Goal: Information Seeking & Learning: Learn about a topic

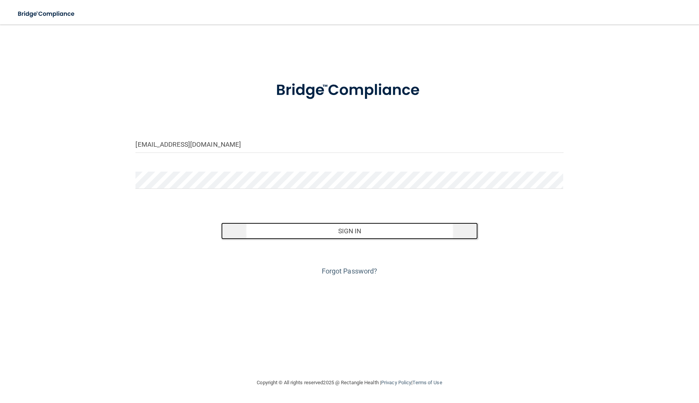
click at [326, 231] on button "Sign In" at bounding box center [349, 230] width 257 height 17
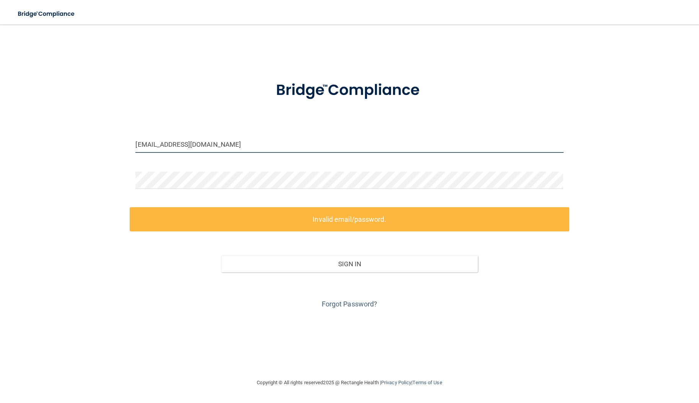
drag, startPoint x: 244, startPoint y: 145, endPoint x: 107, endPoint y: 139, distance: 137.2
click at [107, 139] on div "ecallwood@timberlanedental.com Invalid email/password. You don't have permissio…" at bounding box center [349, 201] width 669 height 338
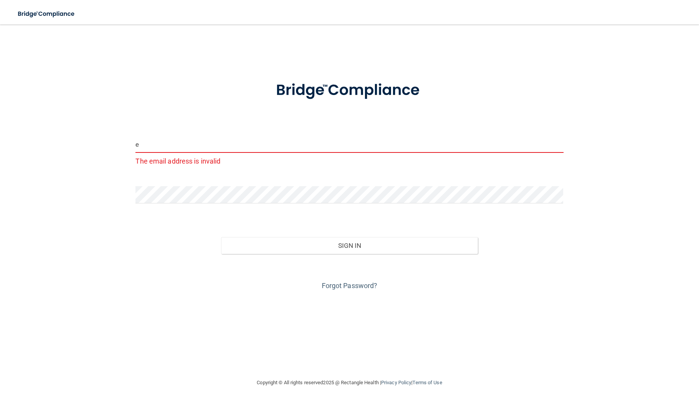
type input "e"
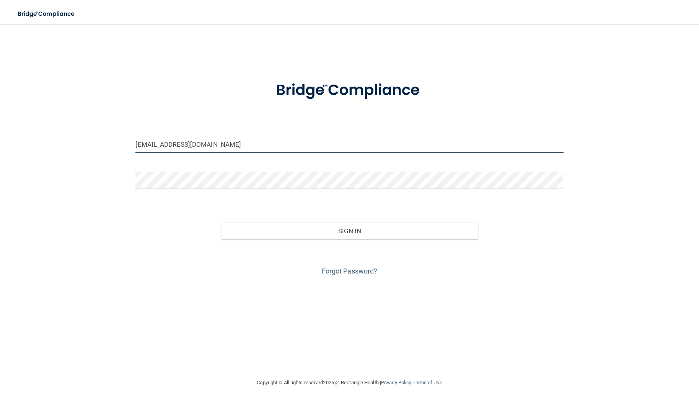
drag, startPoint x: 222, startPoint y: 149, endPoint x: 98, endPoint y: 136, distance: 125.0
click at [98, 136] on div "ecallwood@timberlanedental.com Invalid email/password. You don't have permissio…" at bounding box center [349, 201] width 669 height 338
type input "[EMAIL_ADDRESS][PERSON_NAME][DOMAIN_NAME]"
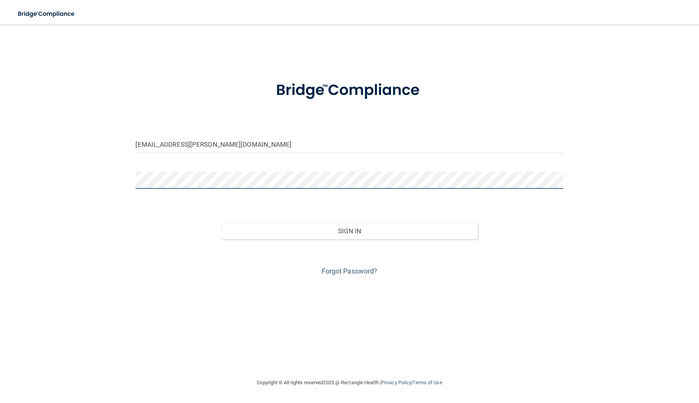
click at [104, 177] on div "eliza.callwood@timberlanesmile.com Invalid email/password. You don't have permi…" at bounding box center [349, 201] width 669 height 338
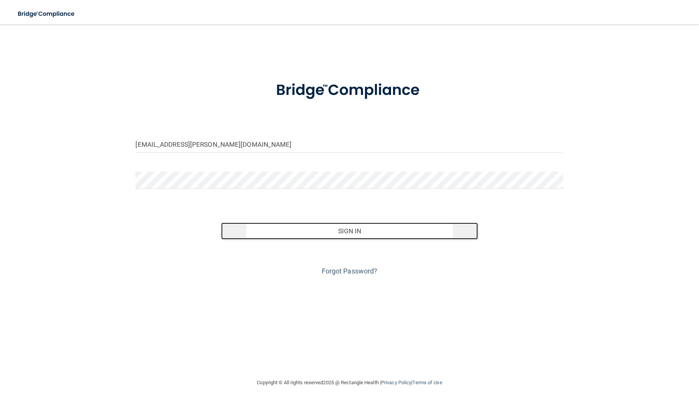
click at [328, 228] on button "Sign In" at bounding box center [349, 230] width 257 height 17
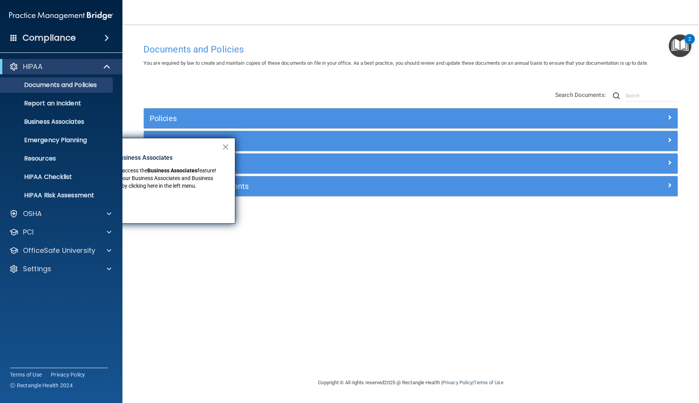
click at [224, 145] on button "×" at bounding box center [225, 147] width 7 height 12
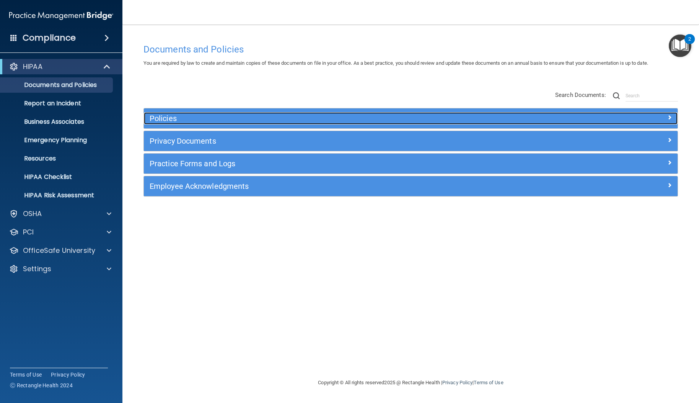
click at [195, 122] on h5 "Policies" at bounding box center [344, 118] width 389 height 8
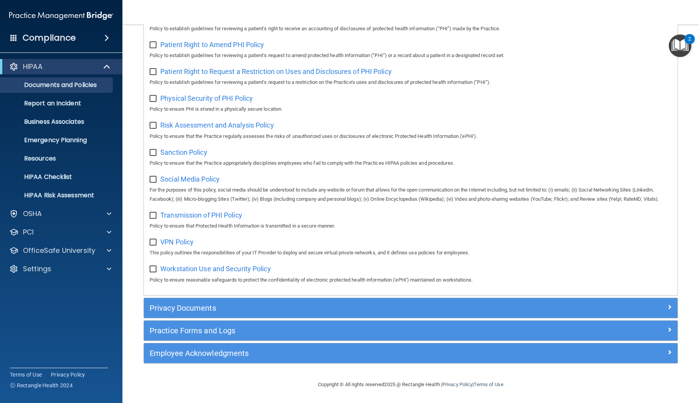
scroll to position [463, 0]
click at [49, 178] on p "HIPAA Checklist" at bounding box center [57, 177] width 105 height 8
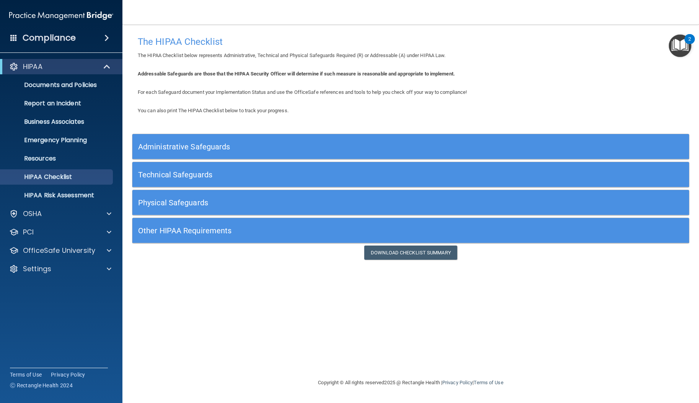
click at [88, 39] on div "Compliance" at bounding box center [61, 37] width 123 height 17
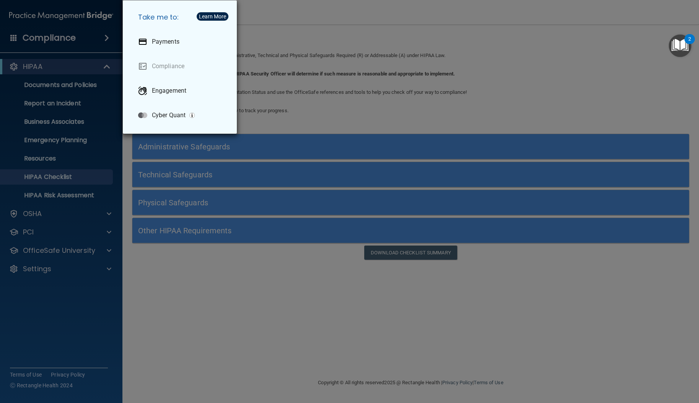
click at [44, 41] on div "Take me to: Payments Compliance Engagement Cyber Quant" at bounding box center [349, 201] width 699 height 403
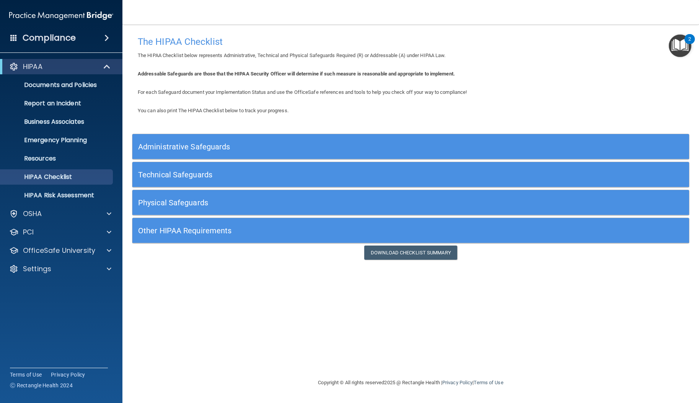
click at [105, 38] on span at bounding box center [107, 37] width 5 height 9
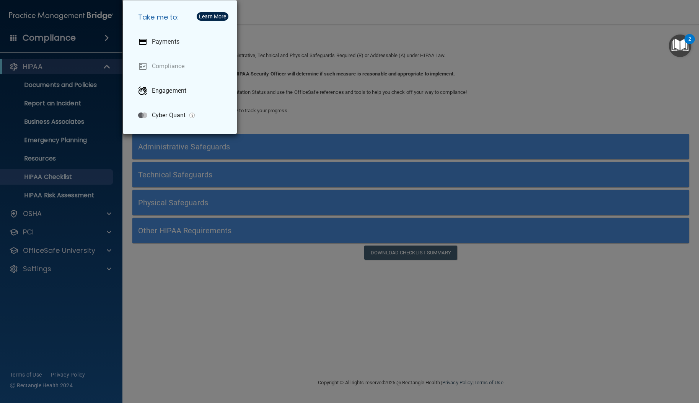
click at [57, 217] on div "Take me to: Payments Compliance Engagement Cyber Quant" at bounding box center [349, 201] width 699 height 403
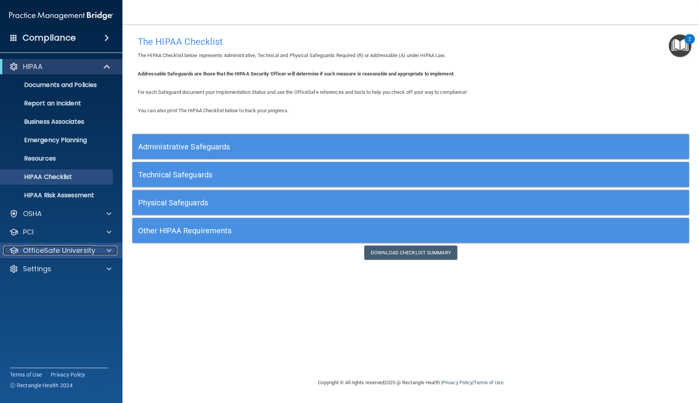
click at [62, 249] on p "OfficeSafe University" at bounding box center [59, 250] width 72 height 9
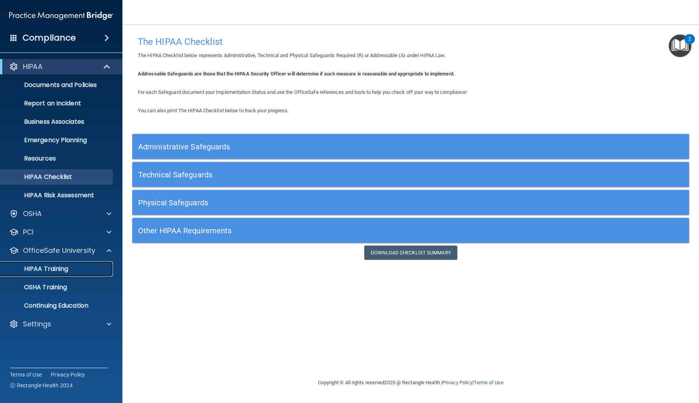
click at [57, 268] on p "HIPAA Training" at bounding box center [36, 269] width 63 height 8
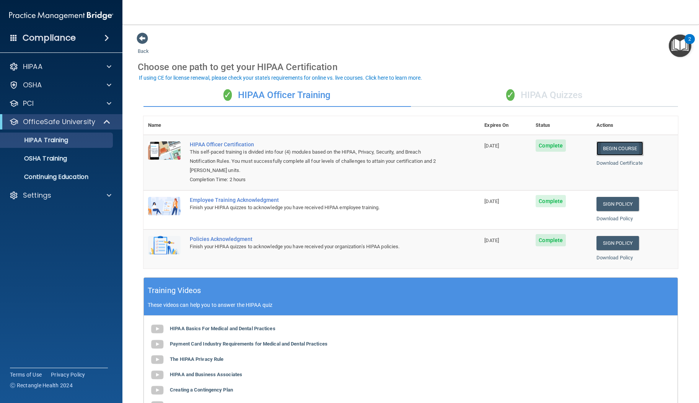
click at [613, 149] on link "Begin Course" at bounding box center [620, 148] width 47 height 14
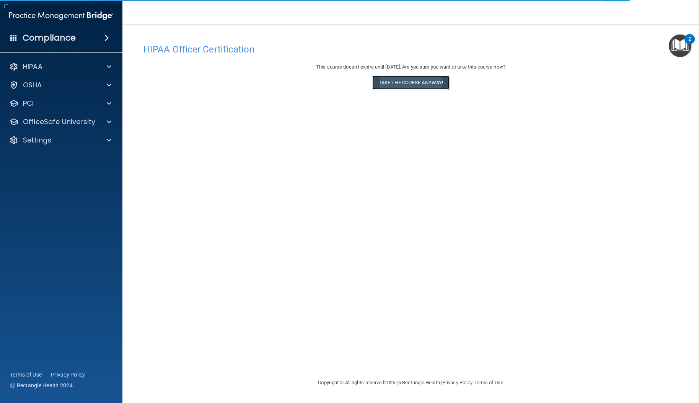
click at [407, 87] on button "Take the course anyway!" at bounding box center [411, 82] width 77 height 14
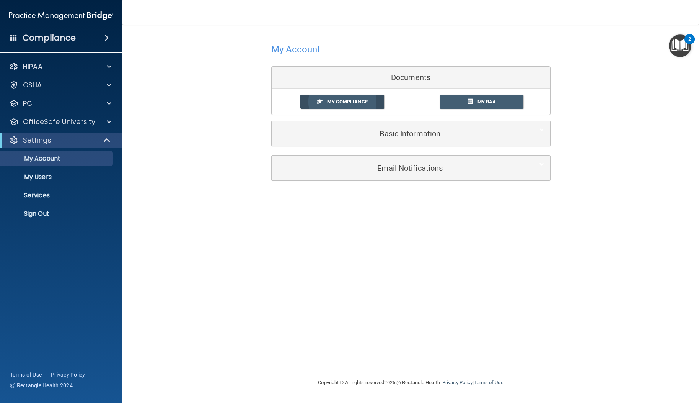
click at [327, 103] on link "My Compliance" at bounding box center [343, 102] width 84 height 14
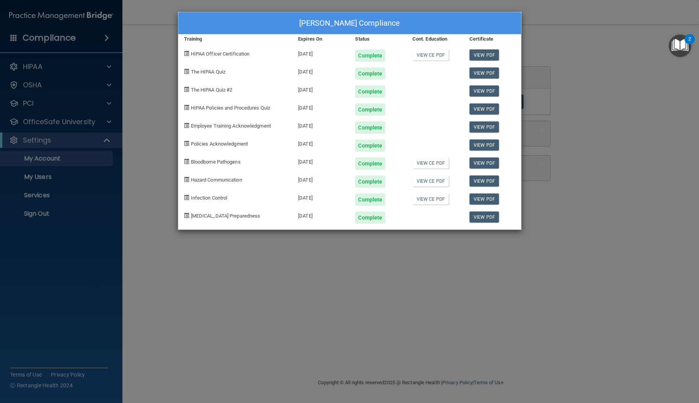
click at [141, 26] on div "[PERSON_NAME] Compliance Training Expires On Status Cont. Education Certificate…" at bounding box center [349, 201] width 699 height 403
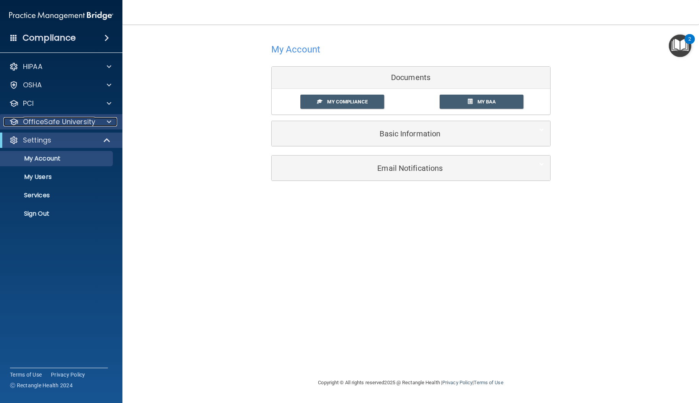
click at [70, 124] on p "OfficeSafe University" at bounding box center [59, 121] width 72 height 9
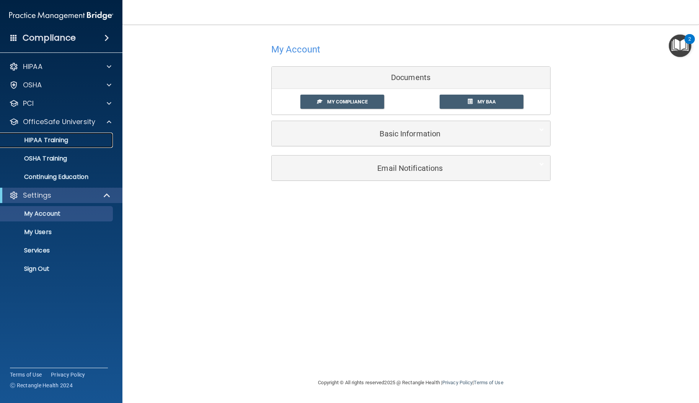
click at [68, 143] on p "HIPAA Training" at bounding box center [36, 140] width 63 height 8
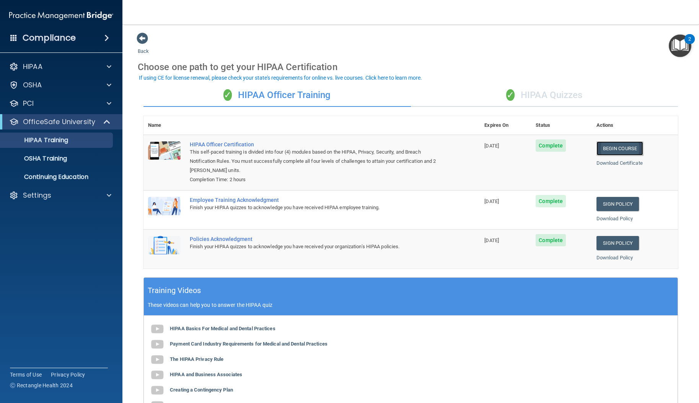
click at [602, 146] on link "Begin Course" at bounding box center [620, 148] width 47 height 14
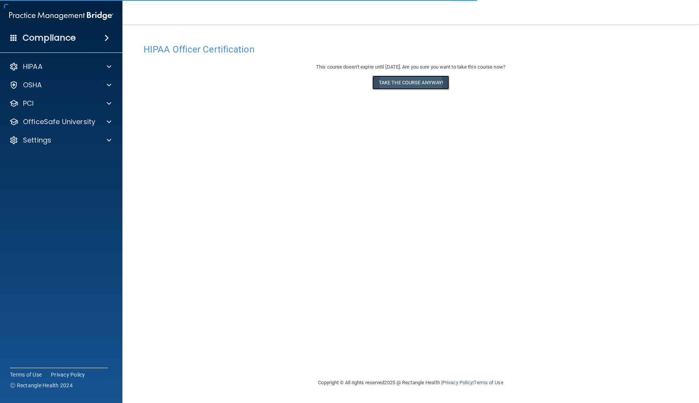
click at [399, 84] on button "Take the course anyway!" at bounding box center [411, 82] width 77 height 14
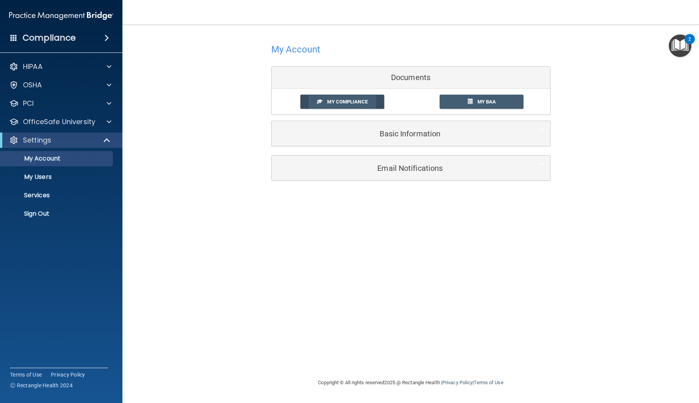
click at [360, 100] on span "My Compliance" at bounding box center [347, 102] width 40 height 6
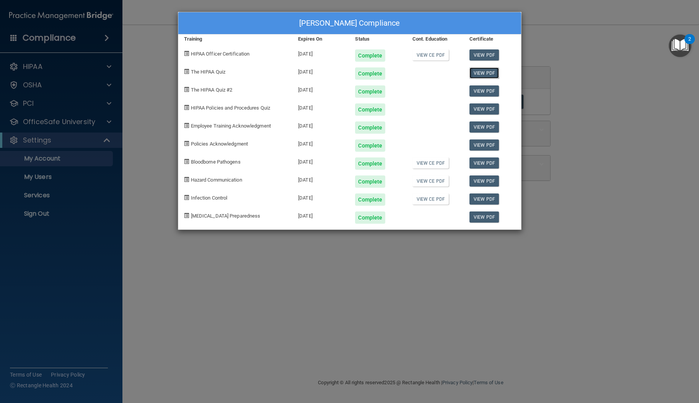
click at [487, 74] on link "View PDF" at bounding box center [484, 72] width 29 height 11
click at [311, 72] on div "[DATE]" at bounding box center [320, 71] width 57 height 18
click at [365, 75] on div "Complete" at bounding box center [370, 73] width 30 height 12
click at [214, 72] on span "The HIPAA Quiz" at bounding box center [208, 72] width 34 height 6
click at [188, 71] on span at bounding box center [186, 71] width 5 height 5
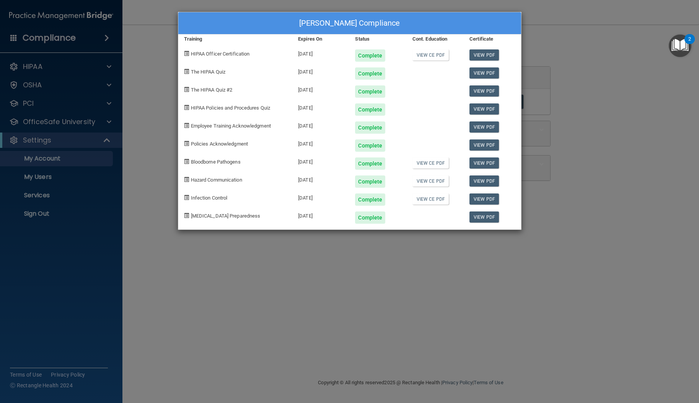
click at [105, 121] on div "Eliza Callwood's Compliance Training Expires On Status Cont. Education Certific…" at bounding box center [349, 201] width 699 height 403
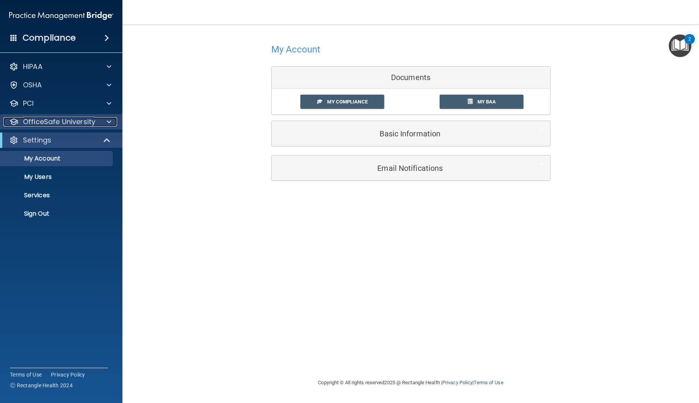
click at [84, 122] on p "OfficeSafe University" at bounding box center [59, 121] width 72 height 9
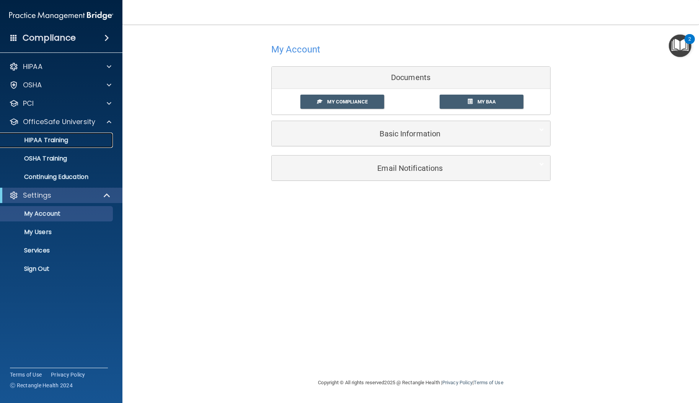
click at [82, 145] on link "HIPAA Training" at bounding box center [52, 139] width 121 height 15
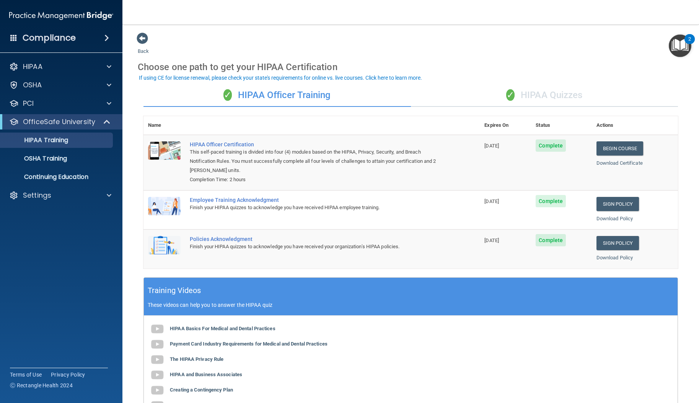
click at [232, 237] on div "Policies Acknowledgment" at bounding box center [316, 239] width 252 height 6
drag, startPoint x: 241, startPoint y: 239, endPoint x: 224, endPoint y: 241, distance: 16.5
click at [241, 240] on div "Policies Acknowledgment" at bounding box center [316, 239] width 252 height 6
click at [208, 243] on div "Finish your HIPAA quizzes to acknowledge you have received your organization’s …" at bounding box center [316, 246] width 252 height 9
click at [223, 200] on div "Employee Training Acknowledgment" at bounding box center [316, 200] width 252 height 6
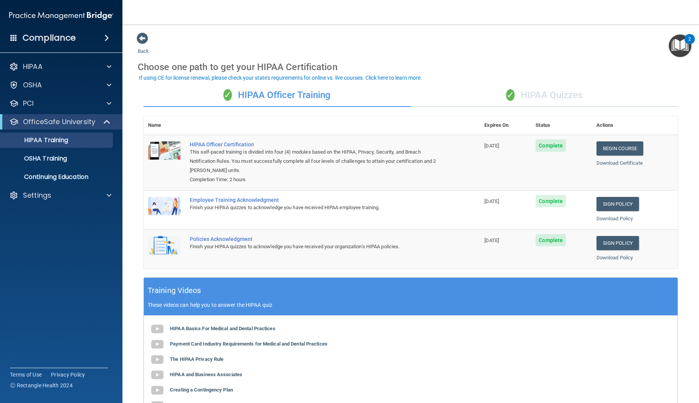
click at [211, 151] on div "This self-paced training is divided into four (4) modules based on the HIPAA, P…" at bounding box center [316, 161] width 252 height 28
click at [516, 98] on div "✓ HIPAA Quizzes" at bounding box center [545, 95] width 268 height 23
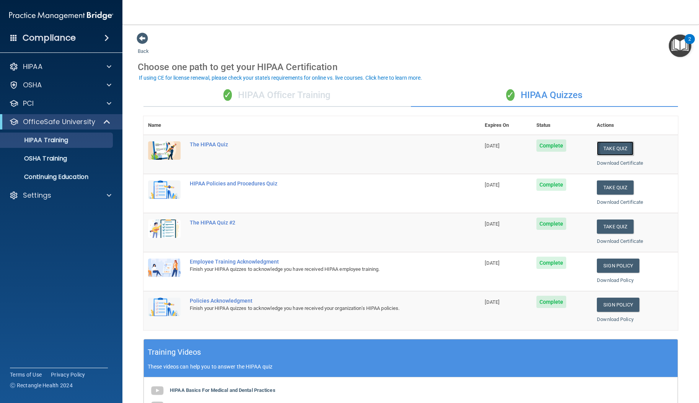
click at [618, 148] on button "Take Quiz" at bounding box center [615, 148] width 37 height 14
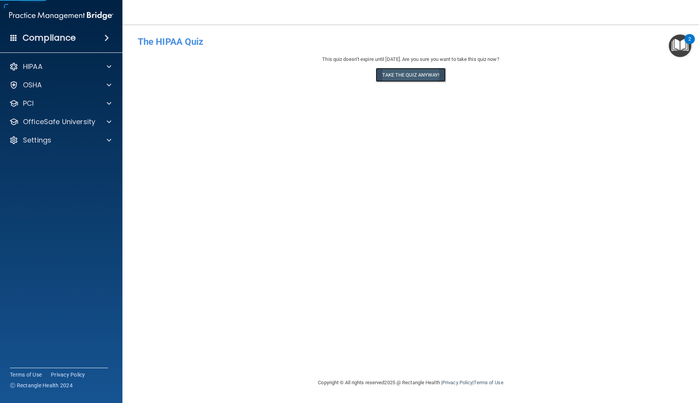
click at [413, 78] on button "Take the quiz anyway!" at bounding box center [411, 75] width 70 height 14
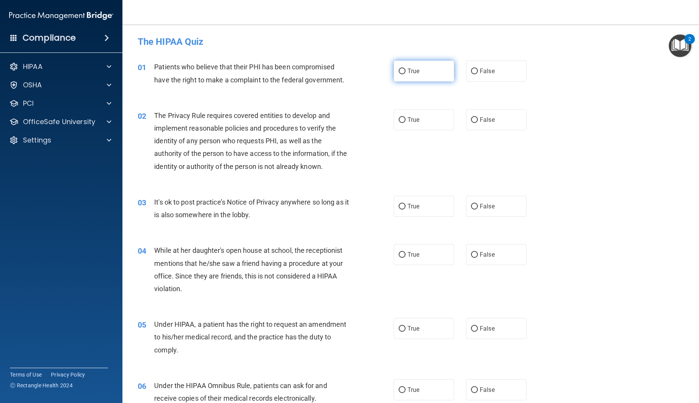
click at [399, 72] on input "True" at bounding box center [402, 72] width 7 height 6
radio input "true"
click at [399, 119] on input "True" at bounding box center [402, 120] width 7 height 6
radio input "true"
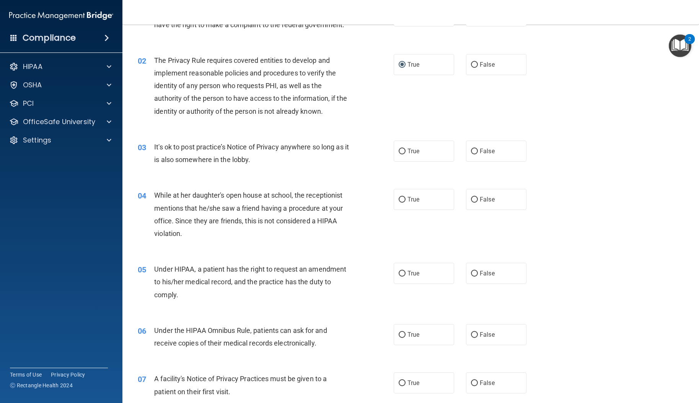
scroll to position [55, 0]
click at [472, 154] on input "False" at bounding box center [474, 152] width 7 height 6
radio input "true"
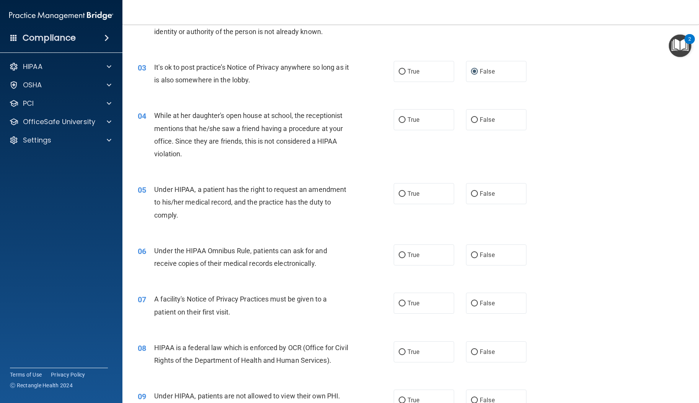
scroll to position [171, 0]
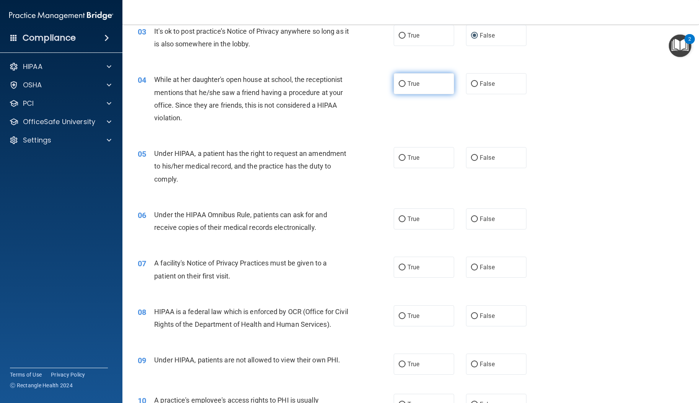
click at [399, 85] on input "True" at bounding box center [402, 84] width 7 height 6
radio input "true"
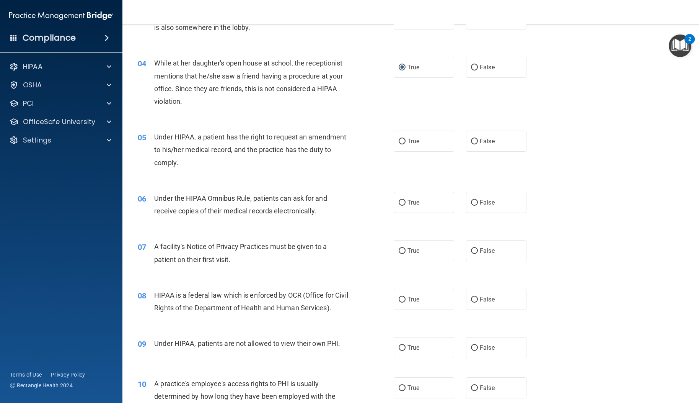
scroll to position [188, 0]
click at [400, 140] on input "True" at bounding box center [402, 141] width 7 height 6
radio input "true"
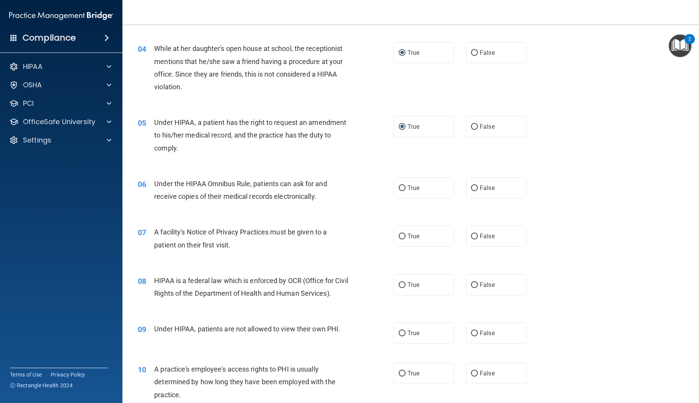
scroll to position [212, 0]
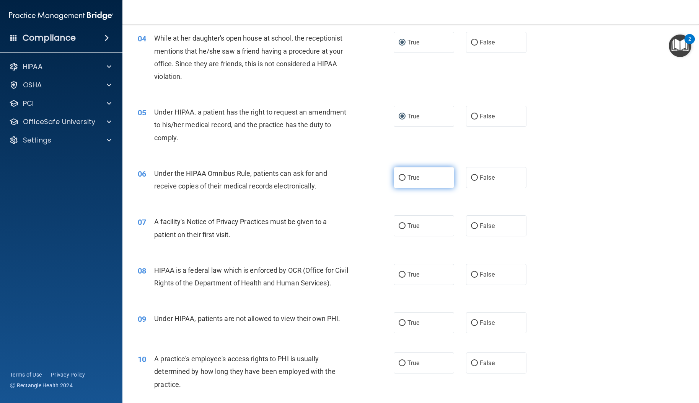
click at [400, 176] on input "True" at bounding box center [402, 178] width 7 height 6
radio input "true"
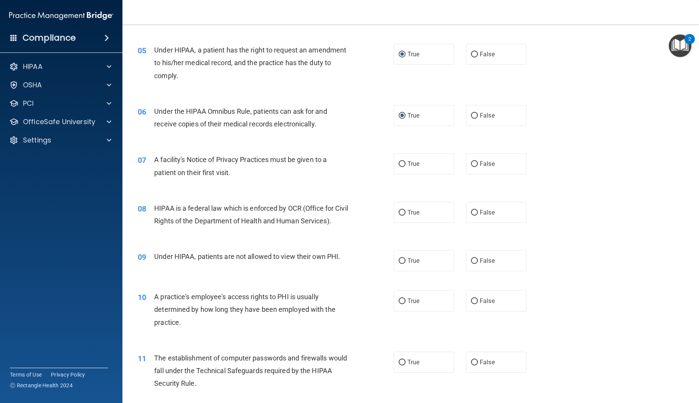
scroll to position [290, 0]
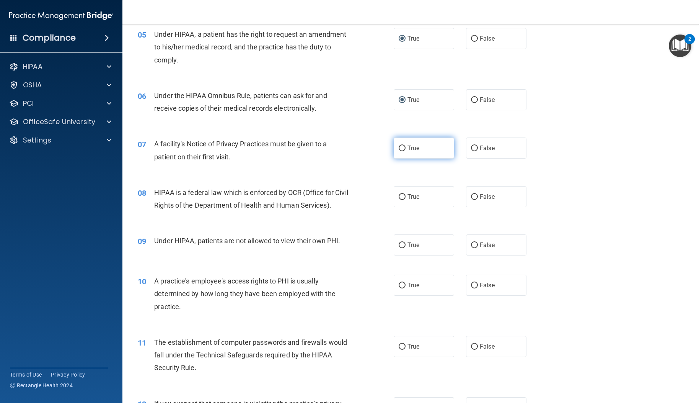
click at [400, 147] on input "True" at bounding box center [402, 148] width 7 height 6
radio input "true"
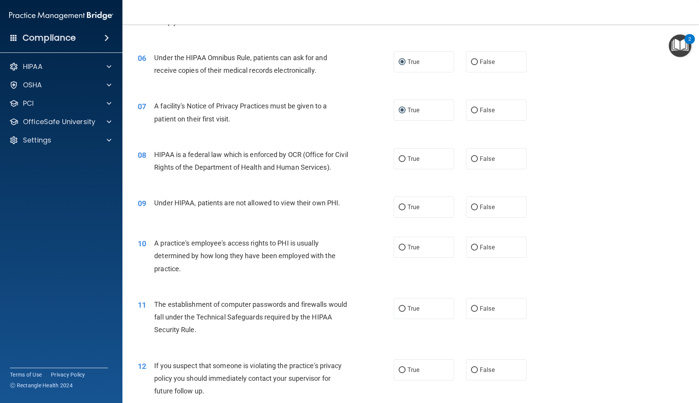
scroll to position [341, 0]
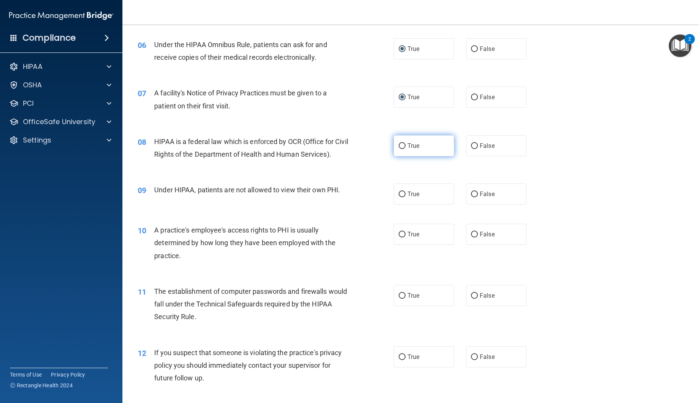
click at [400, 147] on input "True" at bounding box center [402, 146] width 7 height 6
radio input "true"
click at [475, 194] on label "False" at bounding box center [496, 193] width 60 height 21
click at [475, 194] on input "False" at bounding box center [474, 194] width 7 height 6
radio input "true"
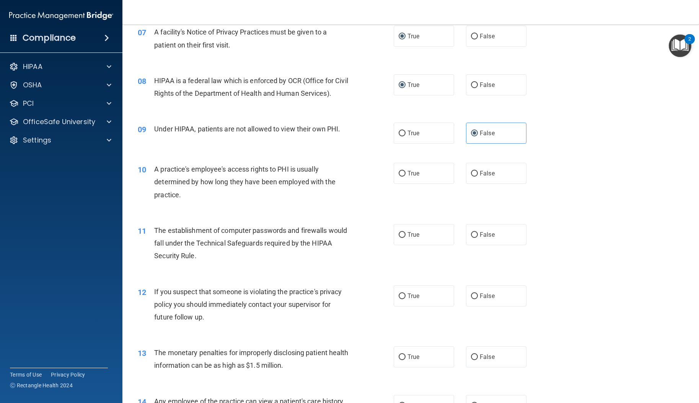
scroll to position [424, 0]
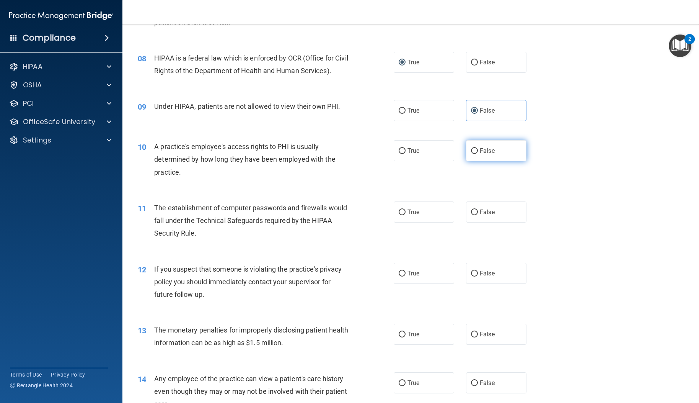
click at [474, 152] on input "False" at bounding box center [474, 151] width 7 height 6
radio input "true"
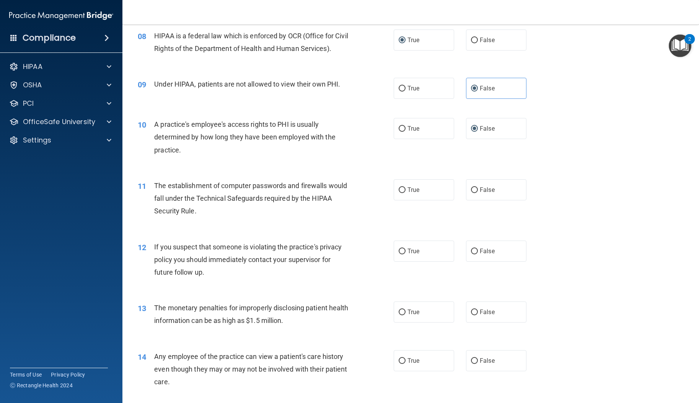
scroll to position [446, 0]
click at [400, 191] on input "True" at bounding box center [402, 190] width 7 height 6
radio input "true"
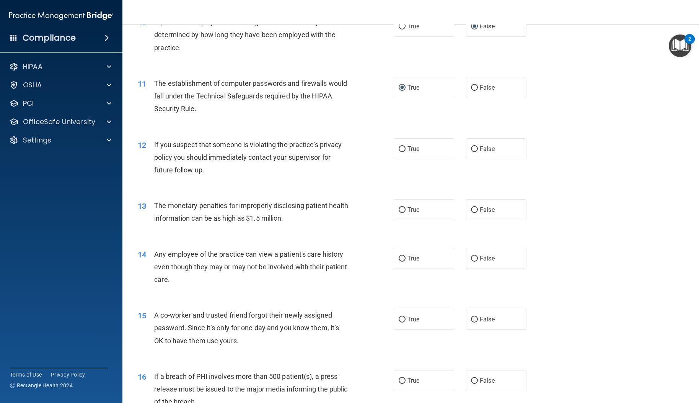
scroll to position [552, 0]
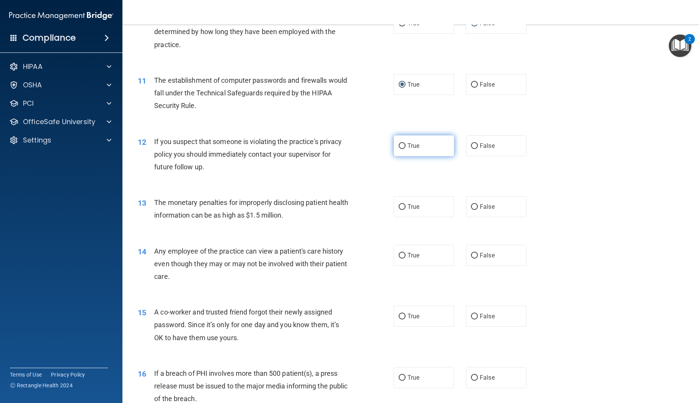
click at [400, 146] on input "True" at bounding box center [402, 146] width 7 height 6
radio input "true"
click at [402, 206] on input "True" at bounding box center [402, 207] width 7 height 6
radio input "true"
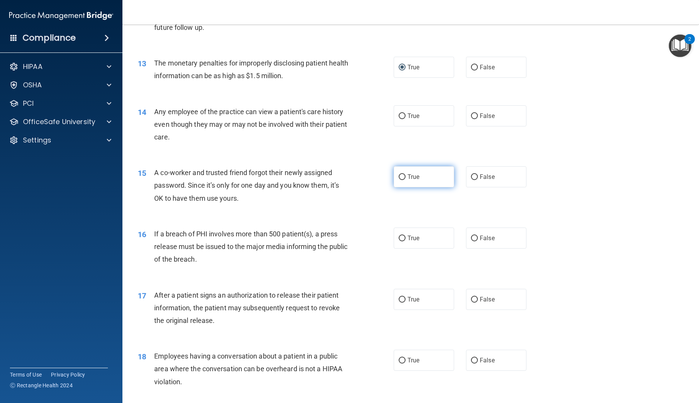
scroll to position [692, 0]
click at [402, 117] on input "True" at bounding box center [402, 116] width 7 height 6
radio input "true"
click at [473, 175] on input "False" at bounding box center [474, 176] width 7 height 6
radio input "true"
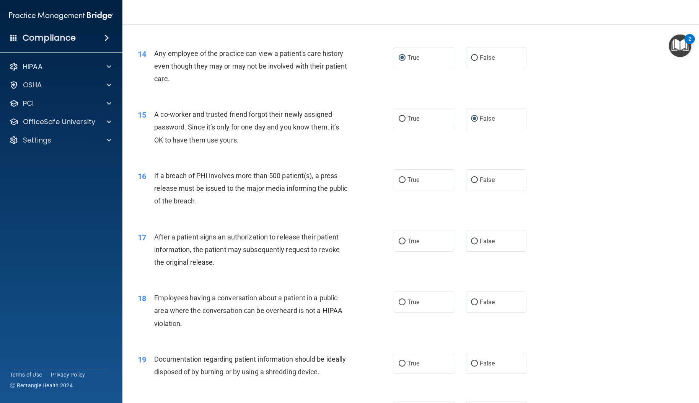
scroll to position [763, 0]
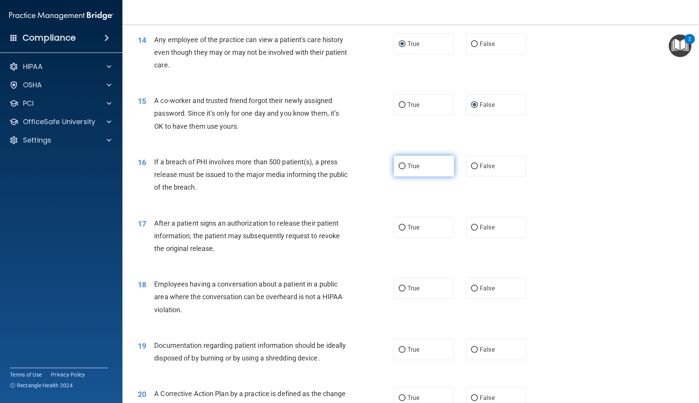
click at [402, 168] on input "True" at bounding box center [402, 166] width 7 height 6
radio input "true"
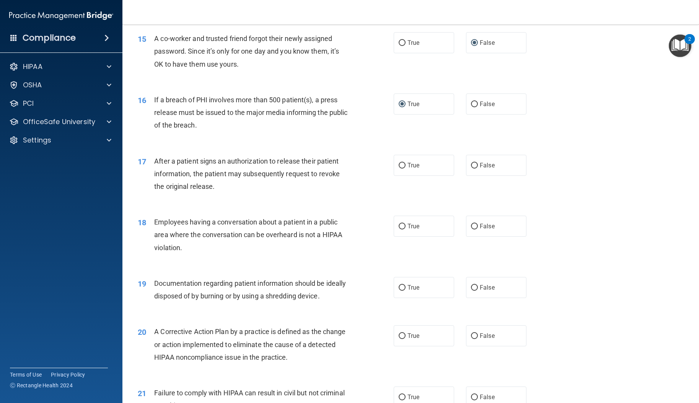
scroll to position [841, 0]
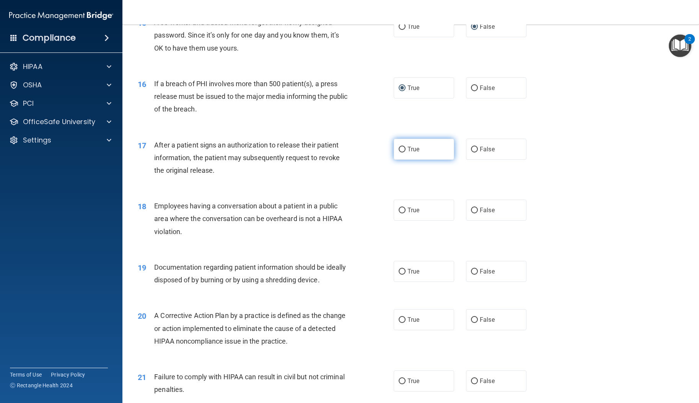
click at [399, 150] on input "True" at bounding box center [402, 150] width 7 height 6
radio input "true"
click at [471, 207] on input "False" at bounding box center [474, 210] width 7 height 6
radio input "true"
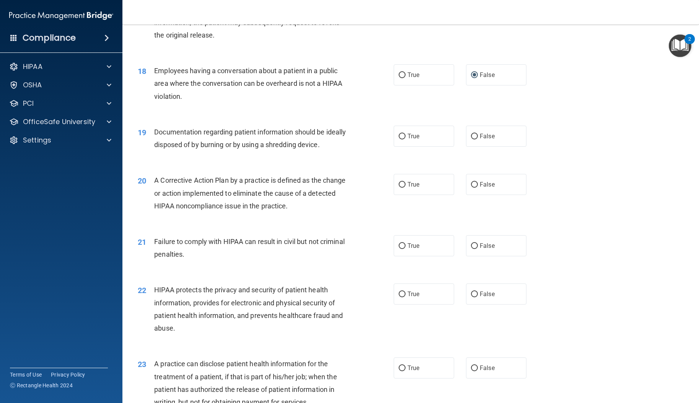
scroll to position [977, 0]
click at [400, 136] on input "True" at bounding box center [402, 136] width 7 height 6
radio input "true"
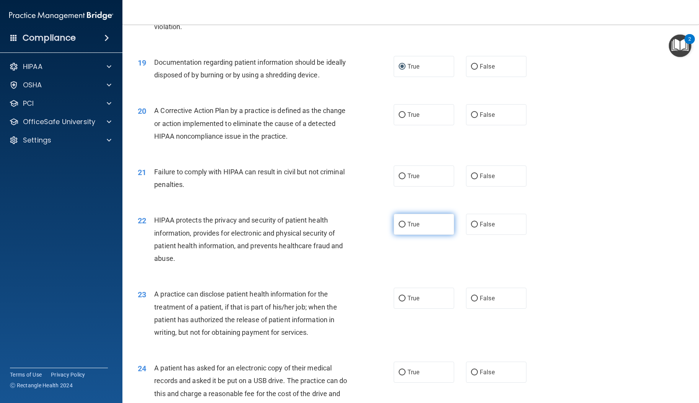
scroll to position [1064, 0]
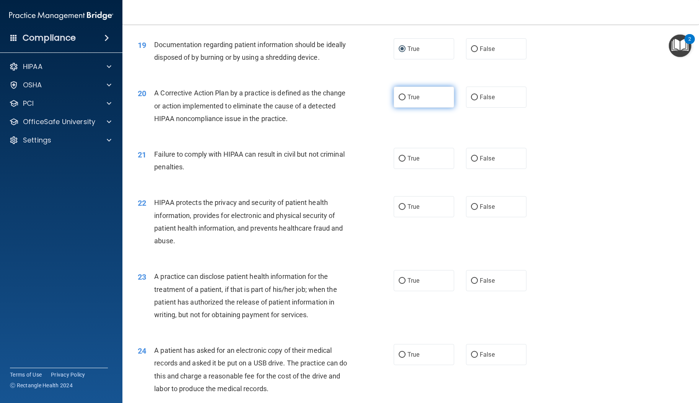
click at [399, 98] on input "True" at bounding box center [402, 98] width 7 height 6
radio input "true"
click at [471, 157] on input "False" at bounding box center [474, 159] width 7 height 6
radio input "true"
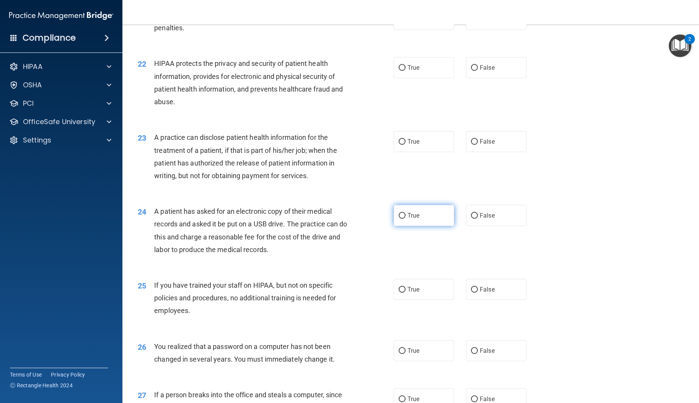
scroll to position [1216, 0]
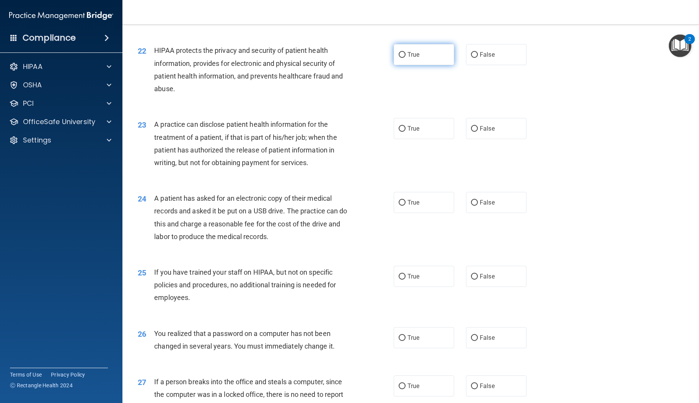
click at [400, 57] on input "True" at bounding box center [402, 55] width 7 height 6
radio input "true"
click at [399, 129] on input "True" at bounding box center [402, 129] width 7 height 6
radio input "true"
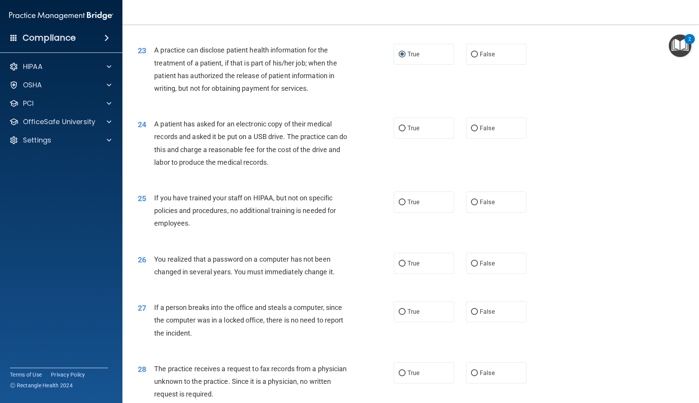
scroll to position [1290, 0]
click at [400, 129] on input "True" at bounding box center [402, 129] width 7 height 6
radio input "true"
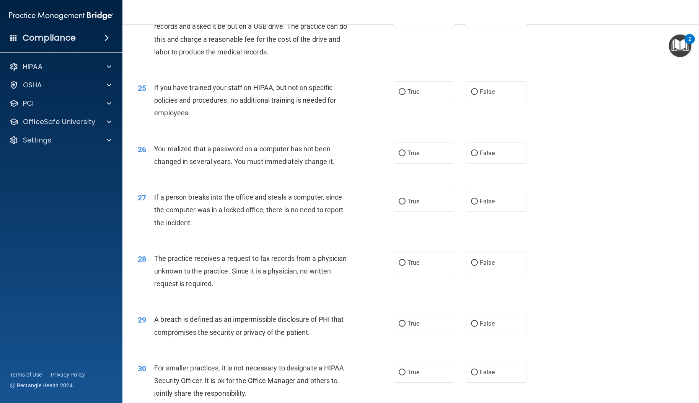
scroll to position [1400, 0]
click at [473, 90] on input "False" at bounding box center [474, 92] width 7 height 6
radio input "true"
click at [474, 154] on input "False" at bounding box center [474, 153] width 7 height 6
radio input "true"
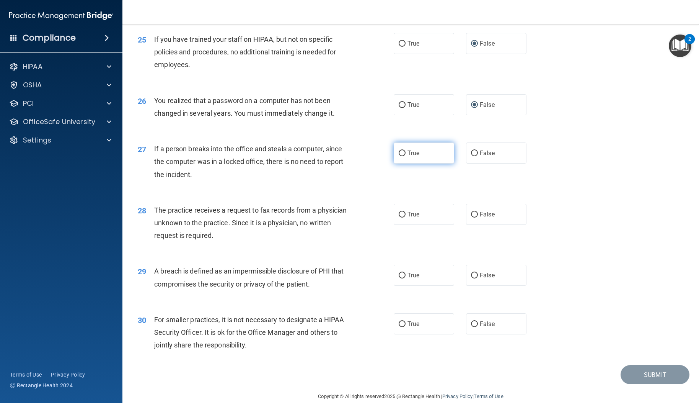
scroll to position [1460, 0]
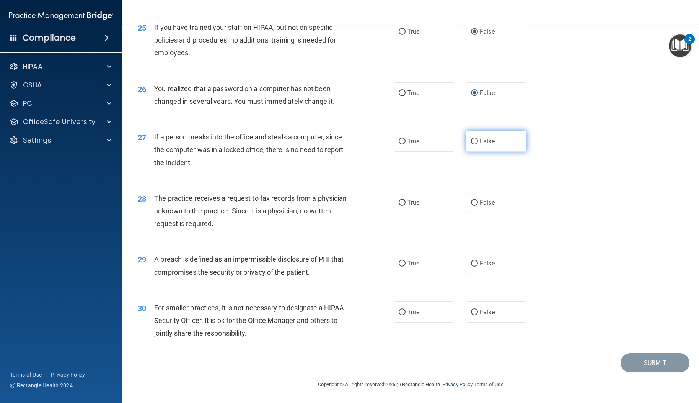
click at [474, 141] on input "False" at bounding box center [474, 142] width 7 height 6
radio input "true"
click at [401, 203] on input "True" at bounding box center [402, 203] width 7 height 6
radio input "true"
click at [471, 201] on input "False" at bounding box center [474, 203] width 7 height 6
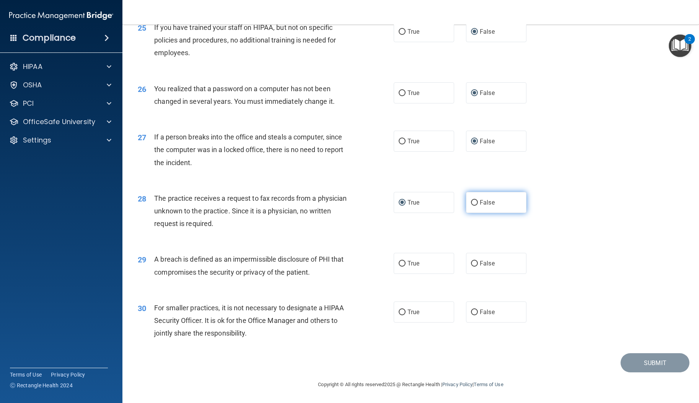
radio input "true"
radio input "false"
click at [399, 264] on input "True" at bounding box center [402, 264] width 7 height 6
radio input "true"
click at [471, 311] on input "False" at bounding box center [474, 312] width 7 height 6
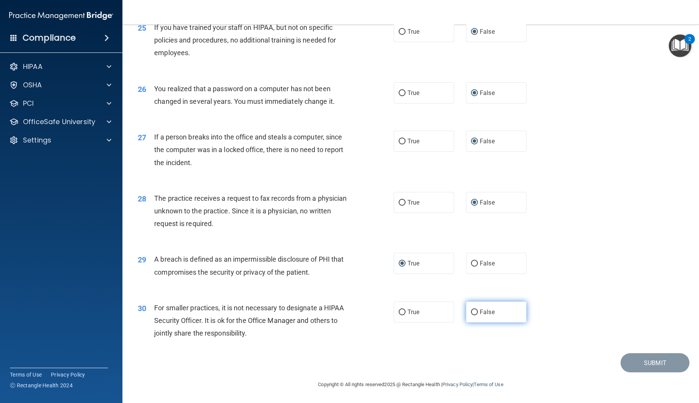
radio input "true"
click at [653, 361] on button "Submit" at bounding box center [655, 363] width 69 height 20
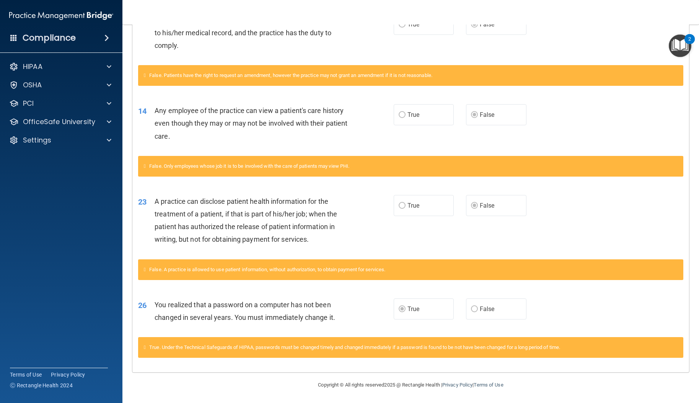
scroll to position [305, 0]
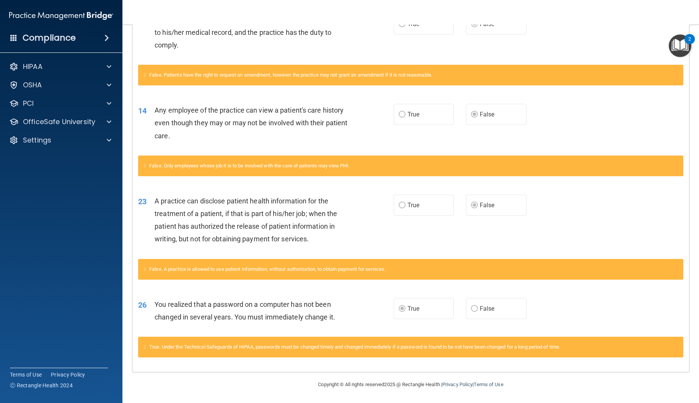
click at [482, 307] on span "False" at bounding box center [487, 308] width 15 height 7
click at [480, 308] on span "False" at bounding box center [487, 308] width 15 height 7
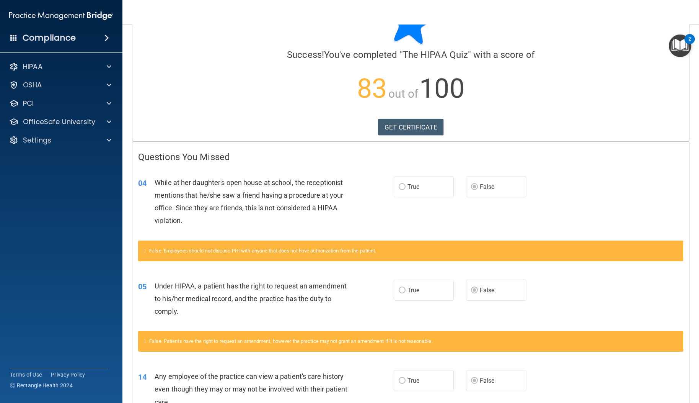
scroll to position [0, 0]
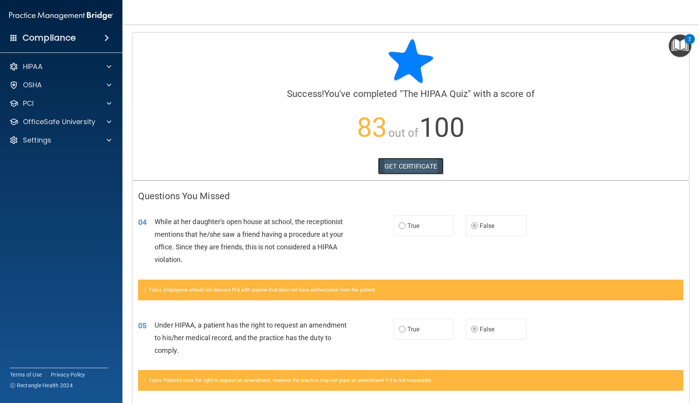
click at [433, 167] on link "GET CERTIFICATE" at bounding box center [410, 166] width 65 height 17
click at [409, 167] on link "GET CERTIFICATE" at bounding box center [410, 166] width 65 height 17
click at [106, 67] on div at bounding box center [107, 66] width 19 height 9
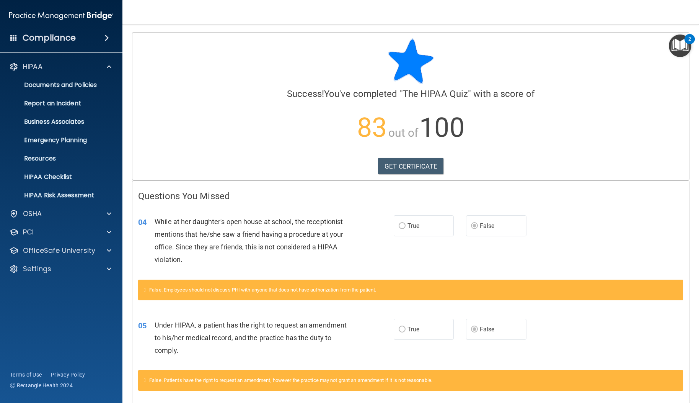
click at [105, 38] on span at bounding box center [107, 37] width 5 height 9
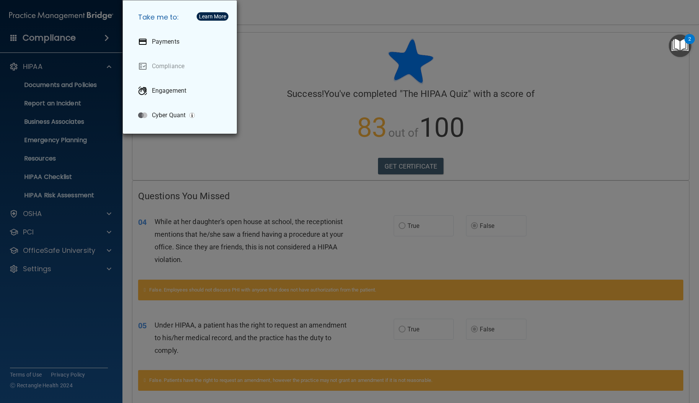
click at [87, 39] on div "Take me to: Payments Compliance Engagement Cyber Quant" at bounding box center [349, 201] width 699 height 403
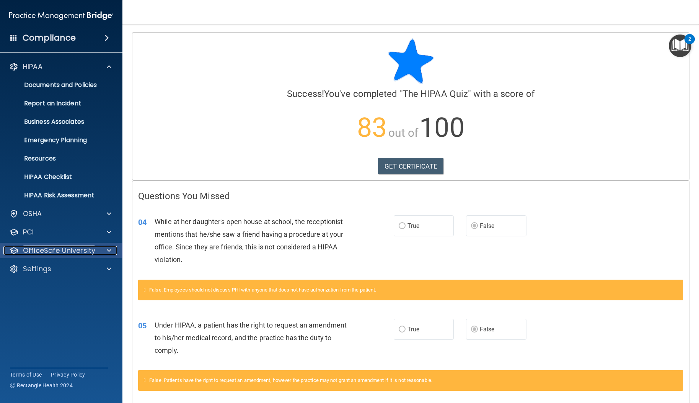
click at [82, 249] on p "OfficeSafe University" at bounding box center [59, 250] width 72 height 9
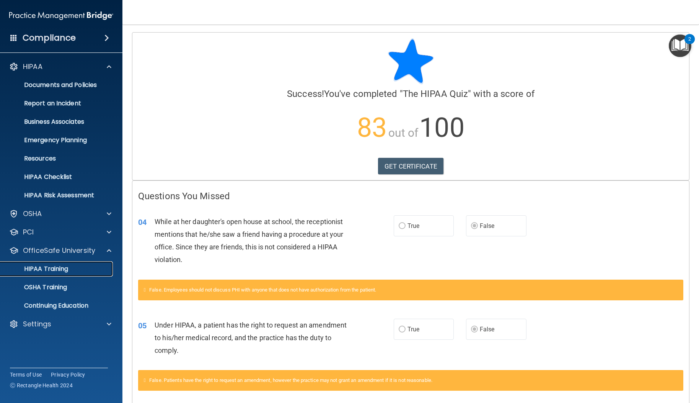
click at [64, 273] on p "HIPAA Training" at bounding box center [36, 269] width 63 height 8
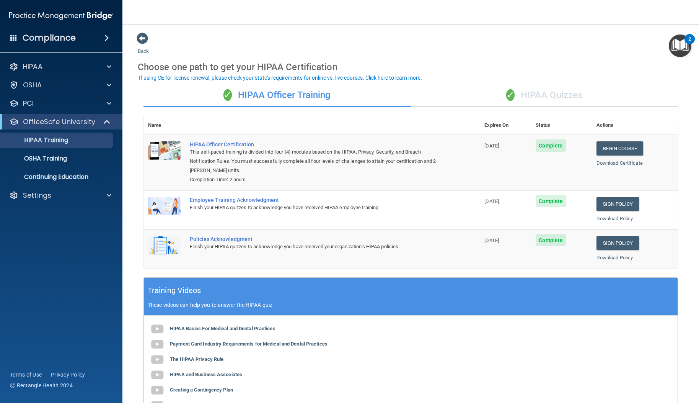
click at [535, 99] on div "✓ HIPAA Quizzes" at bounding box center [545, 95] width 268 height 23
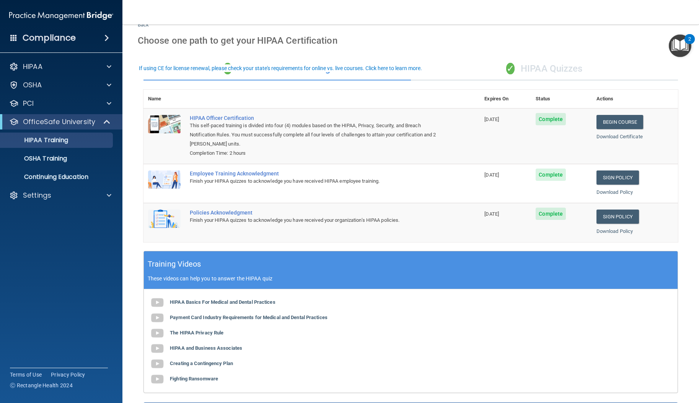
scroll to position [37, 0]
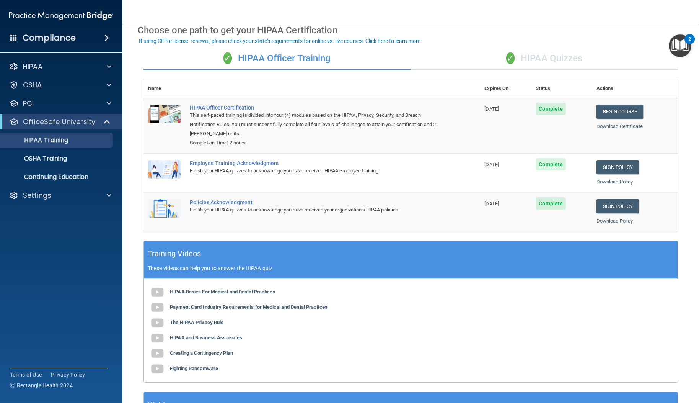
click at [536, 55] on div "✓ HIPAA Quizzes" at bounding box center [545, 58] width 268 height 23
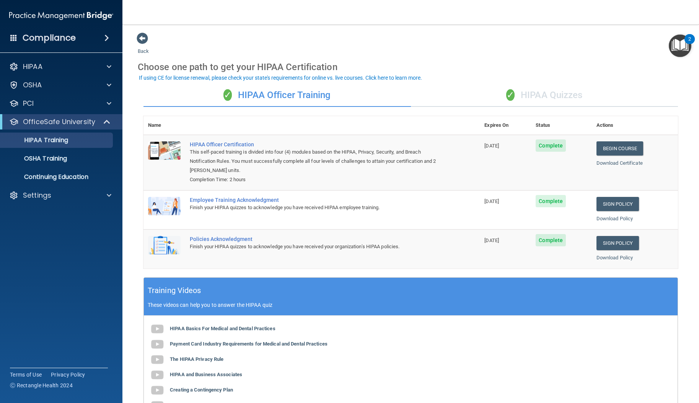
click at [541, 97] on div "✓ HIPAA Quizzes" at bounding box center [545, 95] width 268 height 23
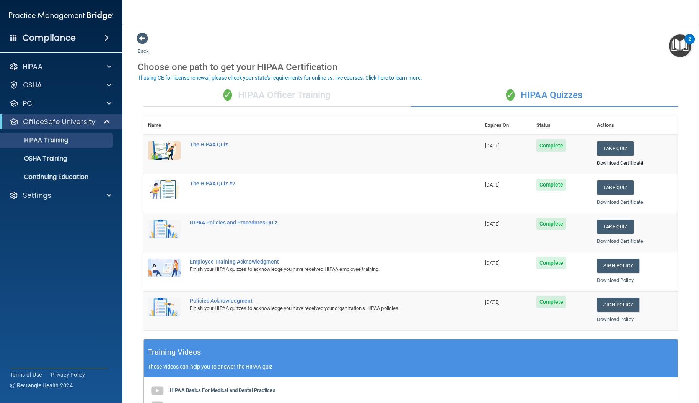
click at [614, 163] on link "Download Certificate" at bounding box center [620, 163] width 46 height 6
click at [537, 148] on span "Complete" at bounding box center [552, 145] width 30 height 12
click at [499, 150] on td "12/22/2025" at bounding box center [505, 154] width 51 height 39
click at [551, 185] on span "Complete" at bounding box center [552, 184] width 30 height 12
click at [232, 184] on div "The HIPAA Quiz #2" at bounding box center [316, 183] width 252 height 6
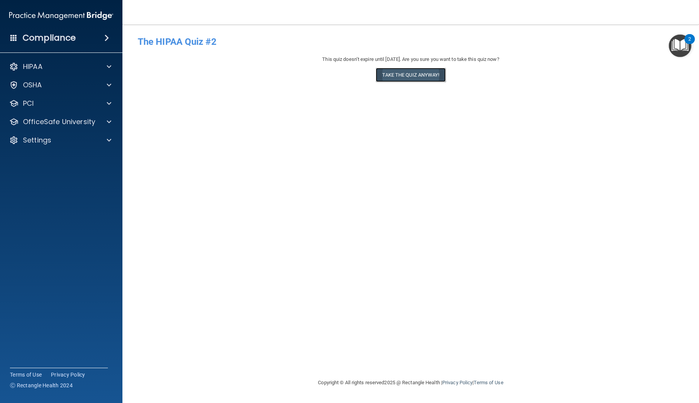
click at [419, 76] on button "Take the quiz anyway!" at bounding box center [411, 75] width 70 height 14
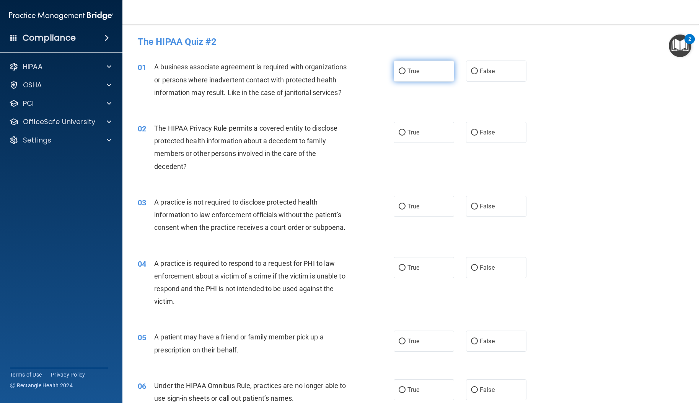
click at [401, 70] on input "True" at bounding box center [402, 72] width 7 height 6
radio input "true"
click at [471, 136] on input "False" at bounding box center [474, 133] width 7 height 6
radio input "true"
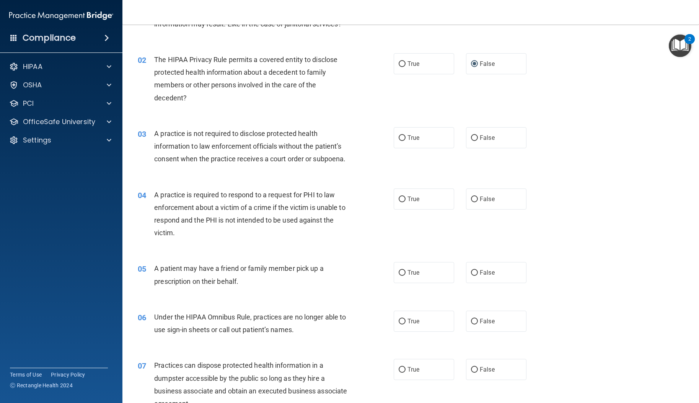
scroll to position [69, 0]
click at [475, 148] on label "False" at bounding box center [496, 137] width 60 height 21
click at [475, 141] on input "False" at bounding box center [474, 138] width 7 height 6
radio input "true"
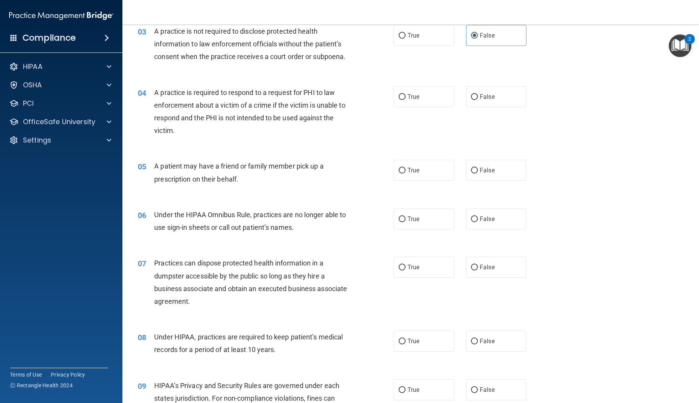
scroll to position [171, 0]
click at [401, 100] on input "True" at bounding box center [402, 97] width 7 height 6
radio input "true"
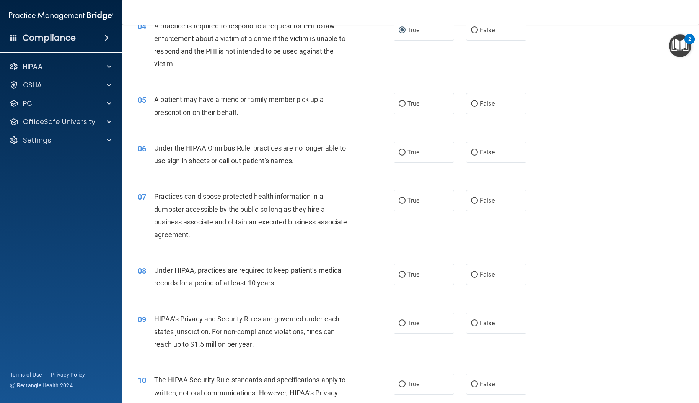
scroll to position [248, 0]
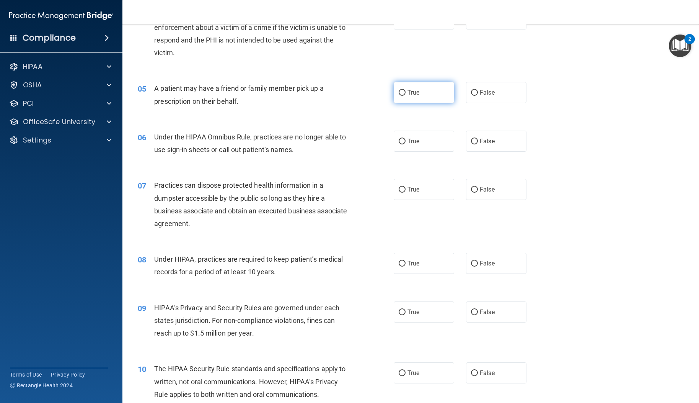
click at [399, 96] on input "True" at bounding box center [402, 93] width 7 height 6
radio input "true"
click at [471, 144] on input "False" at bounding box center [474, 142] width 7 height 6
radio input "true"
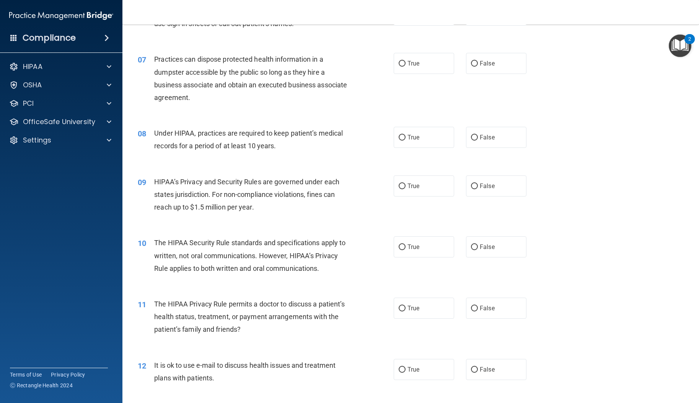
scroll to position [376, 0]
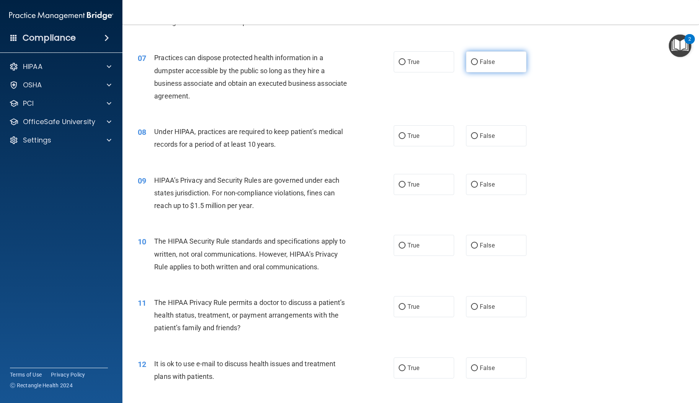
drag, startPoint x: 478, startPoint y: 87, endPoint x: 474, endPoint y: 88, distance: 4.7
click at [474, 72] on label "False" at bounding box center [496, 61] width 60 height 21
click at [473, 65] on input "False" at bounding box center [474, 62] width 7 height 6
radio input "true"
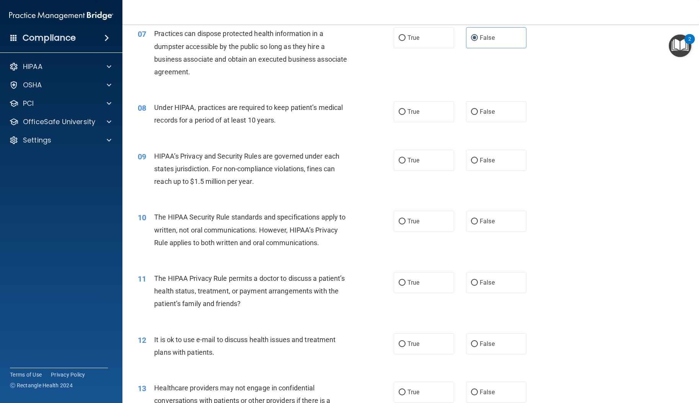
scroll to position [411, 0]
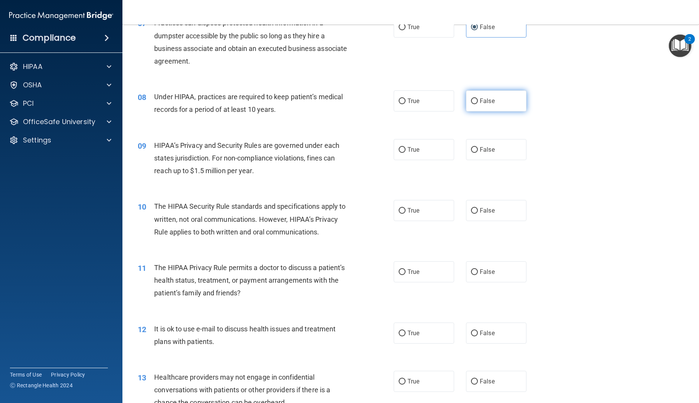
click at [472, 104] on input "False" at bounding box center [474, 101] width 7 height 6
radio input "true"
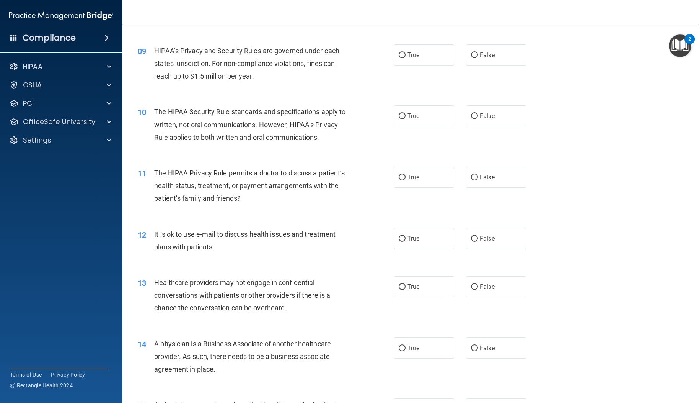
scroll to position [505, 0]
click at [399, 59] on input "True" at bounding box center [402, 56] width 7 height 6
radio input "true"
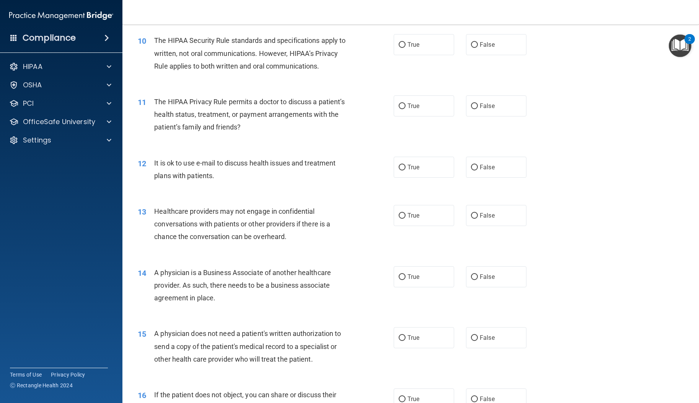
scroll to position [578, 0]
click at [402, 46] on input "True" at bounding box center [402, 44] width 7 height 6
radio input "true"
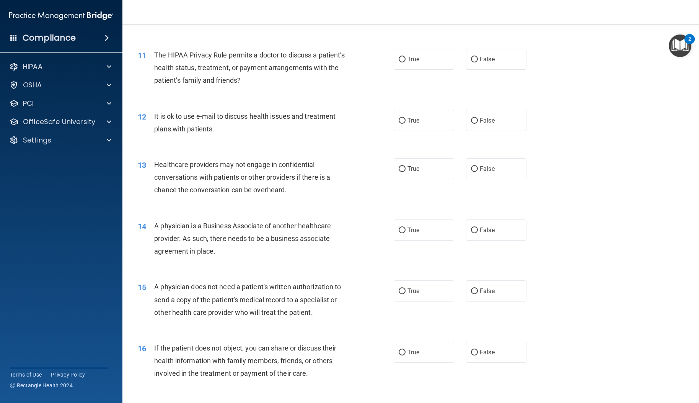
scroll to position [624, 0]
click at [471, 61] on input "False" at bounding box center [474, 59] width 7 height 6
radio input "true"
click at [471, 123] on input "False" at bounding box center [474, 120] width 7 height 6
radio input "true"
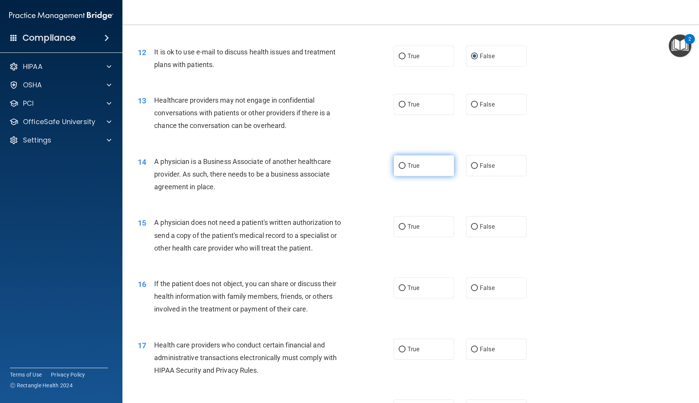
scroll to position [695, 0]
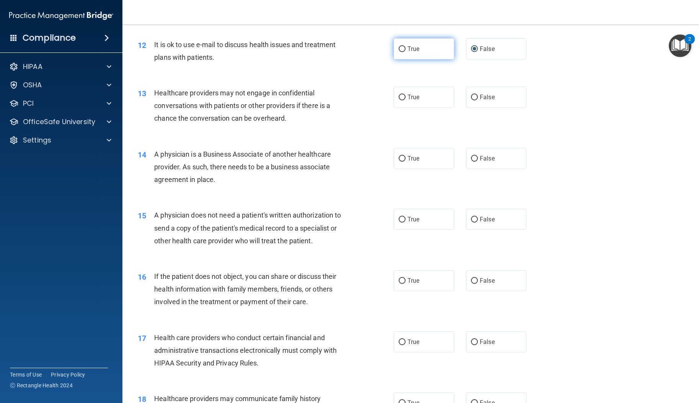
click at [402, 52] on input "True" at bounding box center [402, 49] width 7 height 6
radio input "true"
radio input "false"
click at [400, 100] on input "True" at bounding box center [402, 98] width 7 height 6
radio input "true"
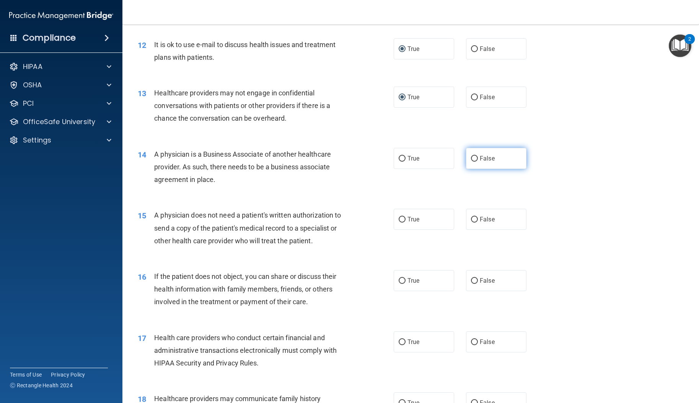
click at [472, 162] on input "False" at bounding box center [474, 159] width 7 height 6
radio input "true"
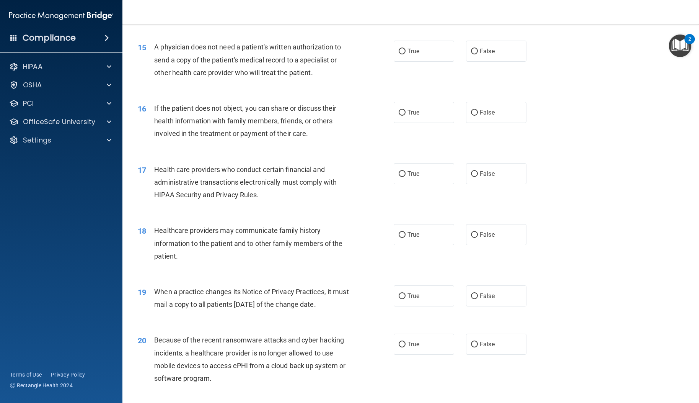
scroll to position [862, 0]
click at [402, 55] on input "True" at bounding box center [402, 52] width 7 height 6
radio input "true"
click at [402, 116] on input "True" at bounding box center [402, 114] width 7 height 6
radio input "true"
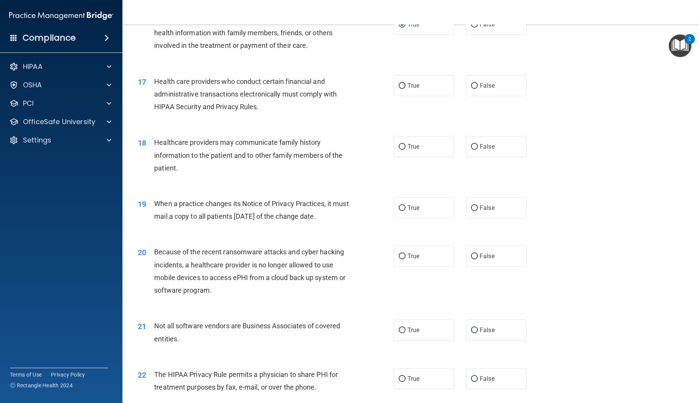
scroll to position [951, 0]
click at [402, 88] on input "True" at bounding box center [402, 86] width 7 height 6
radio input "true"
click at [474, 157] on label "False" at bounding box center [496, 146] width 60 height 21
click at [474, 149] on input "False" at bounding box center [474, 147] width 7 height 6
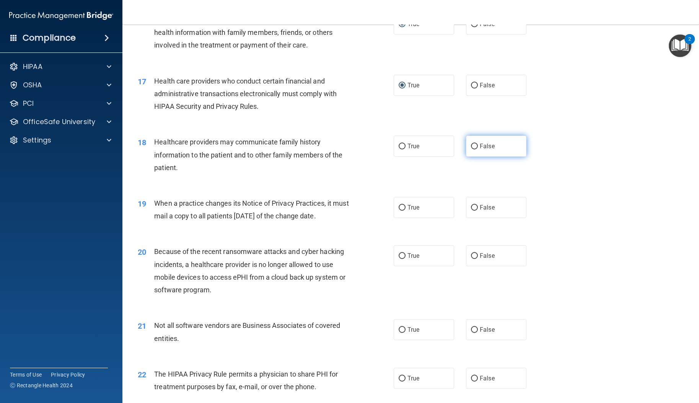
radio input "true"
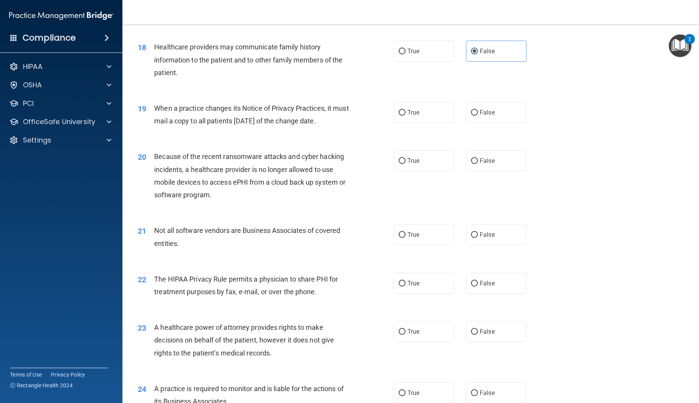
scroll to position [1106, 0]
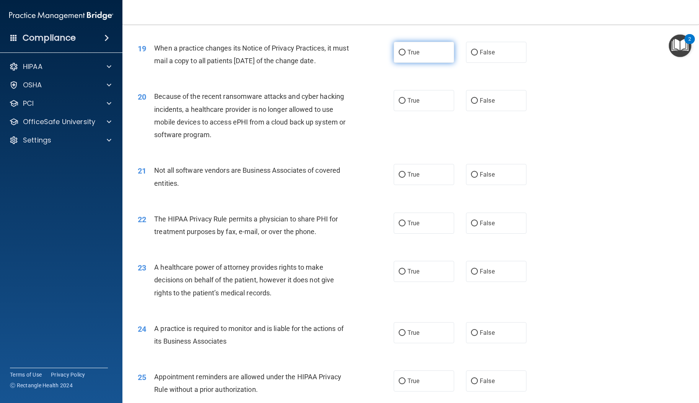
click at [400, 56] on input "True" at bounding box center [402, 53] width 7 height 6
radio input "true"
click at [475, 111] on label "False" at bounding box center [496, 100] width 60 height 21
click at [475, 104] on input "False" at bounding box center [474, 101] width 7 height 6
radio input "true"
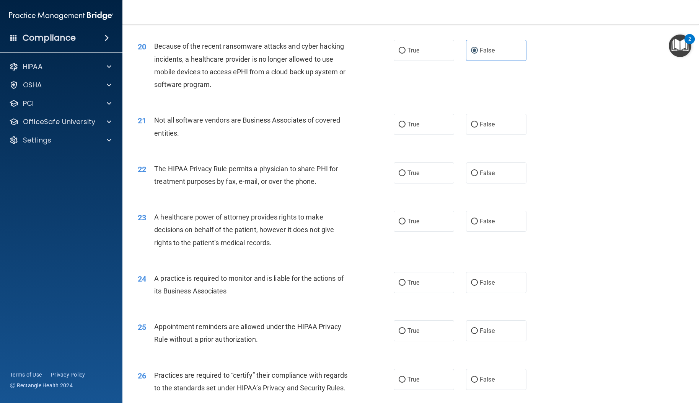
scroll to position [1157, 0]
click at [399, 53] on input "True" at bounding box center [402, 50] width 7 height 6
radio input "true"
radio input "false"
click at [399, 127] on input "True" at bounding box center [402, 124] width 7 height 6
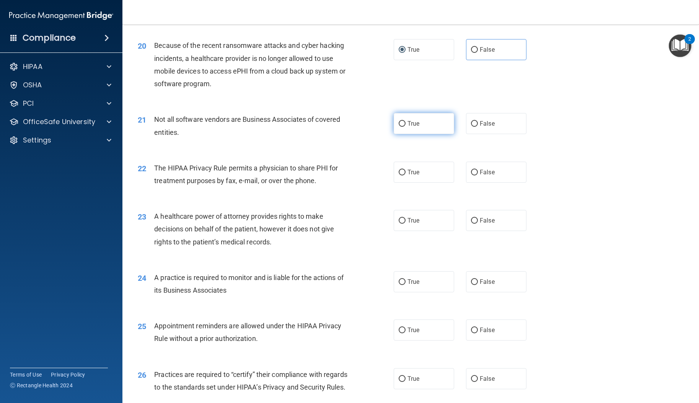
radio input "true"
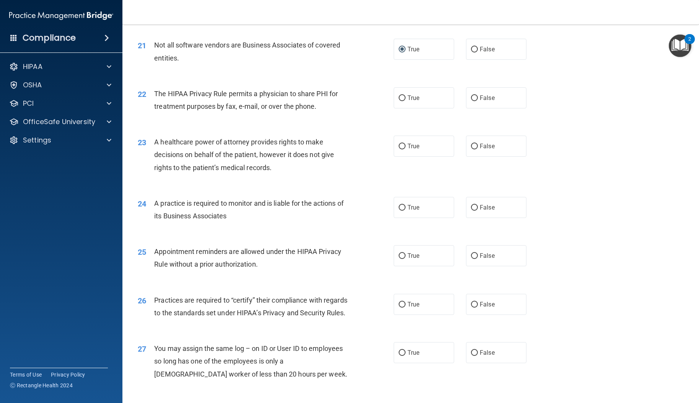
scroll to position [1282, 0]
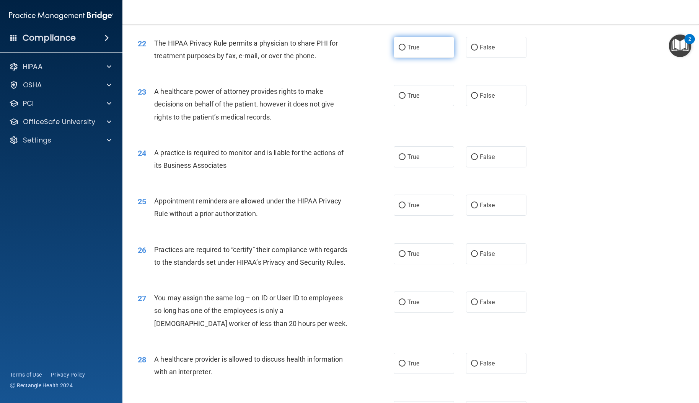
click at [402, 51] on input "True" at bounding box center [402, 48] width 7 height 6
radio input "true"
click at [401, 99] on input "True" at bounding box center [402, 96] width 7 height 6
radio input "true"
click at [399, 160] on input "True" at bounding box center [402, 157] width 7 height 6
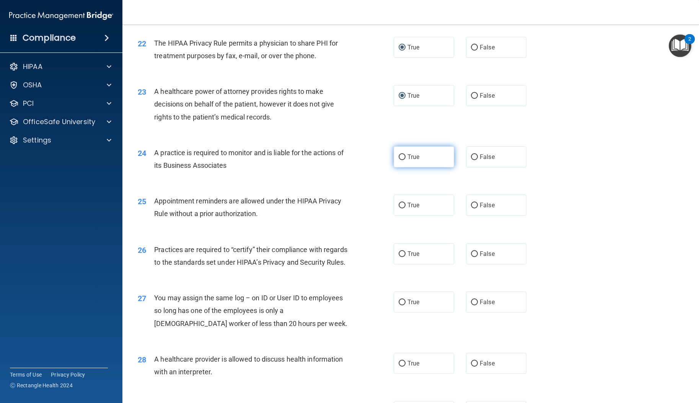
radio input "true"
click at [400, 208] on input "True" at bounding box center [402, 206] width 7 height 6
radio input "true"
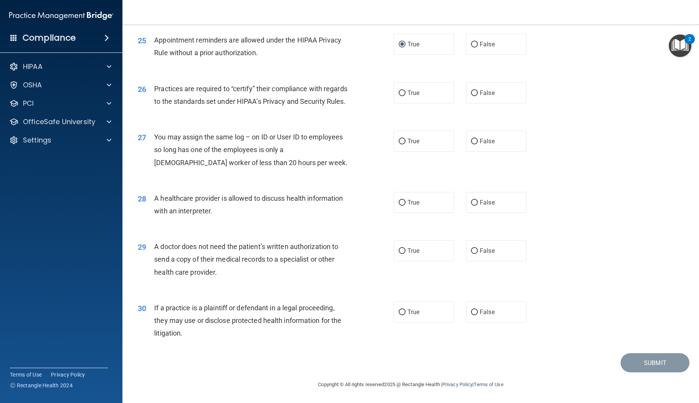
scroll to position [1470, 0]
click at [399, 96] on input "True" at bounding box center [402, 93] width 7 height 6
radio input "true"
click at [472, 144] on input "False" at bounding box center [474, 142] width 7 height 6
radio input "true"
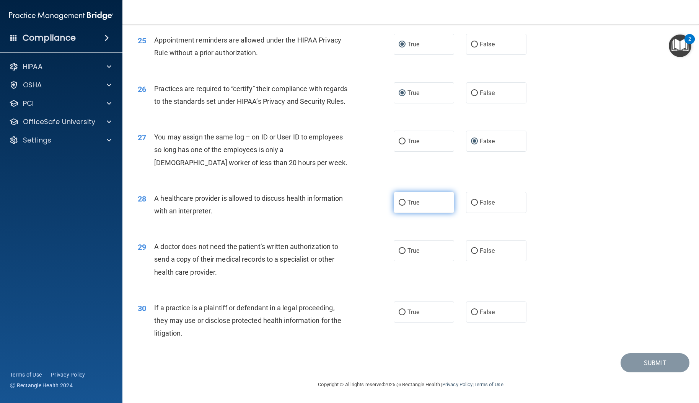
click at [400, 206] on input "True" at bounding box center [402, 203] width 7 height 6
radio input "true"
click at [400, 254] on input "True" at bounding box center [402, 251] width 7 height 6
radio input "true"
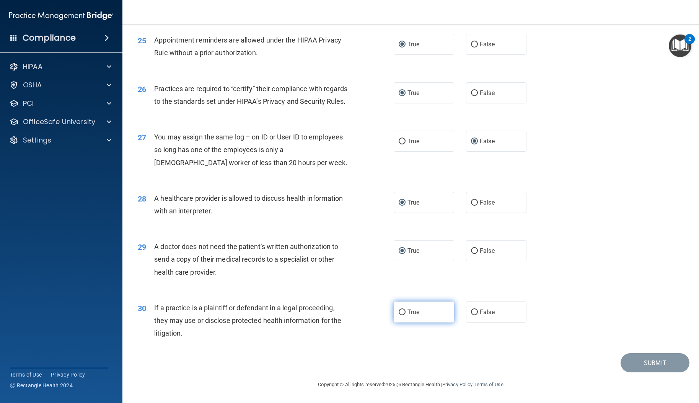
click at [399, 314] on input "True" at bounding box center [402, 312] width 7 height 6
radio input "true"
click at [645, 369] on button "Submit" at bounding box center [655, 363] width 69 height 20
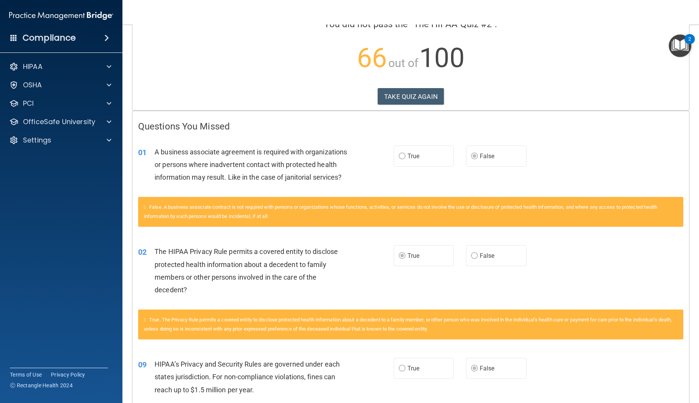
scroll to position [98, 0]
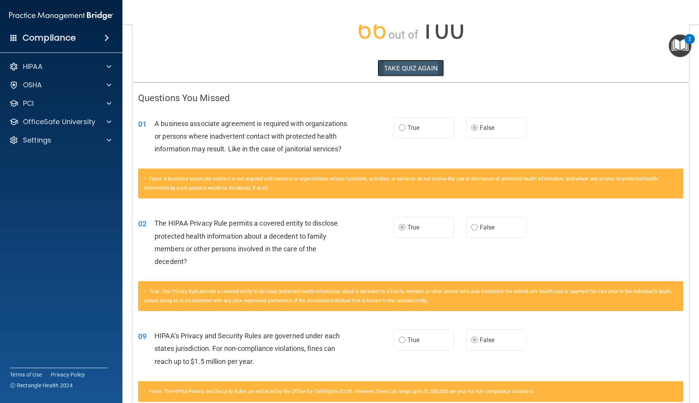
click at [396, 68] on button "TAKE QUIZ AGAIN" at bounding box center [411, 68] width 66 height 17
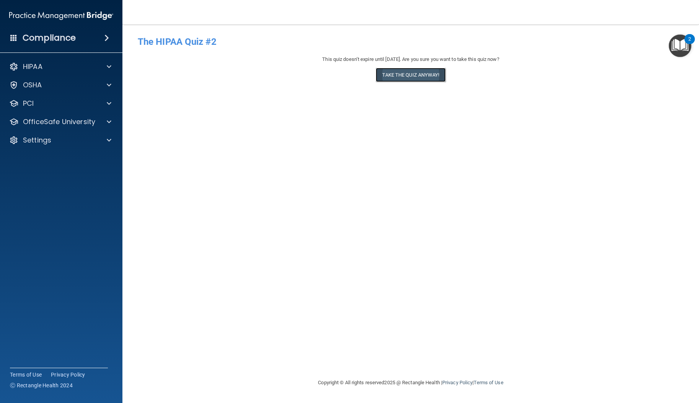
click at [405, 78] on button "Take the quiz anyway!" at bounding box center [411, 75] width 70 height 14
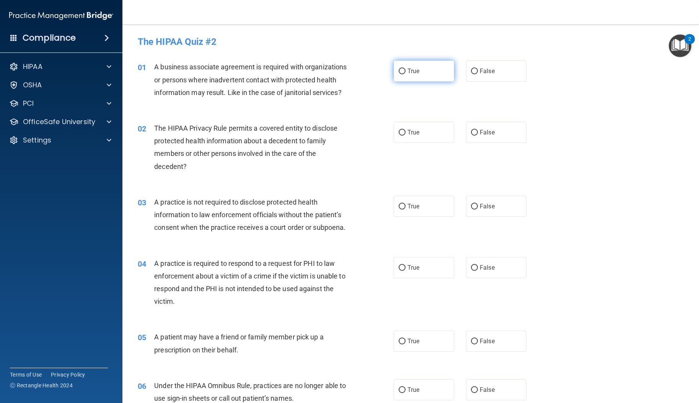
click at [399, 73] on input "True" at bounding box center [402, 72] width 7 height 6
radio input "true"
click at [403, 143] on label "True" at bounding box center [424, 132] width 60 height 21
click at [403, 136] on input "True" at bounding box center [402, 133] width 7 height 6
radio input "true"
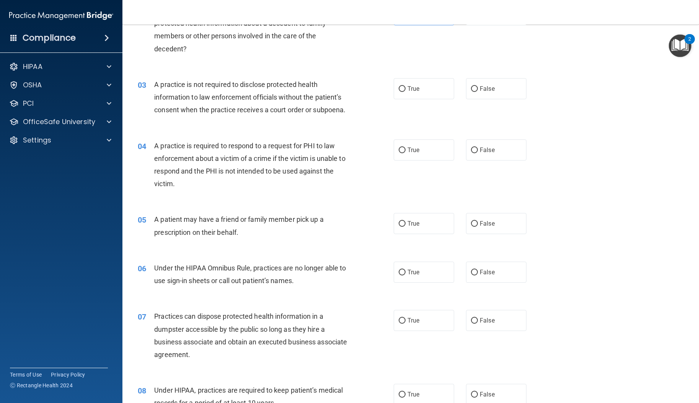
scroll to position [119, 0]
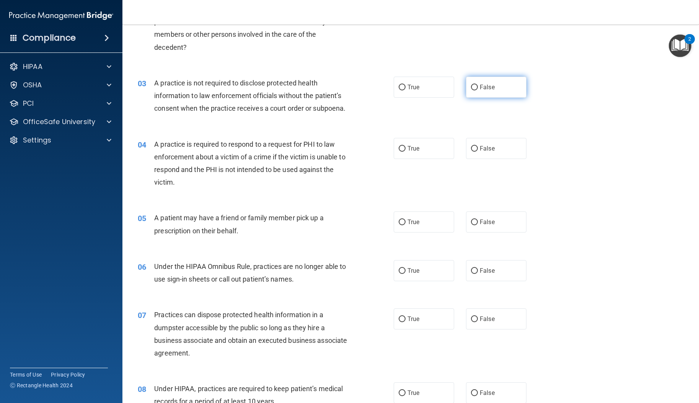
click at [466, 98] on label "False" at bounding box center [496, 87] width 60 height 21
click at [471, 90] on input "False" at bounding box center [474, 88] width 7 height 6
radio input "true"
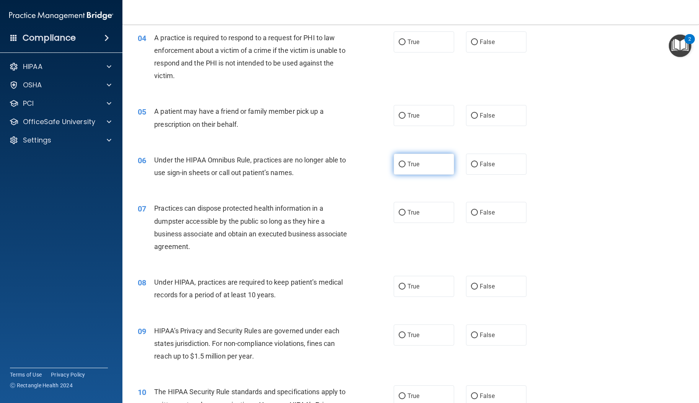
scroll to position [231, 0]
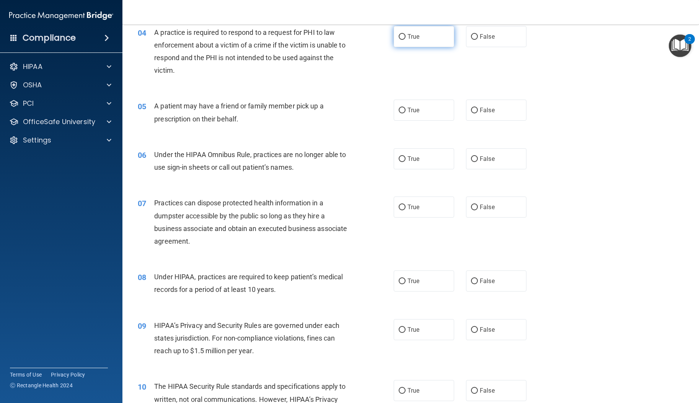
click at [399, 40] on input "True" at bounding box center [402, 37] width 7 height 6
radio input "true"
click at [399, 113] on input "True" at bounding box center [402, 111] width 7 height 6
radio input "true"
click at [472, 162] on input "False" at bounding box center [474, 159] width 7 height 6
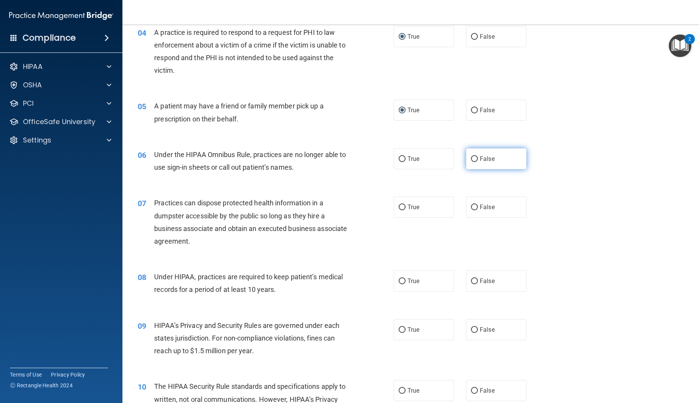
radio input "true"
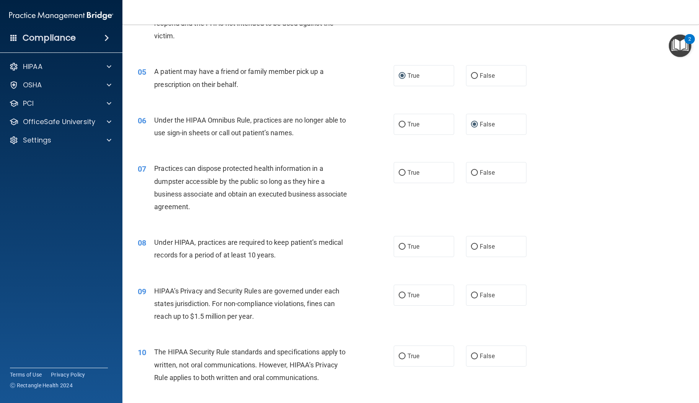
scroll to position [302, 0]
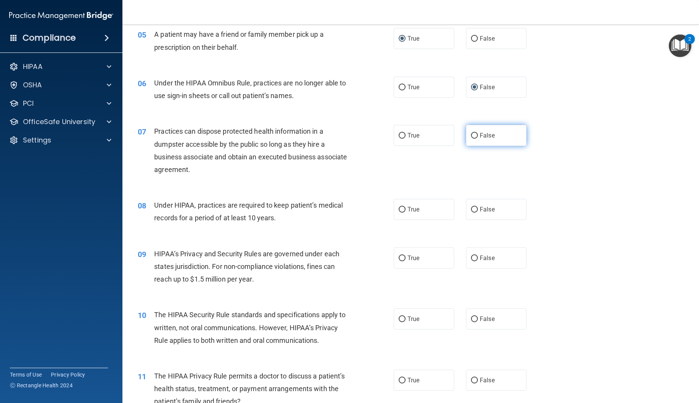
click at [473, 139] on input "False" at bounding box center [474, 136] width 7 height 6
radio input "true"
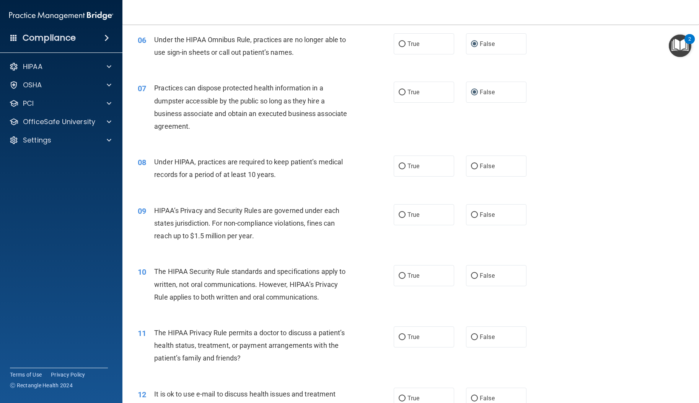
scroll to position [375, 0]
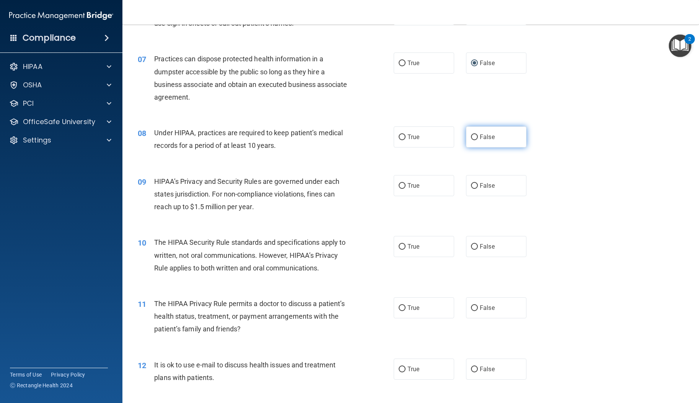
click at [471, 140] on input "False" at bounding box center [474, 137] width 7 height 6
radio input "true"
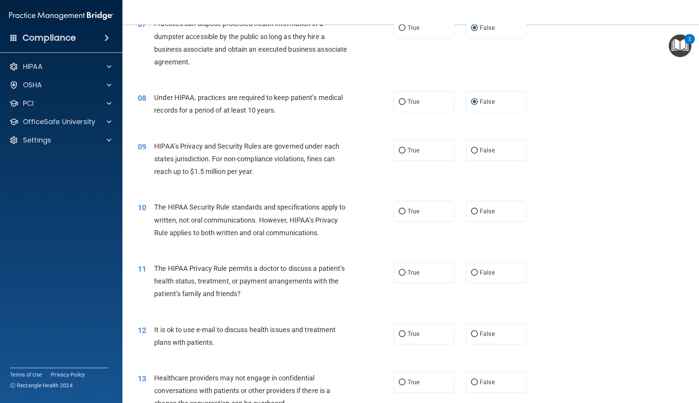
scroll to position [446, 0]
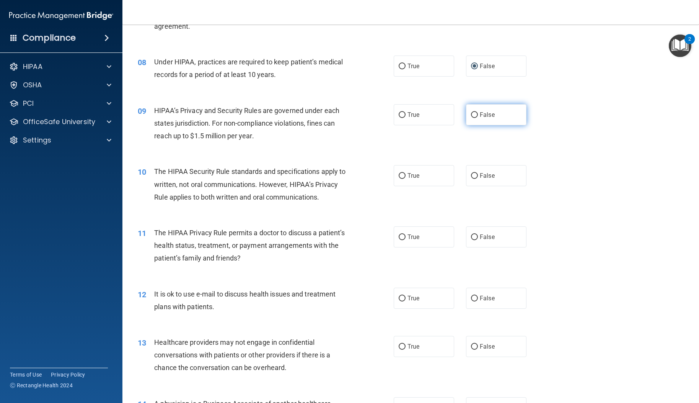
click at [480, 118] on span "False" at bounding box center [487, 114] width 15 height 7
click at [472, 118] on input "False" at bounding box center [474, 115] width 7 height 6
radio input "true"
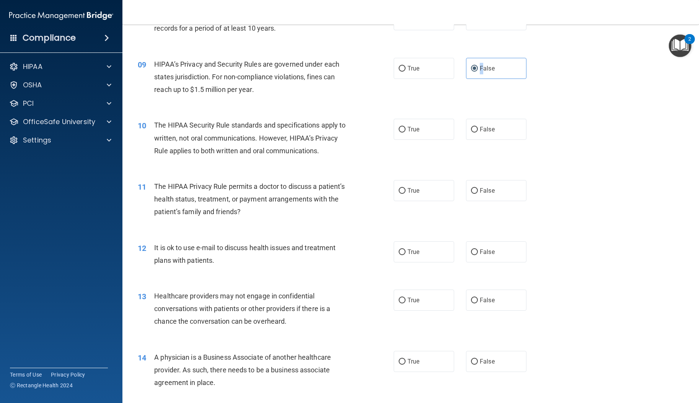
scroll to position [500, 0]
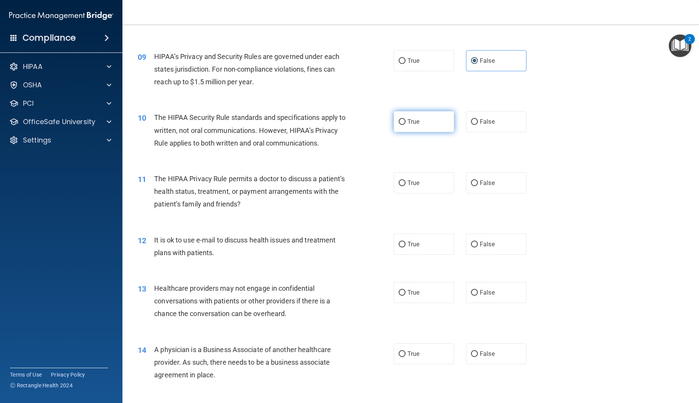
click at [404, 132] on label "True" at bounding box center [424, 121] width 60 height 21
click at [404, 125] on input "True" at bounding box center [402, 122] width 7 height 6
radio input "true"
click at [402, 186] on input "True" at bounding box center [402, 183] width 7 height 6
radio input "true"
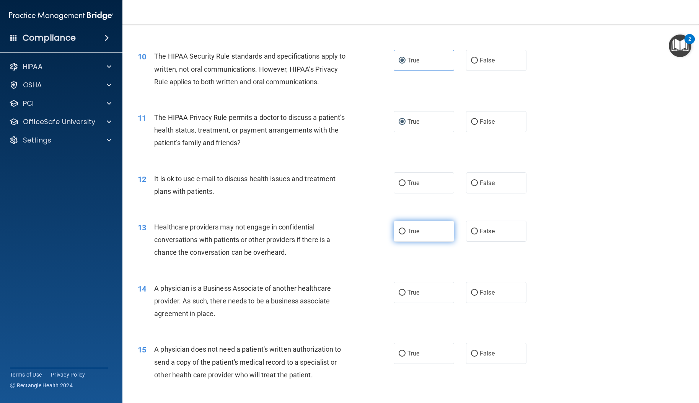
scroll to position [613, 0]
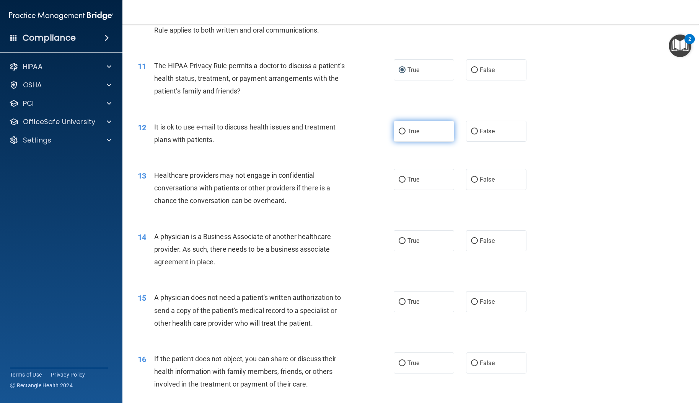
click at [403, 142] on label "True" at bounding box center [424, 131] width 60 height 21
click at [403, 134] on input "True" at bounding box center [402, 132] width 7 height 6
radio input "true"
click at [473, 183] on input "False" at bounding box center [474, 180] width 7 height 6
radio input "true"
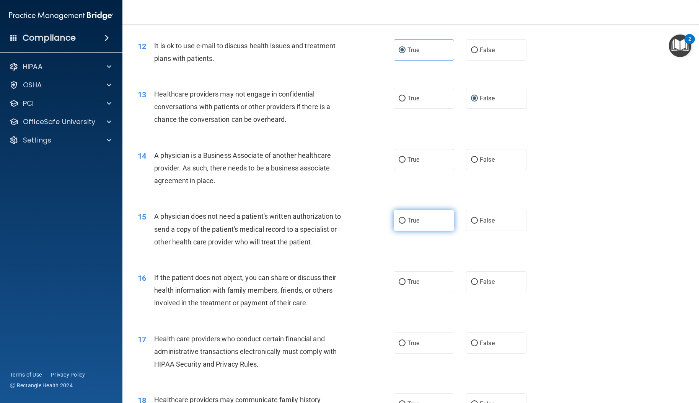
scroll to position [745, 0]
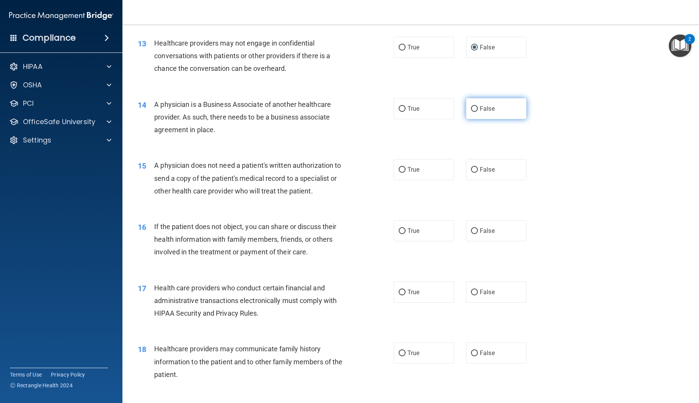
click at [474, 112] on input "False" at bounding box center [474, 109] width 7 height 6
radio input "true"
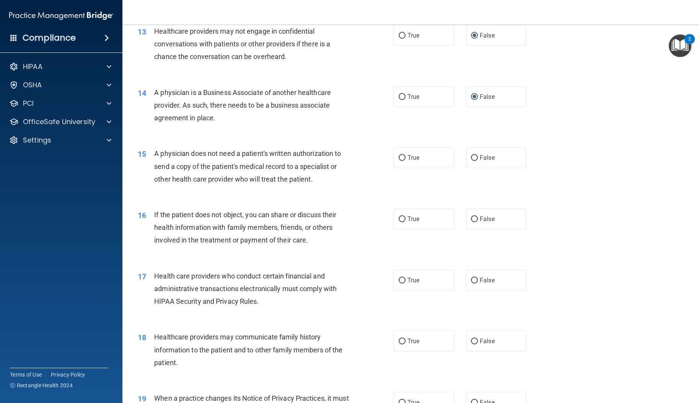
scroll to position [773, 0]
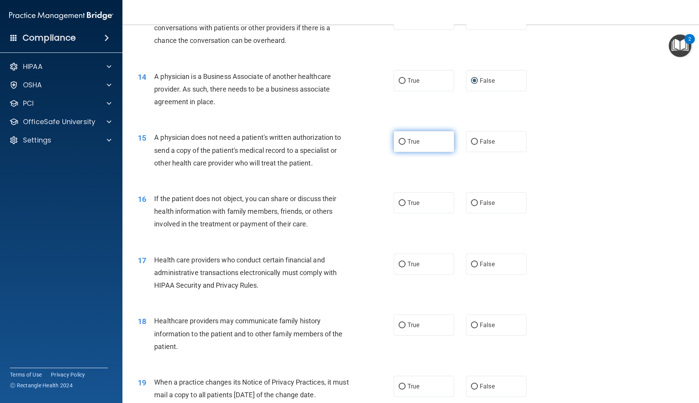
click at [399, 145] on input "True" at bounding box center [402, 142] width 7 height 6
radio input "true"
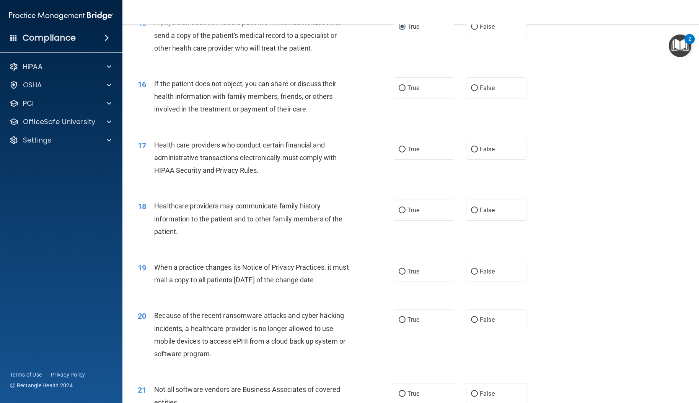
scroll to position [888, 0]
click at [400, 91] on input "True" at bounding box center [402, 88] width 7 height 6
radio input "true"
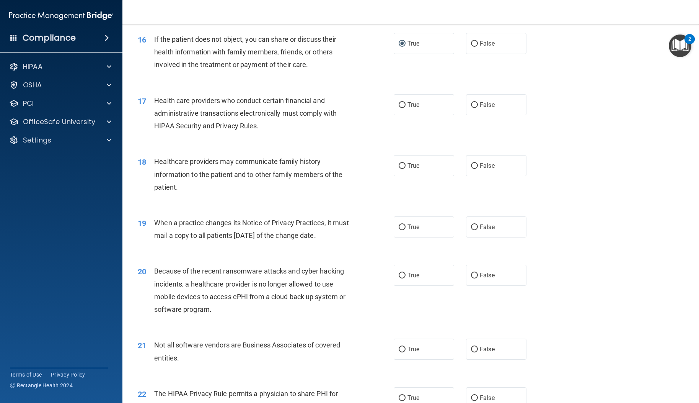
scroll to position [933, 0]
click at [400, 106] on input "True" at bounding box center [402, 104] width 7 height 6
radio input "true"
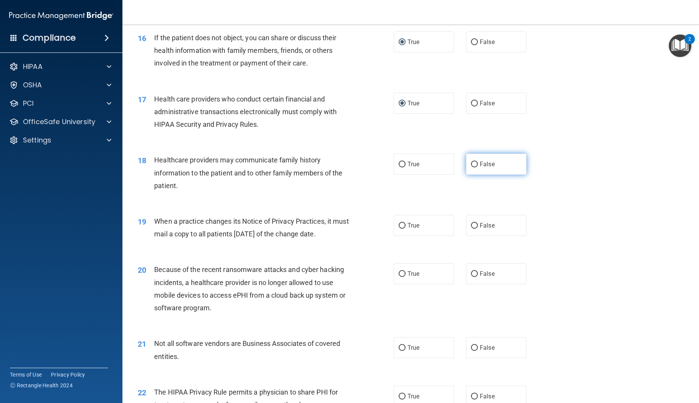
click at [472, 167] on input "False" at bounding box center [474, 165] width 7 height 6
radio input "true"
click at [399, 167] on input "True" at bounding box center [402, 165] width 7 height 6
radio input "true"
radio input "false"
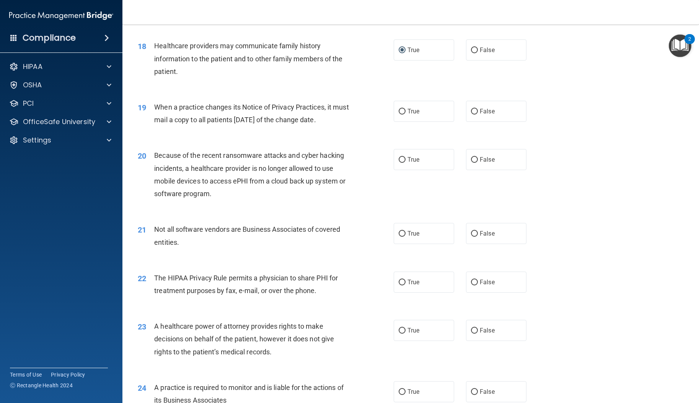
scroll to position [1050, 0]
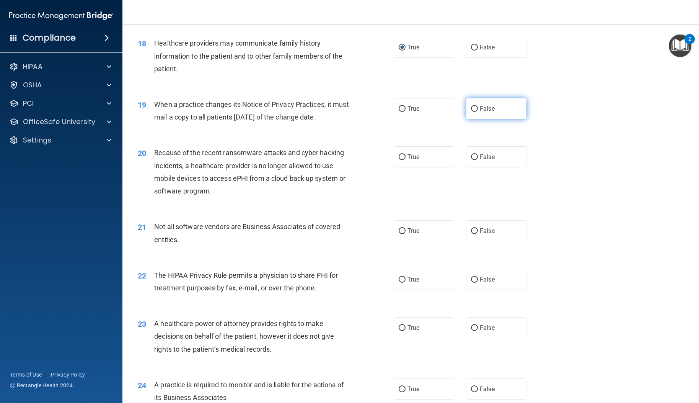
click at [471, 112] on input "False" at bounding box center [474, 109] width 7 height 6
radio input "true"
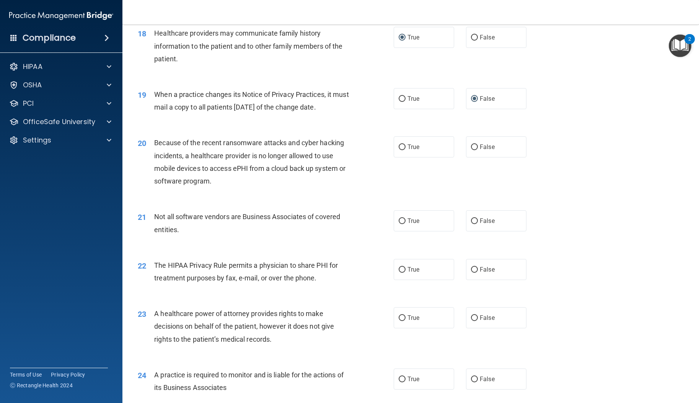
scroll to position [1060, 0]
click at [474, 150] on input "False" at bounding box center [474, 147] width 7 height 6
radio input "true"
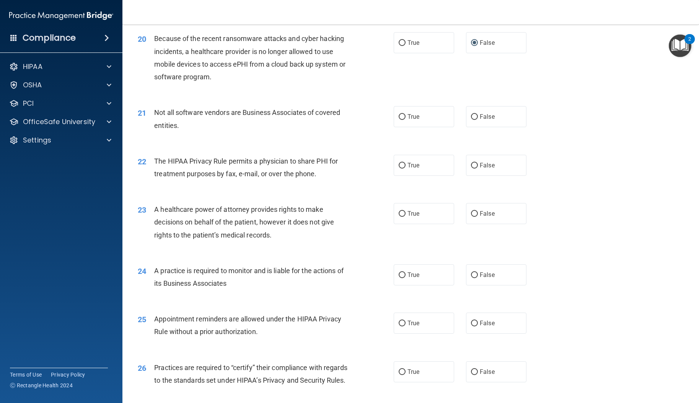
scroll to position [1189, 0]
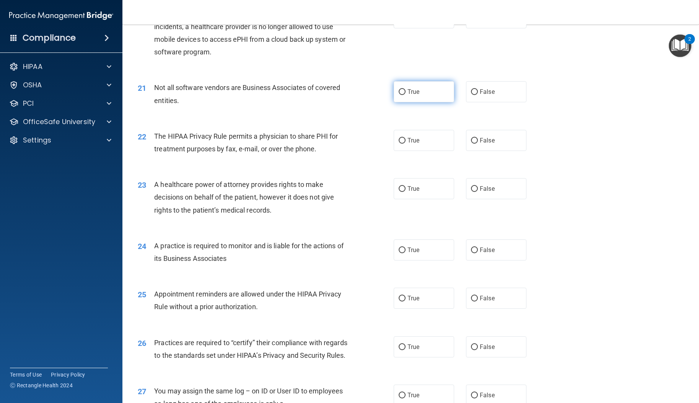
click at [400, 95] on input "True" at bounding box center [402, 92] width 7 height 6
radio input "true"
click at [399, 144] on input "True" at bounding box center [402, 141] width 7 height 6
radio input "true"
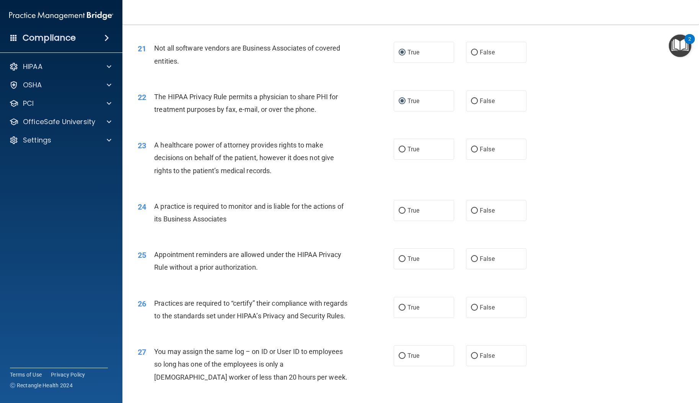
scroll to position [1229, 0]
click at [466, 160] on label "False" at bounding box center [496, 149] width 60 height 21
click at [471, 152] on input "False" at bounding box center [474, 150] width 7 height 6
radio input "true"
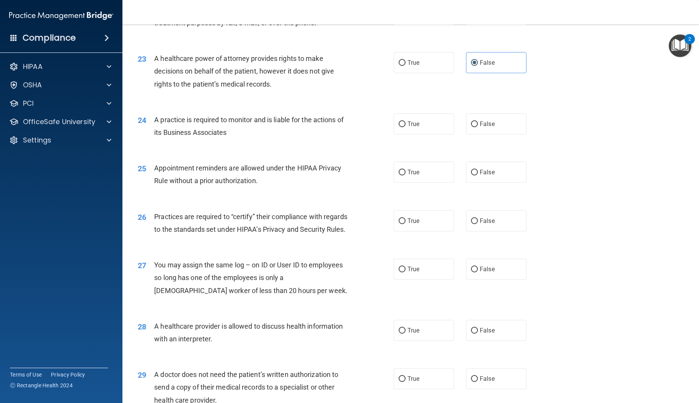
scroll to position [1324, 0]
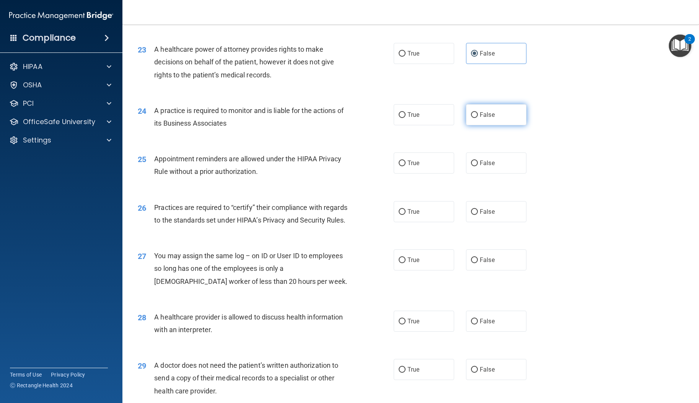
click at [474, 118] on input "False" at bounding box center [474, 115] width 7 height 6
radio input "true"
click at [402, 166] on input "True" at bounding box center [402, 163] width 7 height 6
radio input "true"
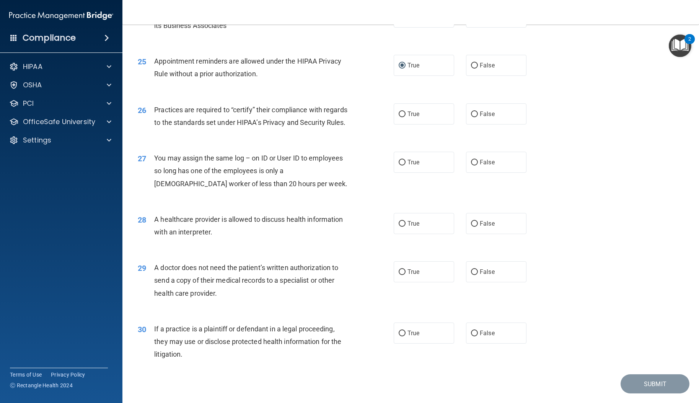
scroll to position [1423, 0]
click at [403, 123] on label "True" at bounding box center [424, 112] width 60 height 21
click at [403, 116] on input "True" at bounding box center [402, 113] width 7 height 6
radio input "true"
click at [473, 164] on input "False" at bounding box center [474, 161] width 7 height 6
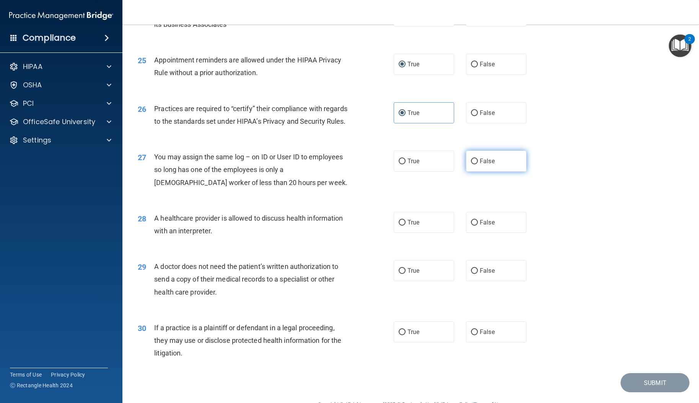
radio input "true"
click at [408, 226] on span "True" at bounding box center [414, 222] width 12 height 7
click at [405, 225] on input "True" at bounding box center [402, 223] width 7 height 6
radio input "true"
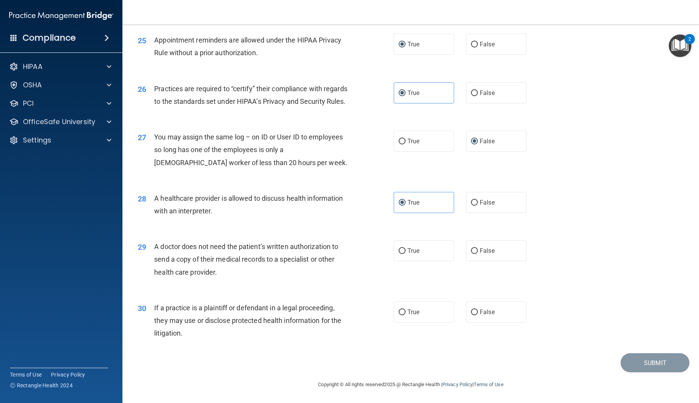
scroll to position [1494, 0]
click at [403, 250] on label "True" at bounding box center [424, 250] width 60 height 21
click at [403, 250] on input "True" at bounding box center [402, 251] width 7 height 6
radio input "true"
click at [400, 312] on input "True" at bounding box center [402, 312] width 7 height 6
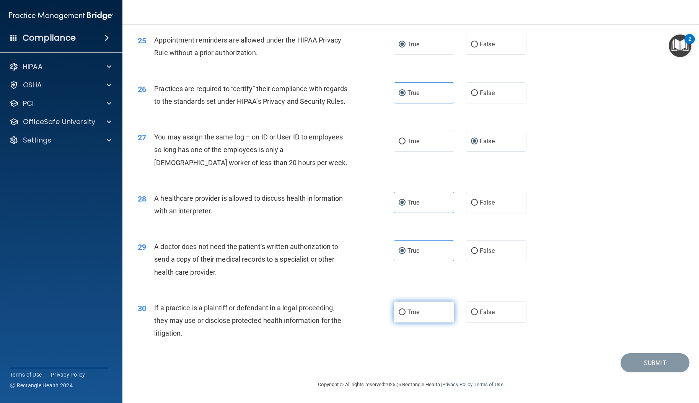
radio input "true"
click at [634, 363] on button "Submit" at bounding box center [655, 363] width 69 height 20
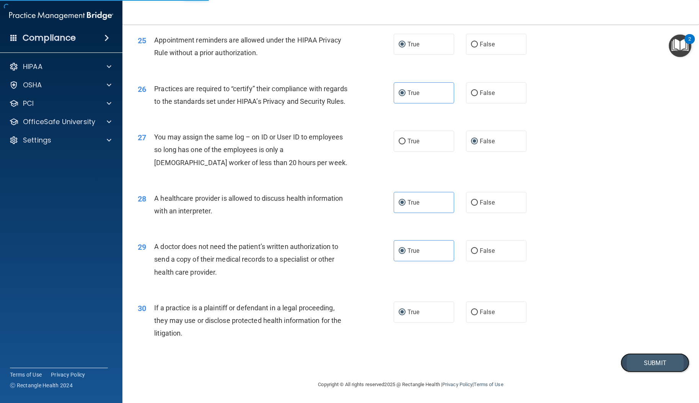
click at [641, 363] on button "Submit" at bounding box center [655, 363] width 69 height 20
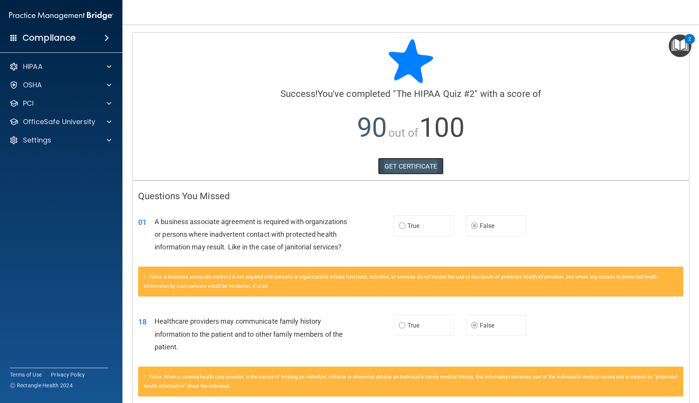
click at [404, 165] on link "GET CERTIFICATE" at bounding box center [410, 166] width 65 height 17
click at [96, 123] on div "OfficeSafe University" at bounding box center [50, 121] width 95 height 9
click at [58, 145] on link "HIPAA Training" at bounding box center [52, 139] width 121 height 15
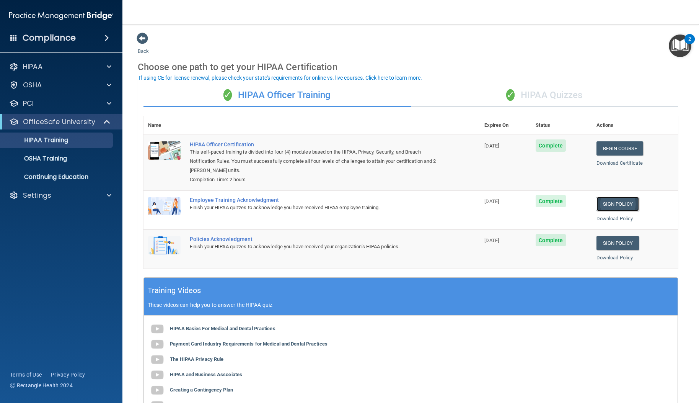
click at [602, 205] on link "Sign Policy" at bounding box center [618, 204] width 42 height 14
click at [526, 93] on div "✓ HIPAA Quizzes" at bounding box center [545, 95] width 268 height 23
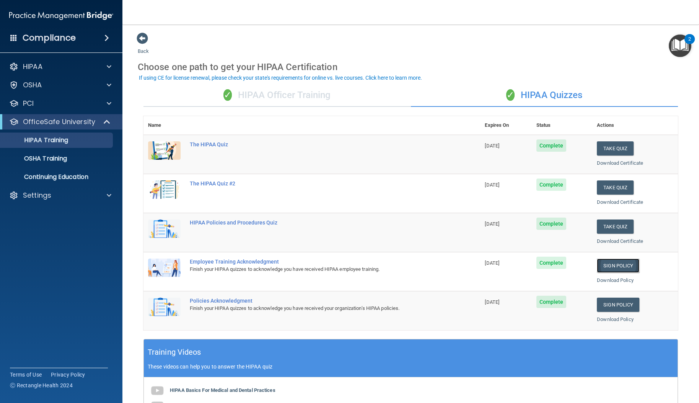
click at [612, 264] on link "Sign Policy" at bounding box center [618, 265] width 42 height 14
click at [436, 227] on td "HIPAA Policies and Procedures Quiz" at bounding box center [332, 232] width 295 height 39
click at [263, 95] on div "✓ HIPAA Officer Training" at bounding box center [278, 95] width 268 height 23
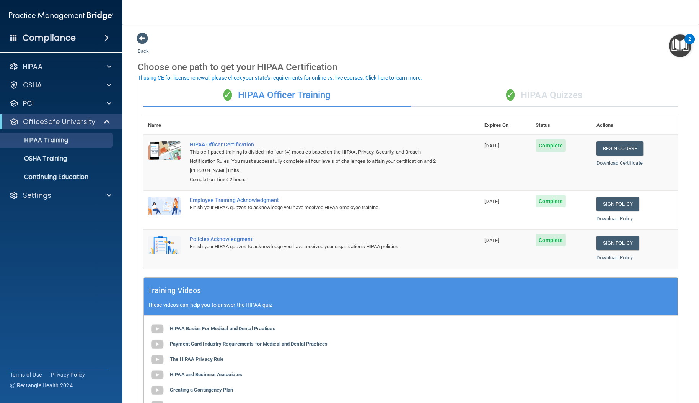
click at [527, 92] on div "✓ HIPAA Quizzes" at bounding box center [545, 95] width 268 height 23
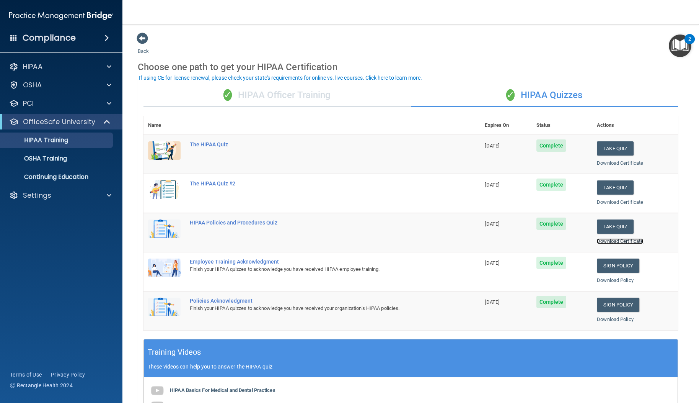
click at [604, 242] on link "Download Certificate" at bounding box center [620, 241] width 46 height 6
click at [67, 141] on p "HIPAA Training" at bounding box center [36, 140] width 63 height 8
click at [46, 158] on p "OSHA Training" at bounding box center [36, 159] width 62 height 8
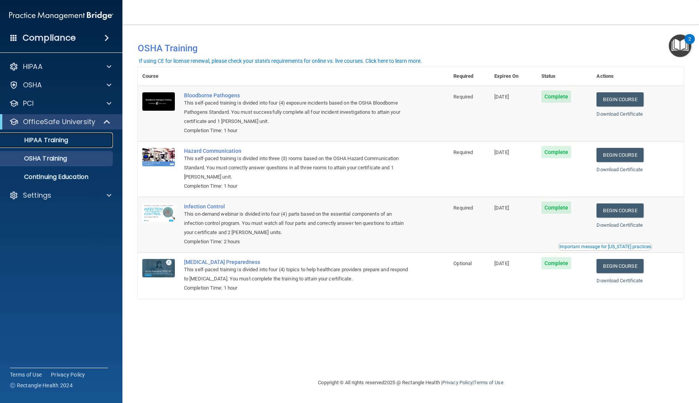
click at [58, 144] on p "HIPAA Training" at bounding box center [36, 140] width 63 height 8
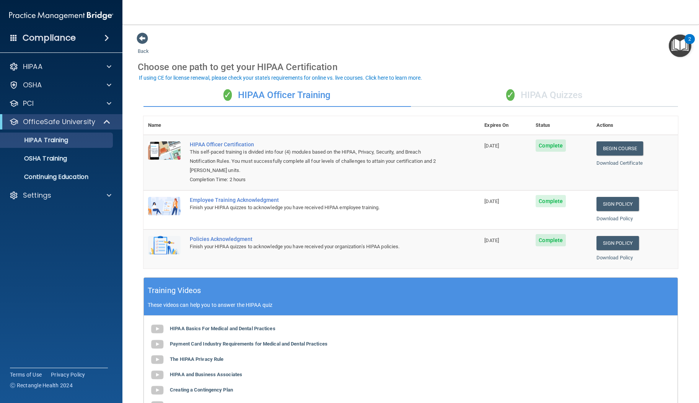
click at [533, 91] on div "✓ HIPAA Quizzes" at bounding box center [545, 95] width 268 height 23
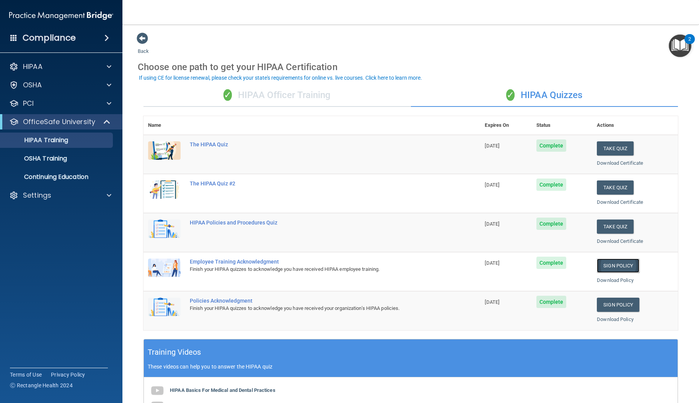
click at [616, 266] on link "Sign Policy" at bounding box center [618, 265] width 42 height 14
click at [614, 305] on link "Sign Policy" at bounding box center [618, 304] width 42 height 14
click at [52, 159] on p "OSHA Training" at bounding box center [36, 159] width 62 height 8
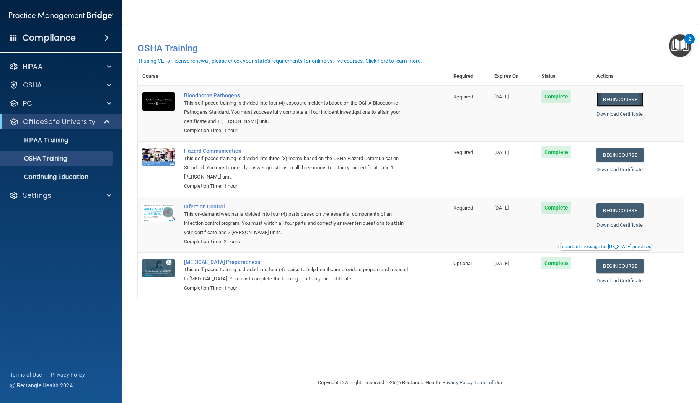
click at [622, 99] on link "Begin Course" at bounding box center [620, 99] width 47 height 14
click at [70, 178] on p "Continuing Education" at bounding box center [57, 177] width 105 height 8
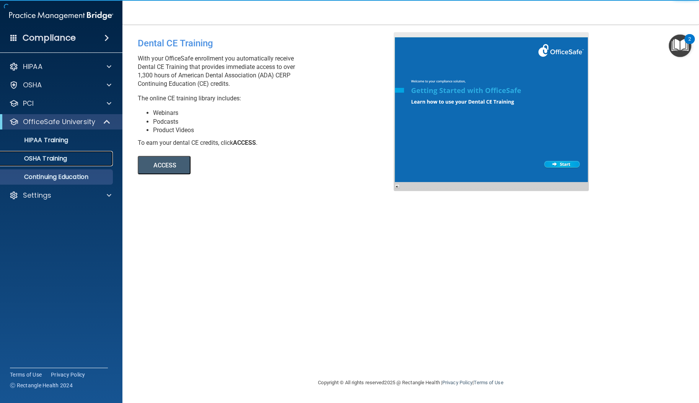
click at [66, 161] on p "OSHA Training" at bounding box center [36, 159] width 62 height 8
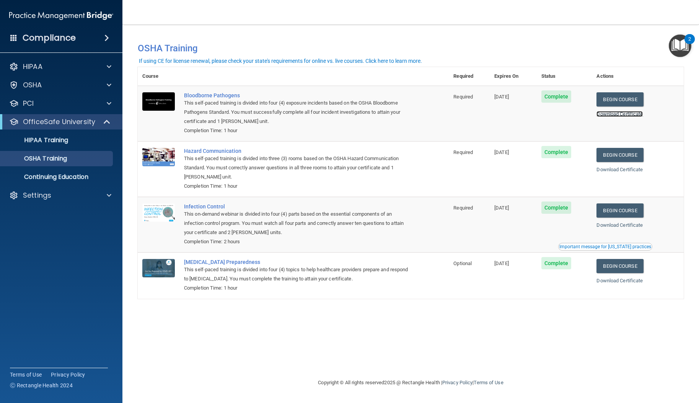
click at [612, 114] on link "Download Certificate" at bounding box center [620, 114] width 46 height 6
click at [616, 156] on link "Begin Course" at bounding box center [620, 155] width 47 height 14
click at [636, 211] on link "Begin Course" at bounding box center [620, 210] width 47 height 14
click at [61, 141] on p "HIPAA Training" at bounding box center [36, 140] width 63 height 8
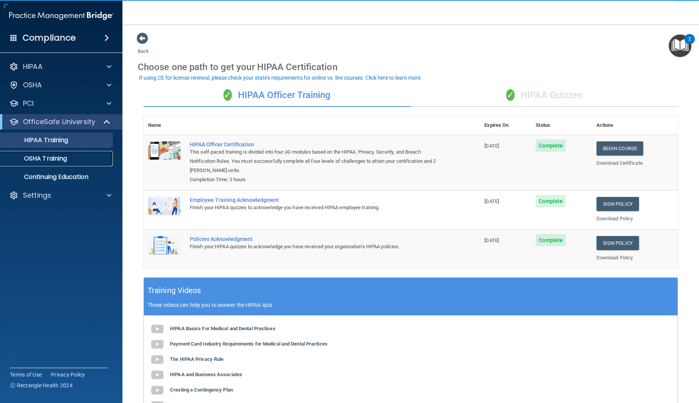
click at [56, 160] on p "OSHA Training" at bounding box center [36, 159] width 62 height 8
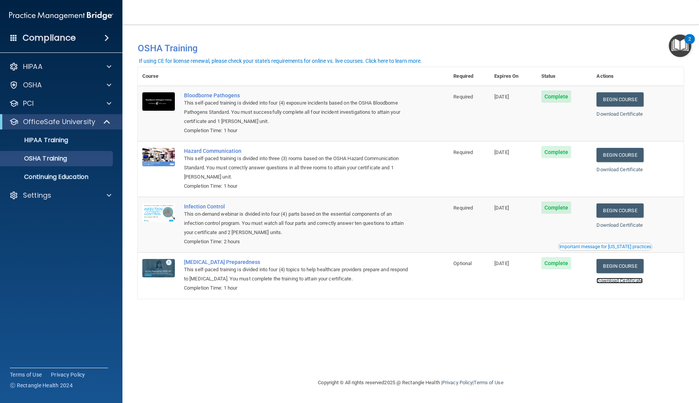
click at [619, 282] on link "Download Certificate" at bounding box center [620, 281] width 46 height 6
click at [622, 264] on link "Begin Course" at bounding box center [620, 266] width 47 height 14
click at [502, 288] on td "12/29/2025" at bounding box center [513, 275] width 47 height 46
click at [55, 162] on p "OSHA Training" at bounding box center [36, 159] width 62 height 8
click at [52, 147] on link "HIPAA Training" at bounding box center [52, 139] width 121 height 15
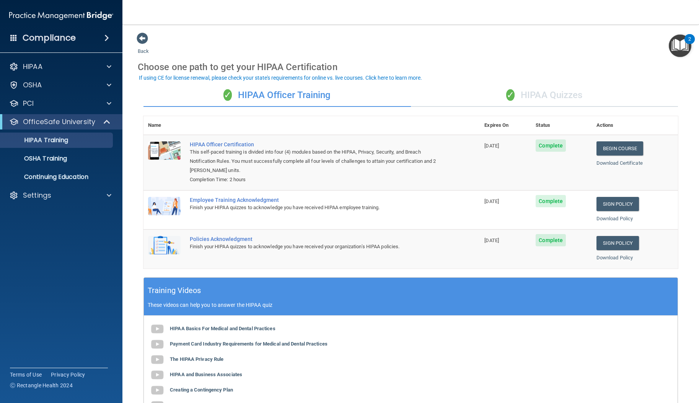
click at [542, 96] on div "✓ HIPAA Quizzes" at bounding box center [545, 95] width 268 height 23
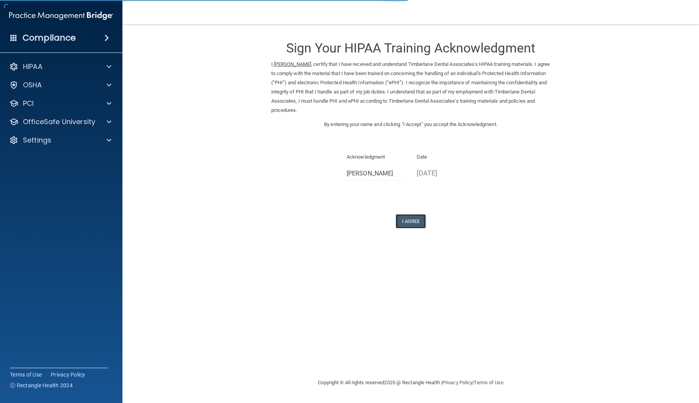
click at [416, 225] on button "I Agree" at bounding box center [411, 221] width 31 height 14
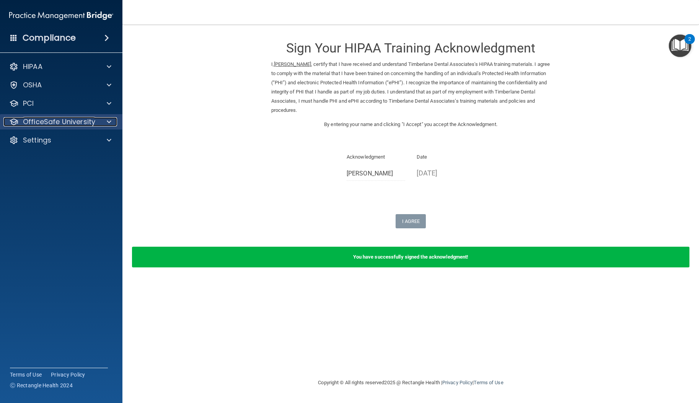
click at [73, 123] on p "OfficeSafe University" at bounding box center [59, 121] width 72 height 9
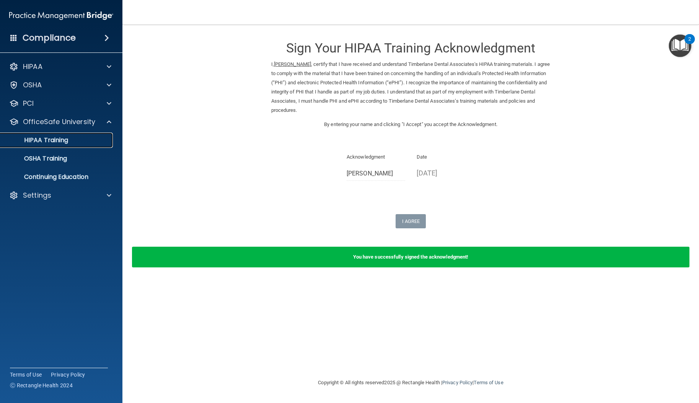
click at [72, 142] on div "HIPAA Training" at bounding box center [57, 140] width 105 height 8
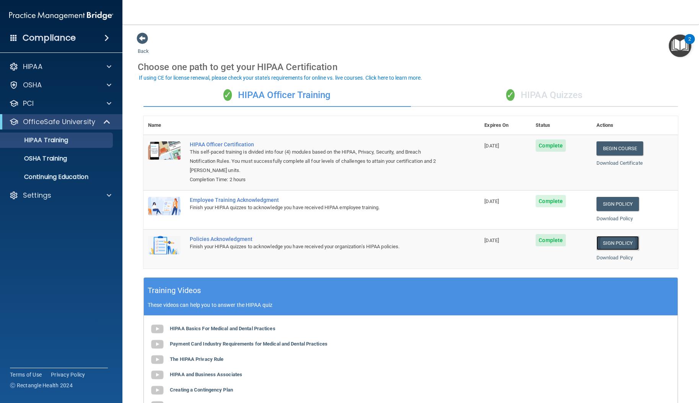
click at [603, 245] on link "Sign Policy" at bounding box center [618, 243] width 42 height 14
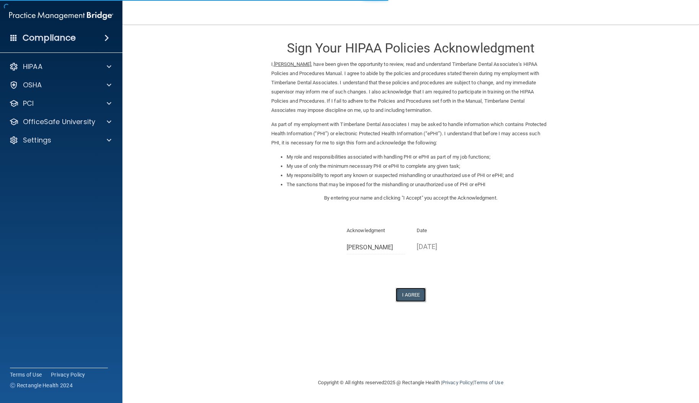
click at [407, 297] on button "I Agree" at bounding box center [411, 295] width 31 height 14
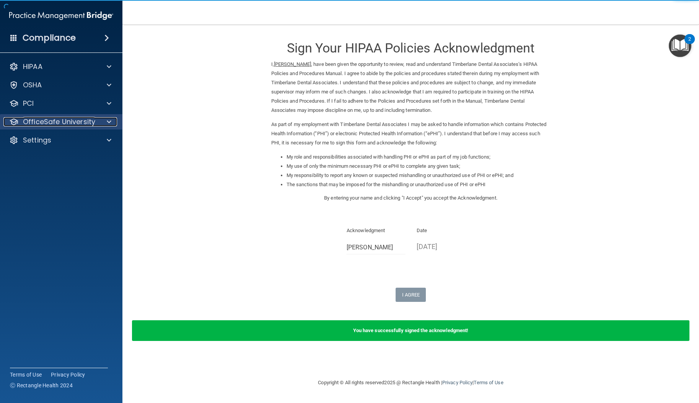
click at [81, 124] on p "OfficeSafe University" at bounding box center [59, 121] width 72 height 9
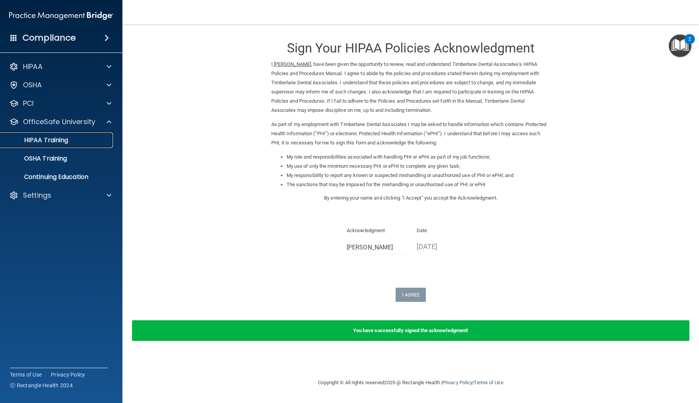
click at [70, 142] on div "HIPAA Training" at bounding box center [57, 140] width 105 height 8
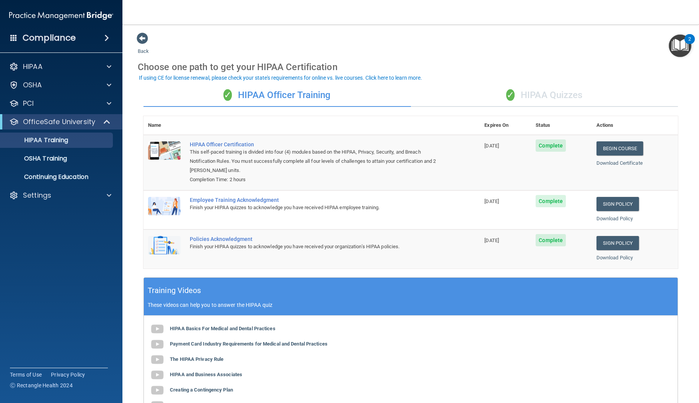
click at [537, 93] on div "✓ HIPAA Quizzes" at bounding box center [545, 95] width 268 height 23
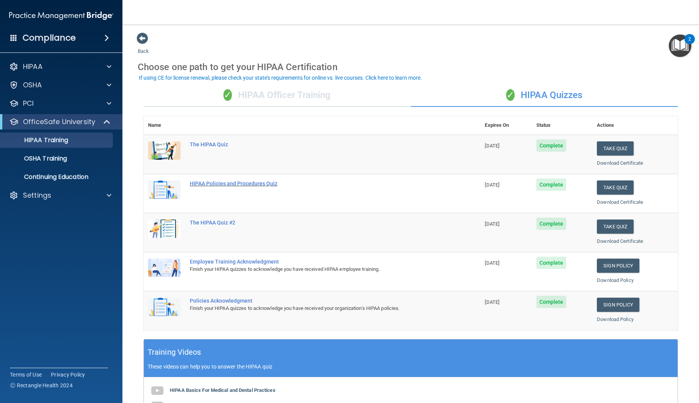
click at [223, 184] on div "HIPAA Policies and Procedures Quiz" at bounding box center [316, 183] width 252 height 6
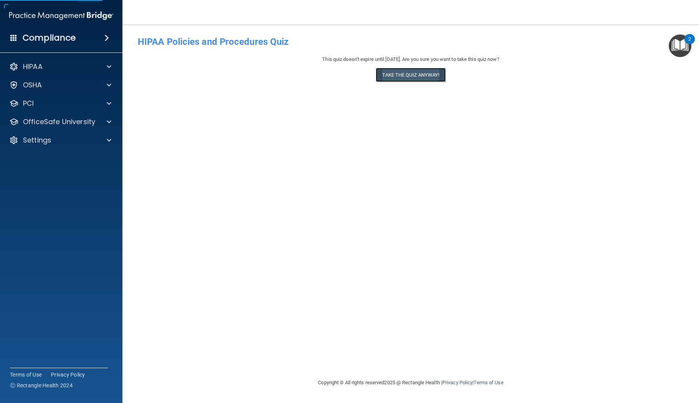
click at [408, 75] on button "Take the quiz anyway!" at bounding box center [411, 75] width 70 height 14
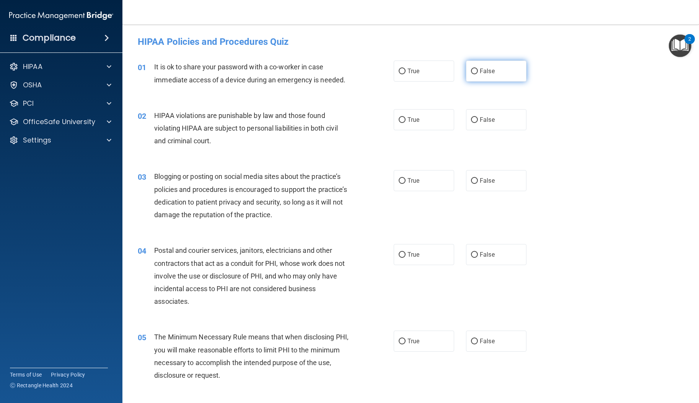
click at [471, 72] on input "False" at bounding box center [474, 72] width 7 height 6
radio input "true"
click at [399, 120] on input "True" at bounding box center [402, 120] width 7 height 6
radio input "true"
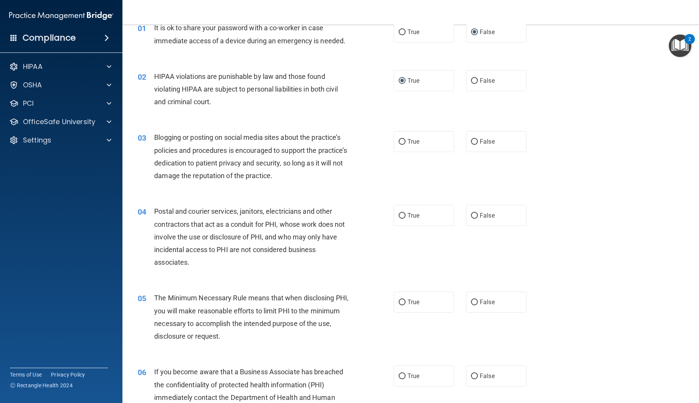
scroll to position [39, 0]
click at [475, 140] on label "False" at bounding box center [496, 141] width 60 height 21
click at [475, 140] on input "False" at bounding box center [474, 142] width 7 height 6
radio input "true"
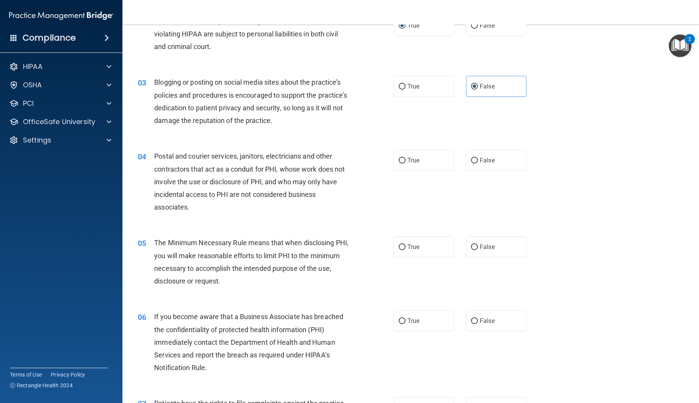
scroll to position [117, 0]
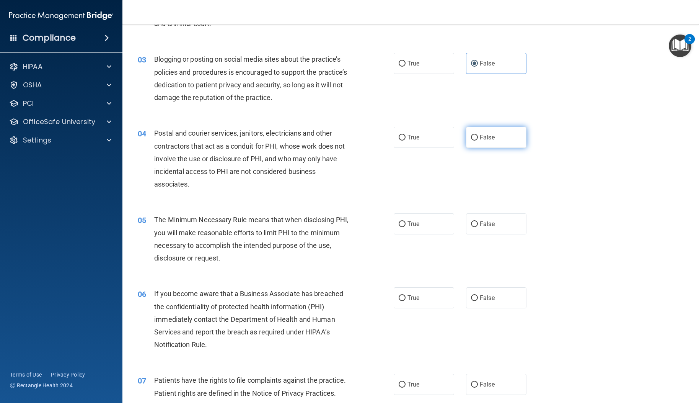
click at [472, 138] on input "False" at bounding box center [474, 138] width 7 height 6
radio input "true"
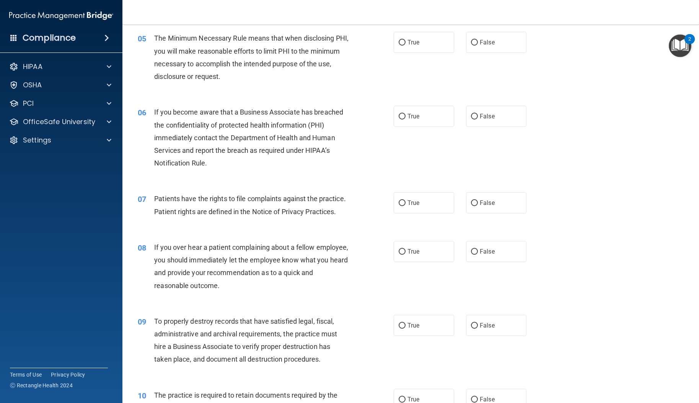
scroll to position [298, 0]
click at [404, 43] on label "True" at bounding box center [424, 42] width 60 height 21
click at [404, 43] on input "True" at bounding box center [402, 43] width 7 height 6
radio input "true"
click at [399, 114] on input "True" at bounding box center [402, 117] width 7 height 6
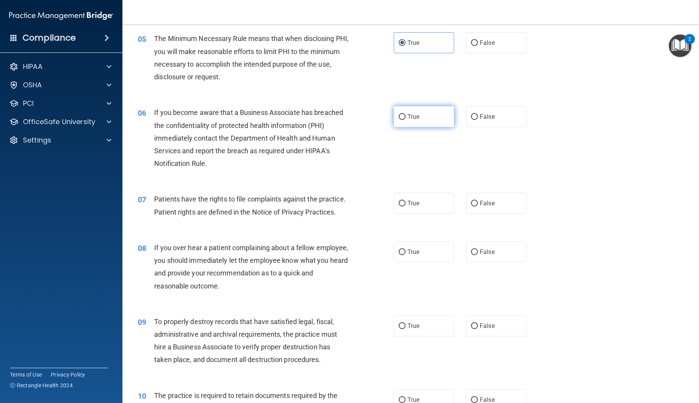
radio input "true"
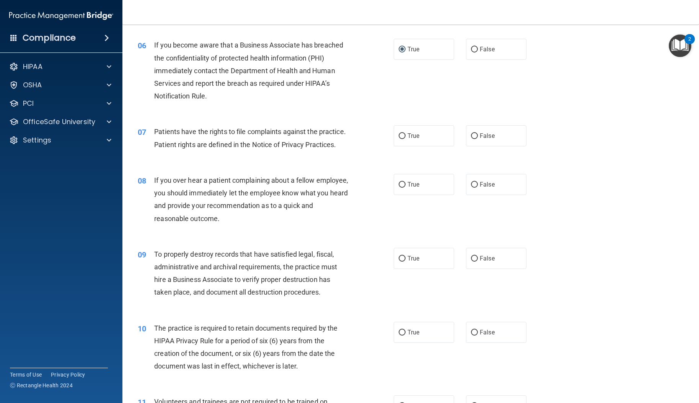
scroll to position [385, 0]
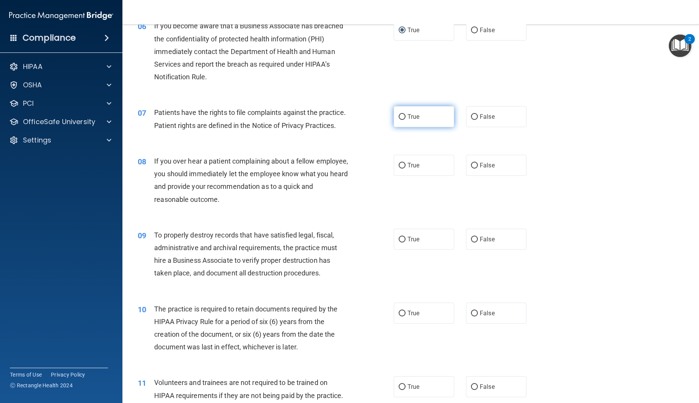
click at [399, 118] on input "True" at bounding box center [402, 117] width 7 height 6
radio input "true"
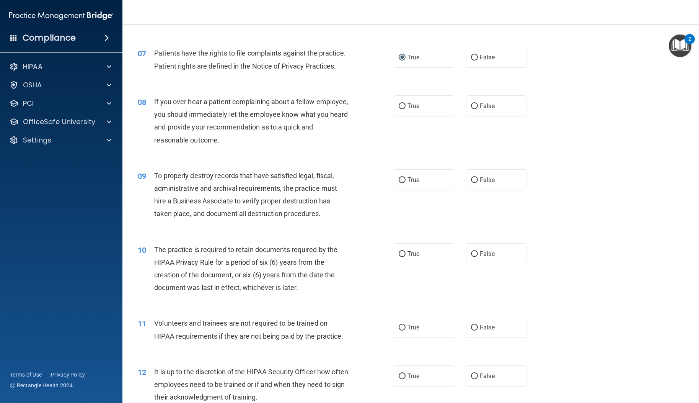
scroll to position [444, 0]
click at [472, 109] on input "False" at bounding box center [474, 107] width 7 height 6
radio input "true"
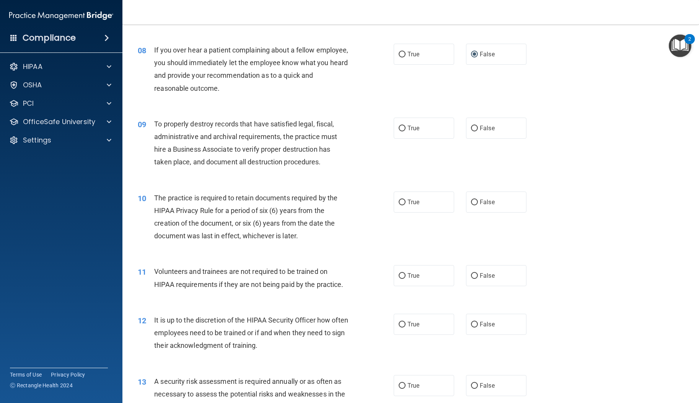
scroll to position [507, 0]
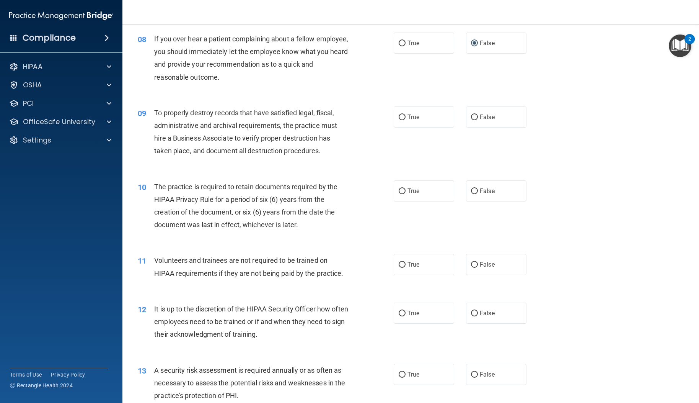
drag, startPoint x: 400, startPoint y: 132, endPoint x: 398, endPoint y: 144, distance: 11.6
click at [400, 120] on input "True" at bounding box center [402, 117] width 7 height 6
radio input "true"
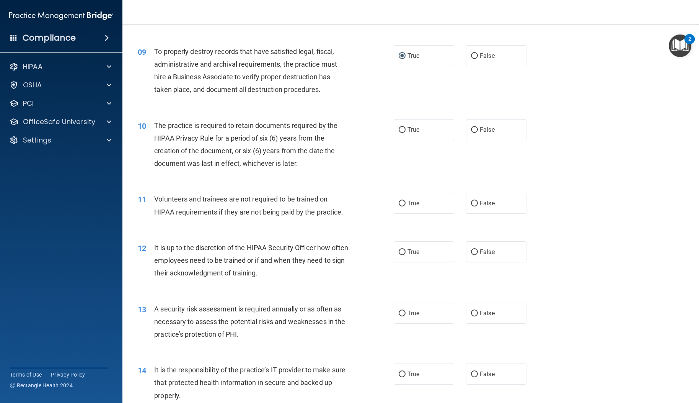
scroll to position [571, 0]
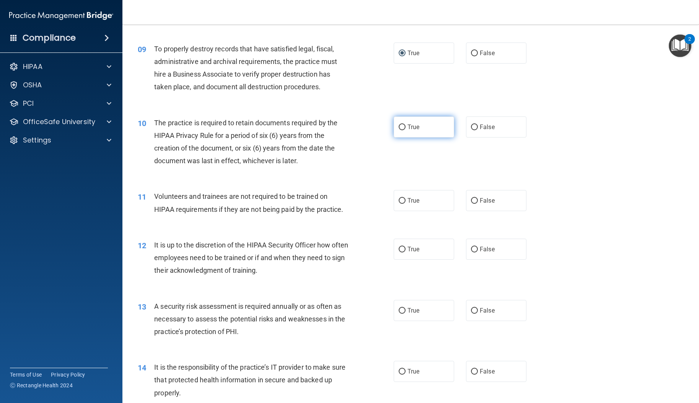
click at [399, 130] on input "True" at bounding box center [402, 127] width 7 height 6
radio input "true"
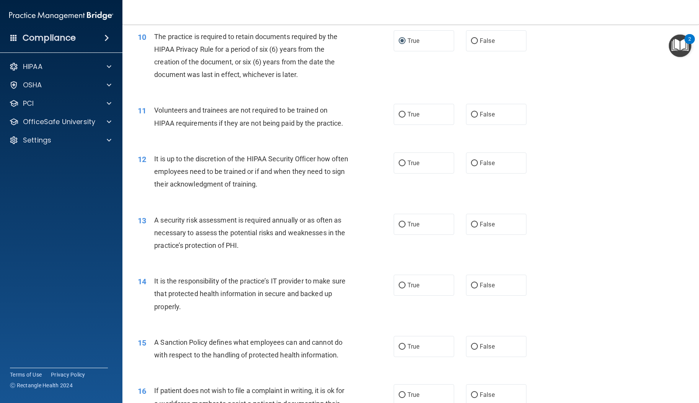
scroll to position [658, 0]
click at [473, 124] on label "False" at bounding box center [496, 113] width 60 height 21
click at [473, 116] on input "False" at bounding box center [474, 114] width 7 height 6
radio input "true"
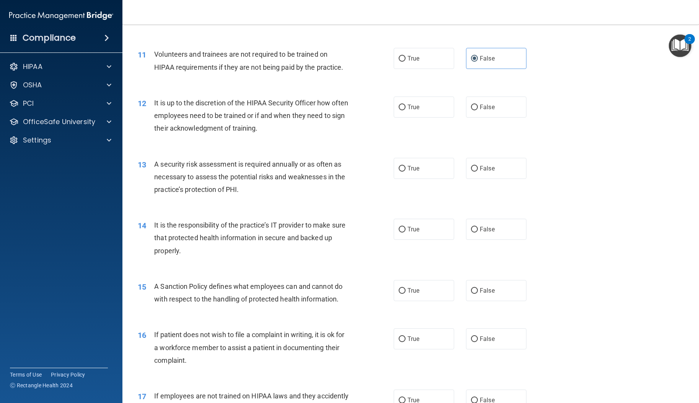
scroll to position [713, 0]
click at [400, 110] on input "True" at bounding box center [402, 107] width 7 height 6
radio input "true"
click at [471, 110] on input "False" at bounding box center [474, 107] width 7 height 6
radio input "true"
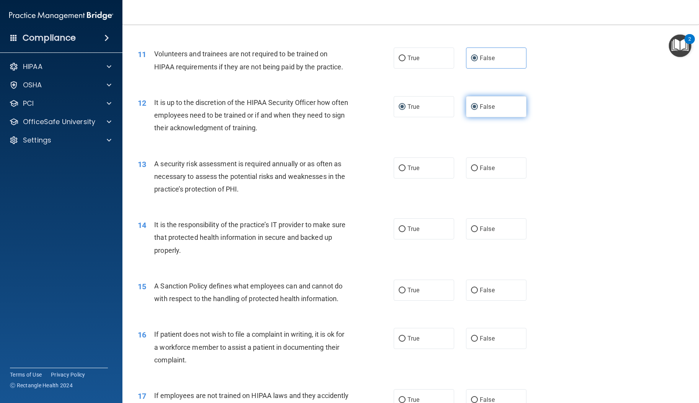
radio input "false"
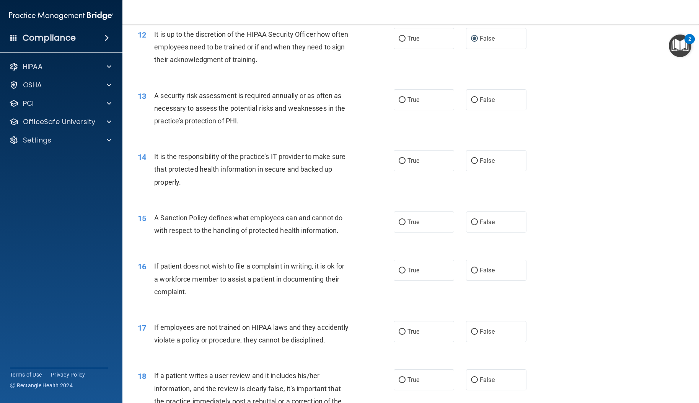
scroll to position [782, 0]
click at [401, 103] on input "True" at bounding box center [402, 100] width 7 height 6
radio input "true"
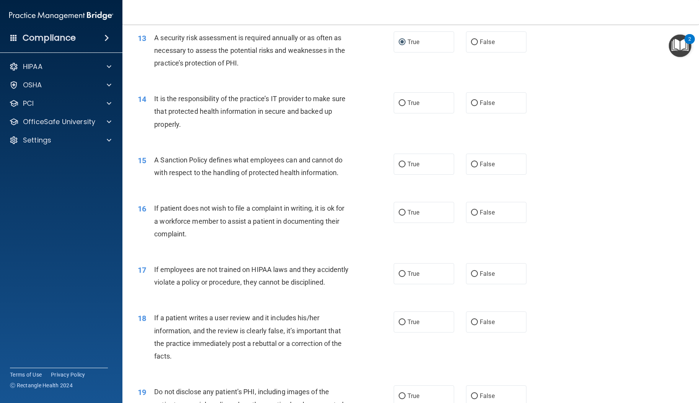
scroll to position [851, 0]
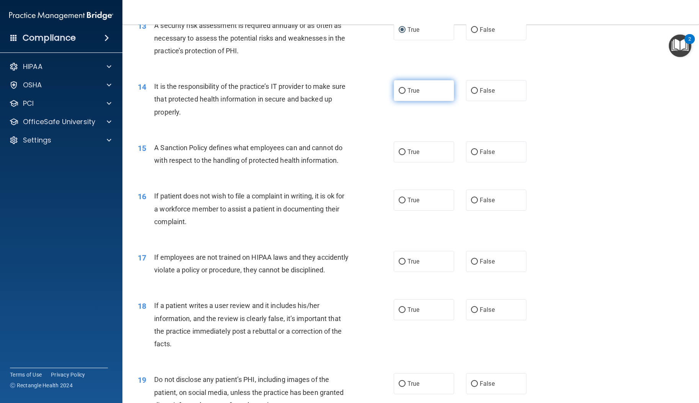
click at [399, 94] on input "True" at bounding box center [402, 91] width 7 height 6
radio input "true"
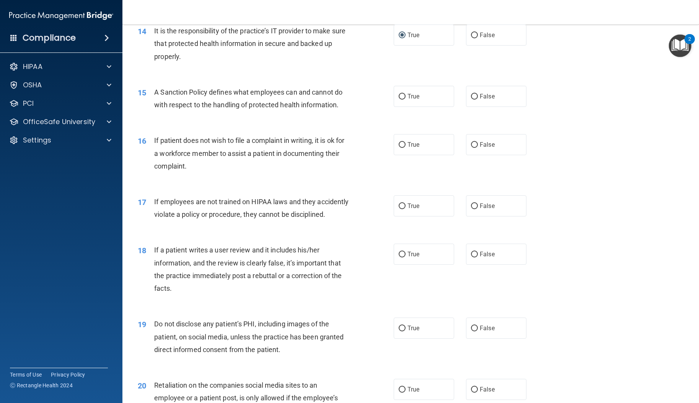
scroll to position [907, 0]
click at [399, 99] on input "True" at bounding box center [402, 96] width 7 height 6
radio input "true"
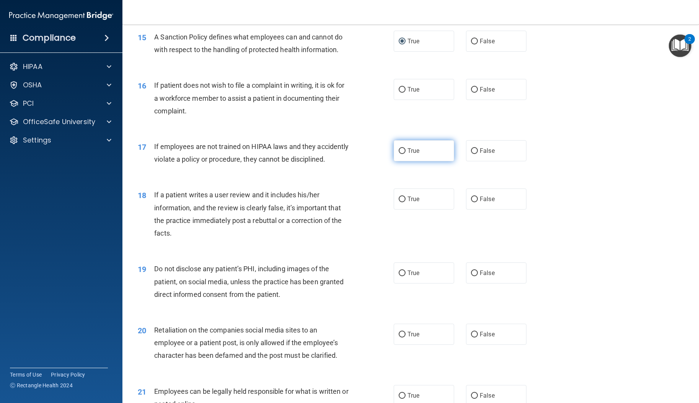
scroll to position [962, 0]
click at [472, 92] on input "False" at bounding box center [474, 90] width 7 height 6
radio input "true"
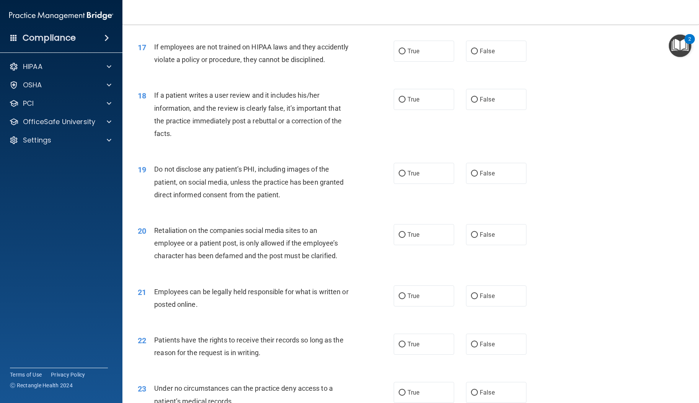
scroll to position [1066, 0]
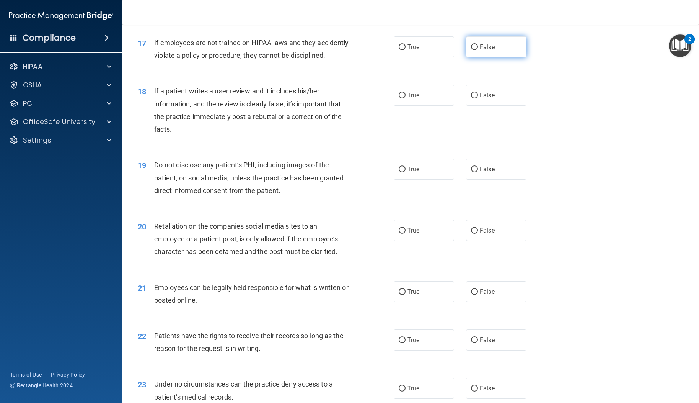
click at [471, 50] on input "False" at bounding box center [474, 47] width 7 height 6
radio input "true"
click at [472, 98] on input "False" at bounding box center [474, 96] width 7 height 6
radio input "true"
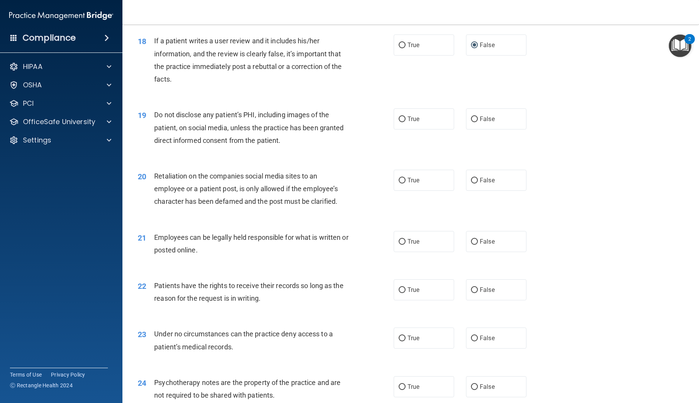
scroll to position [1118, 0]
click at [404, 128] on label "True" at bounding box center [424, 117] width 60 height 21
click at [404, 121] on input "True" at bounding box center [402, 118] width 7 height 6
radio input "true"
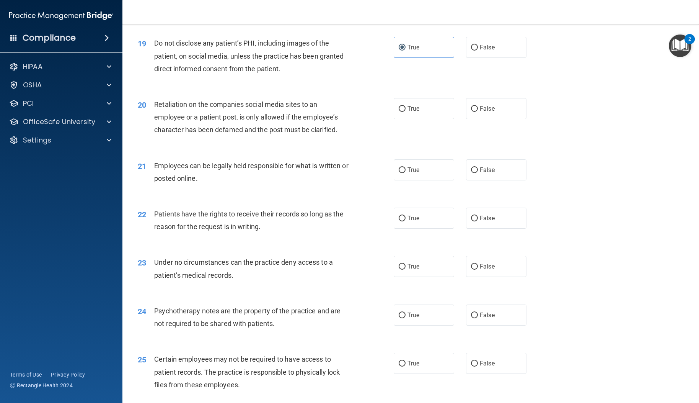
scroll to position [1201, 0]
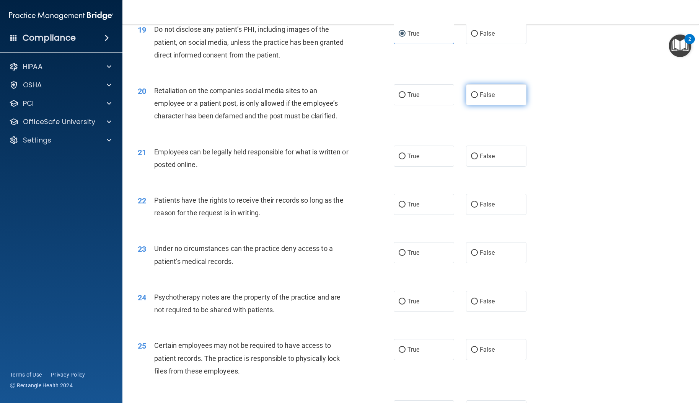
click at [472, 98] on input "False" at bounding box center [474, 95] width 7 height 6
radio input "true"
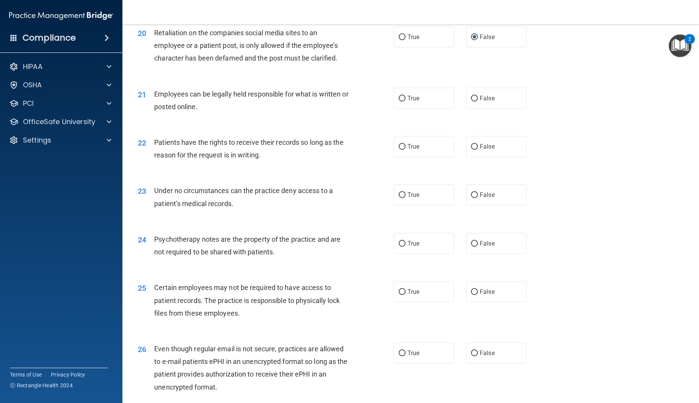
scroll to position [1270, 0]
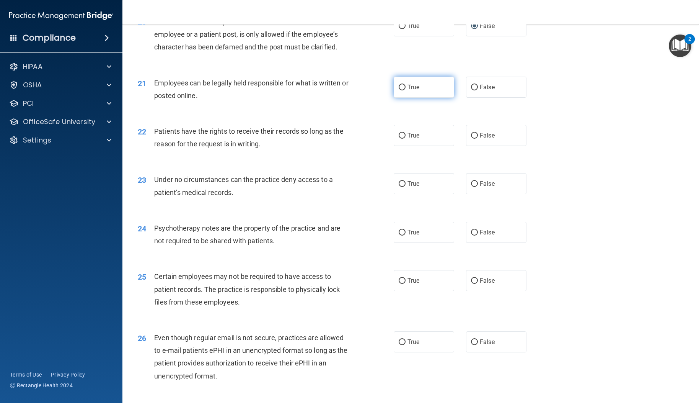
click at [399, 90] on input "True" at bounding box center [402, 88] width 7 height 6
radio input "true"
click at [400, 139] on input "True" at bounding box center [402, 136] width 7 height 6
radio input "true"
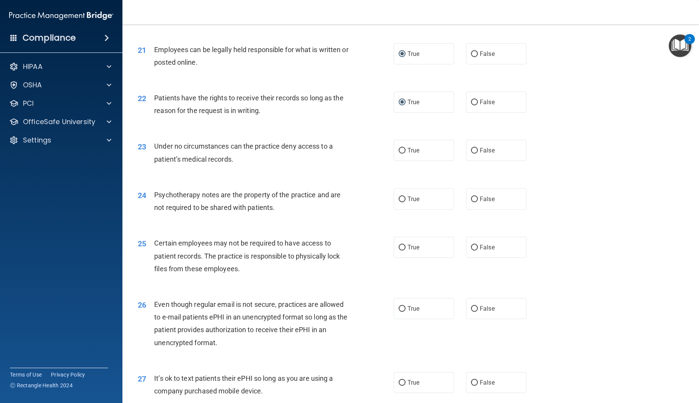
scroll to position [1338, 0]
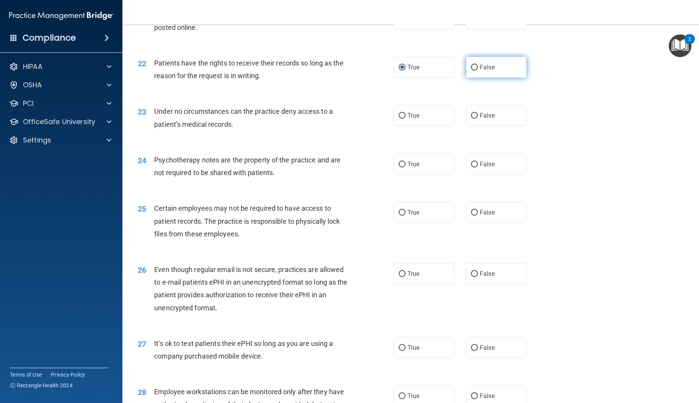
click at [472, 78] on label "False" at bounding box center [496, 67] width 60 height 21
click at [472, 70] on input "False" at bounding box center [474, 68] width 7 height 6
radio input "true"
radio input "false"
click at [400, 119] on input "True" at bounding box center [402, 116] width 7 height 6
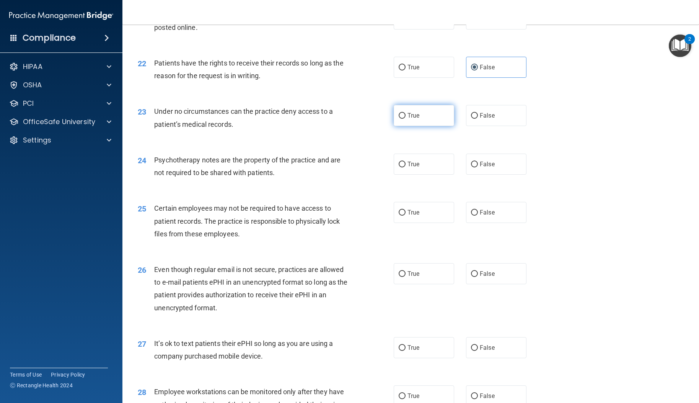
radio input "true"
click at [480, 168] on span "False" at bounding box center [487, 163] width 15 height 7
click at [478, 167] on input "False" at bounding box center [474, 165] width 7 height 6
radio input "true"
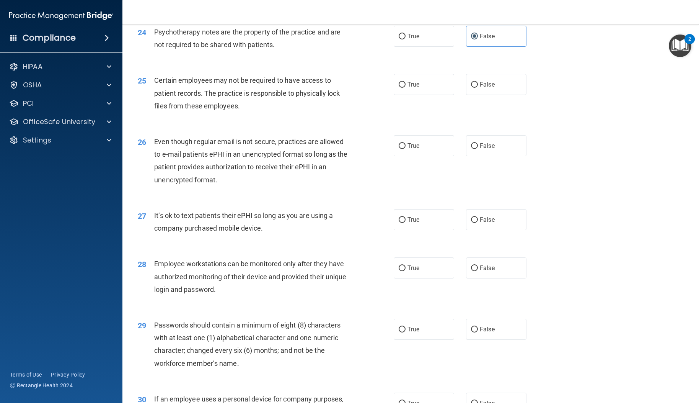
scroll to position [1467, 0]
click at [475, 95] on label "False" at bounding box center [496, 84] width 60 height 21
click at [475, 87] on input "False" at bounding box center [474, 85] width 7 height 6
radio input "true"
click at [399, 149] on input "True" at bounding box center [402, 146] width 7 height 6
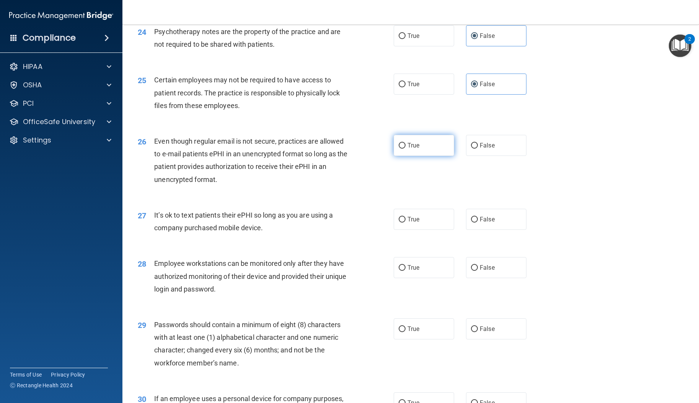
radio input "true"
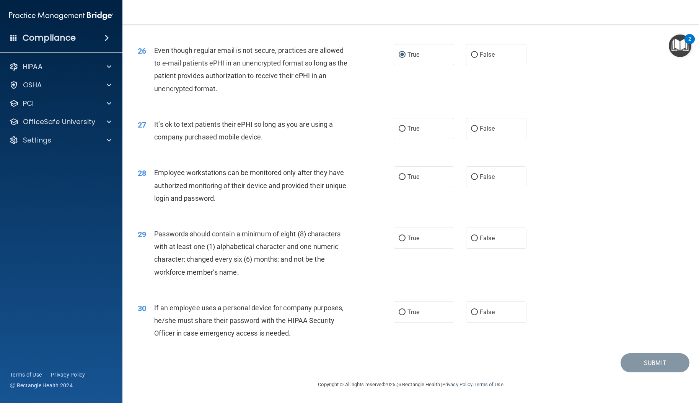
scroll to position [1583, 0]
click at [471, 56] on input "False" at bounding box center [474, 55] width 7 height 6
radio input "true"
click at [399, 55] on input "True" at bounding box center [402, 55] width 7 height 6
radio input "true"
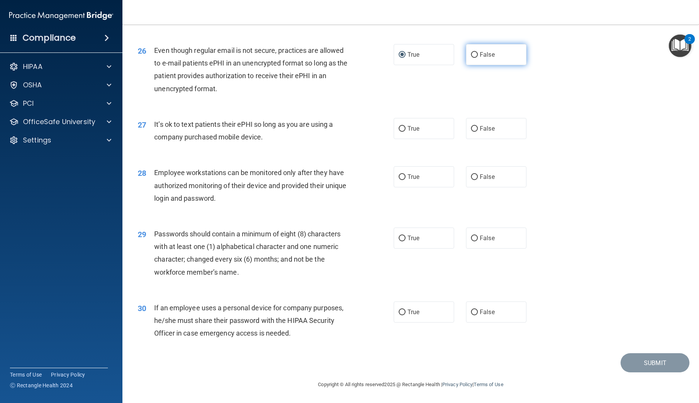
click at [471, 56] on input "False" at bounding box center [474, 55] width 7 height 6
radio input "true"
click at [404, 54] on label "True" at bounding box center [424, 54] width 60 height 21
click at [404, 54] on input "True" at bounding box center [402, 55] width 7 height 6
radio input "true"
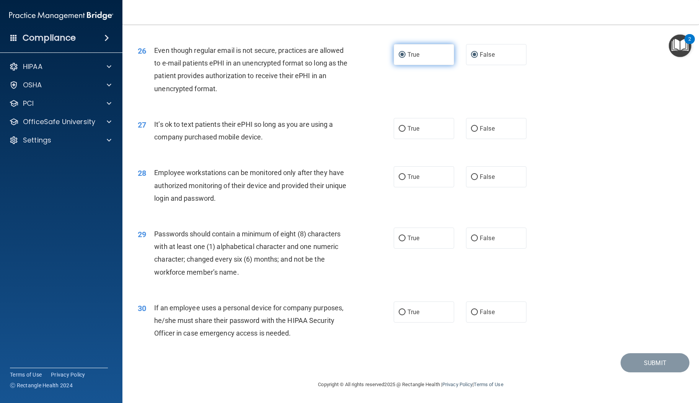
radio input "false"
click at [471, 130] on input "False" at bounding box center [474, 129] width 7 height 6
radio input "true"
click at [472, 175] on input "False" at bounding box center [474, 177] width 7 height 6
radio input "true"
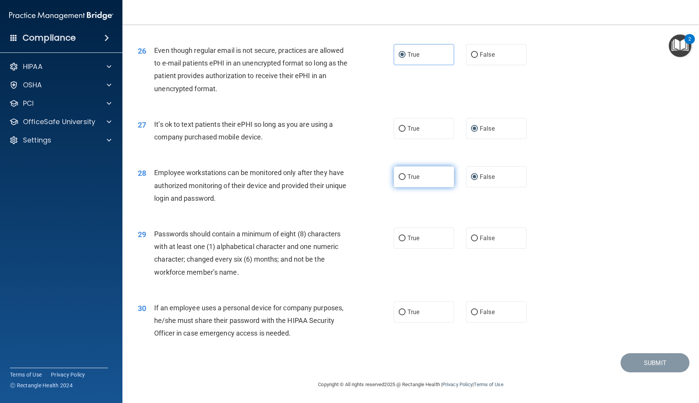
click at [402, 179] on input "True" at bounding box center [402, 177] width 7 height 6
radio input "true"
click at [469, 181] on label "False" at bounding box center [496, 176] width 60 height 21
click at [471, 180] on input "False" at bounding box center [474, 177] width 7 height 6
radio input "true"
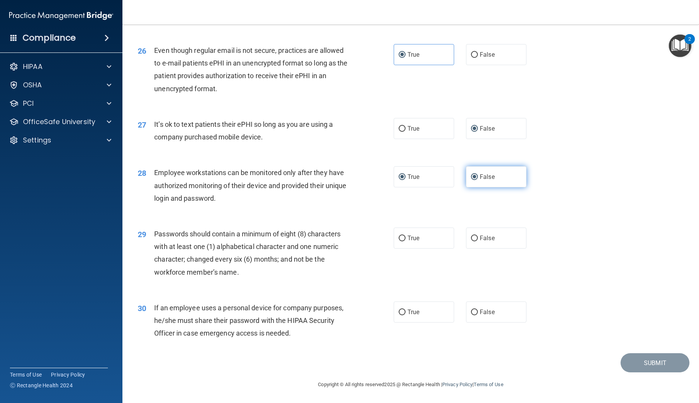
radio input "false"
click at [400, 239] on input "True" at bounding box center [402, 238] width 7 height 6
radio input "true"
click at [399, 310] on input "True" at bounding box center [402, 312] width 7 height 6
radio input "true"
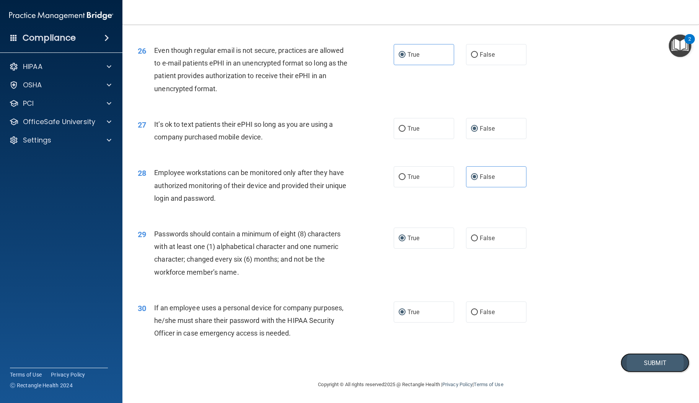
click at [633, 359] on button "Submit" at bounding box center [655, 363] width 69 height 20
click at [650, 367] on button "Submit" at bounding box center [655, 363] width 69 height 20
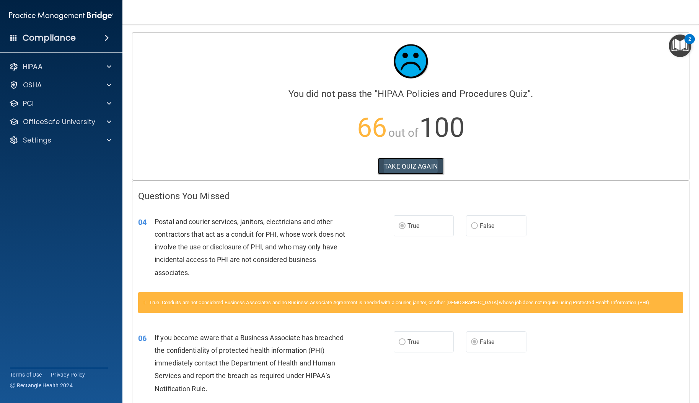
click at [406, 169] on button "TAKE QUIZ AGAIN" at bounding box center [411, 166] width 66 height 17
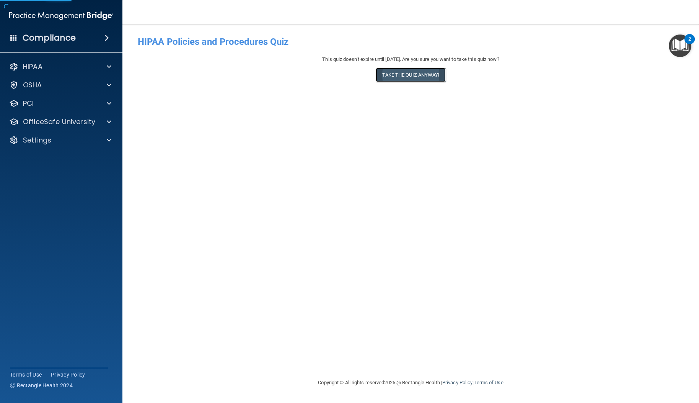
click at [412, 76] on button "Take the quiz anyway!" at bounding box center [411, 75] width 70 height 14
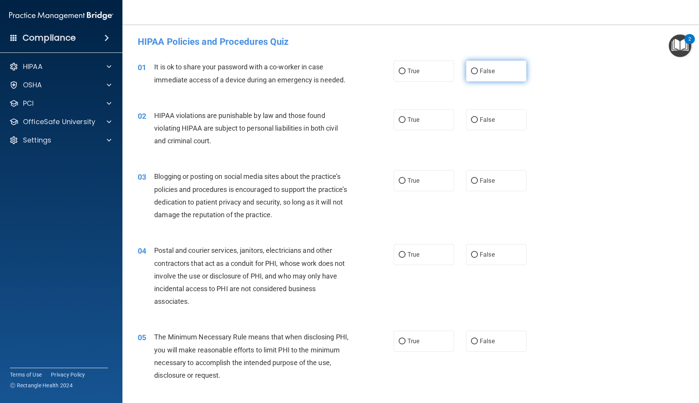
click at [472, 71] on input "False" at bounding box center [474, 72] width 7 height 6
radio input "true"
click at [400, 119] on input "True" at bounding box center [402, 120] width 7 height 6
radio input "true"
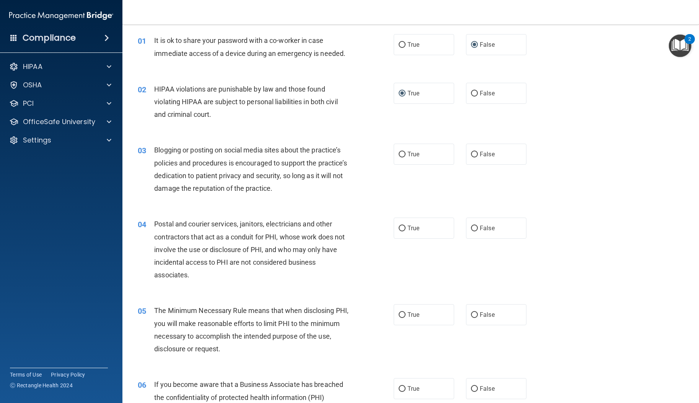
scroll to position [39, 0]
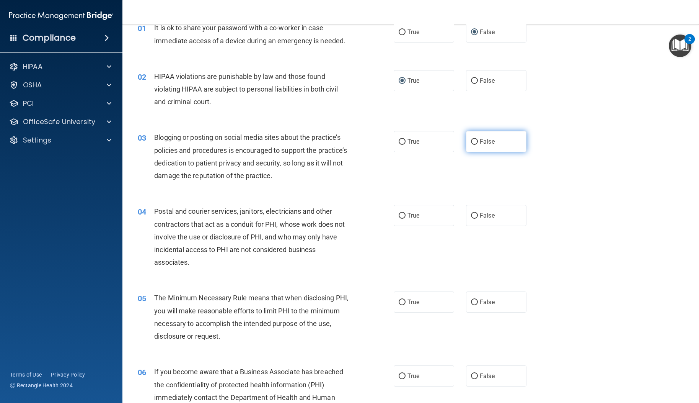
click at [472, 143] on input "False" at bounding box center [474, 142] width 7 height 6
radio input "true"
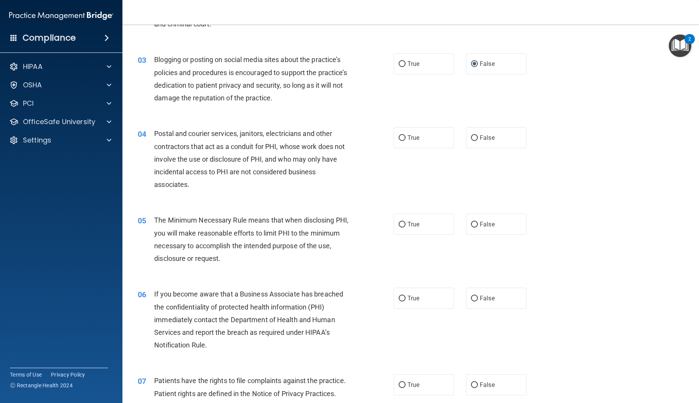
scroll to position [127, 0]
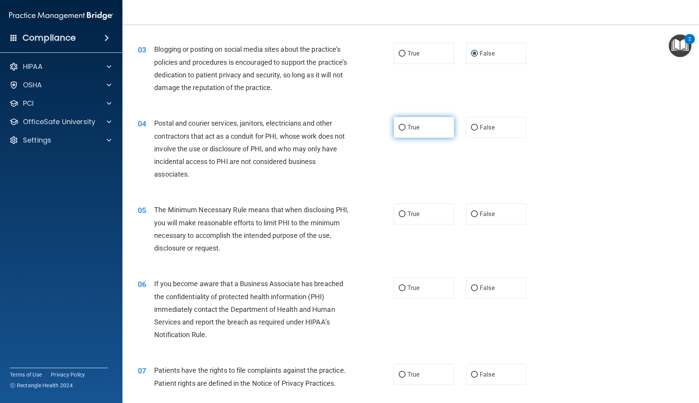
click at [399, 129] on input "True" at bounding box center [402, 128] width 7 height 6
radio input "true"
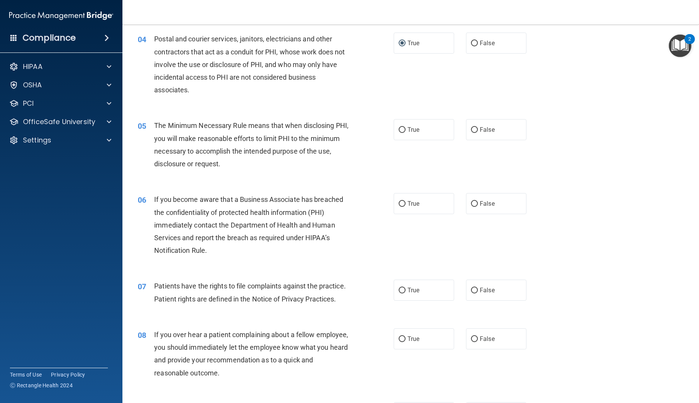
scroll to position [232, 0]
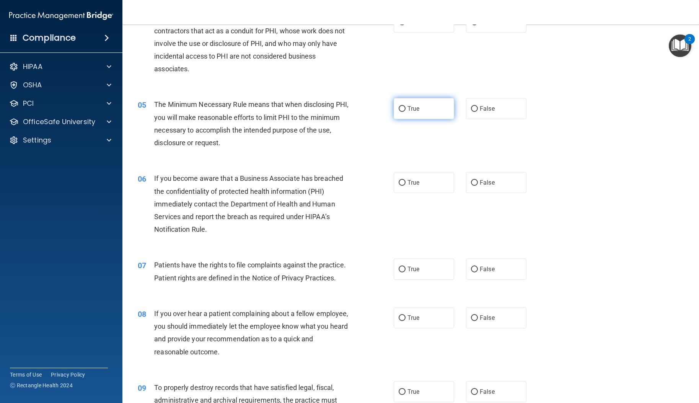
click at [399, 107] on input "True" at bounding box center [402, 109] width 7 height 6
radio input "true"
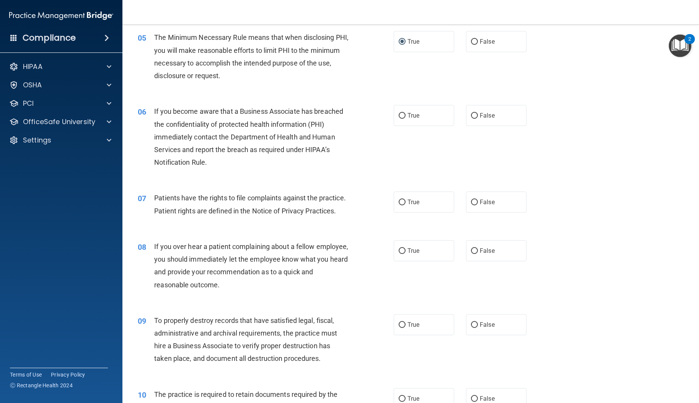
scroll to position [299, 0]
click at [471, 116] on input "False" at bounding box center [474, 116] width 7 height 6
radio input "true"
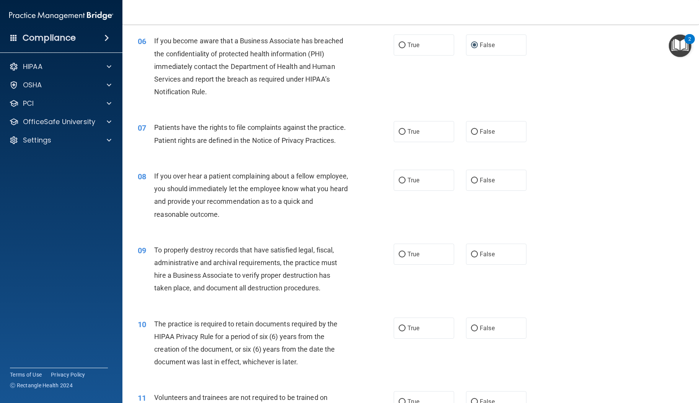
scroll to position [371, 0]
click at [400, 130] on input "True" at bounding box center [402, 131] width 7 height 6
radio input "true"
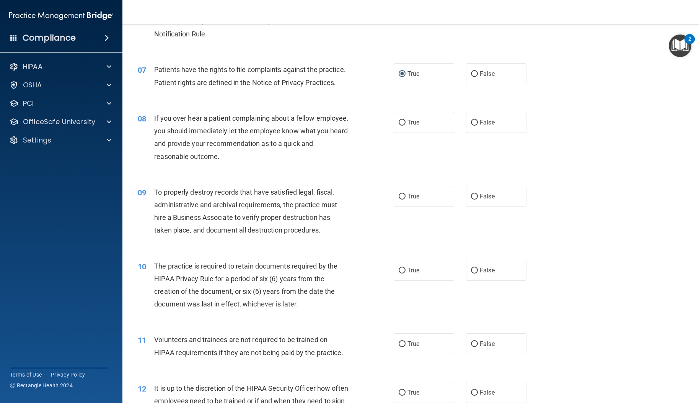
scroll to position [439, 0]
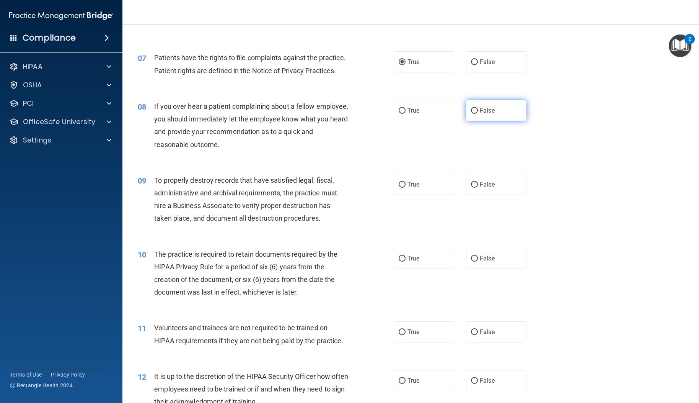
click at [474, 114] on input "False" at bounding box center [474, 111] width 7 height 6
radio input "true"
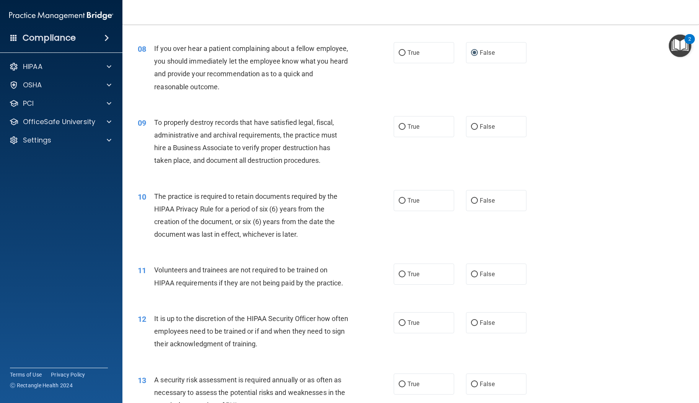
scroll to position [499, 0]
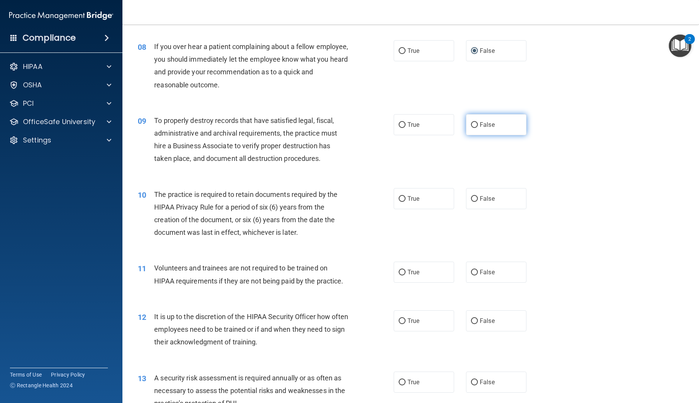
click at [471, 128] on input "False" at bounding box center [474, 125] width 7 height 6
radio input "true"
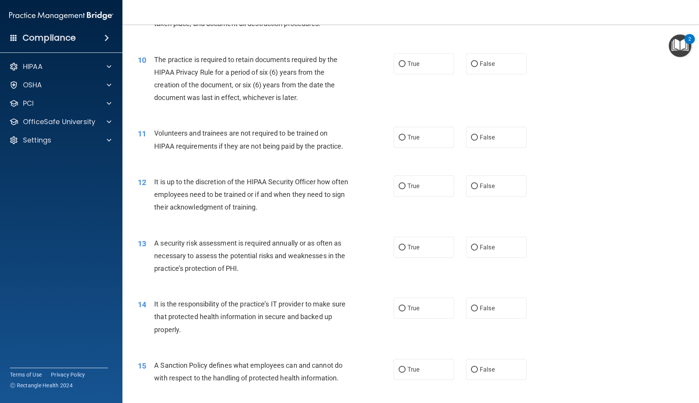
scroll to position [636, 0]
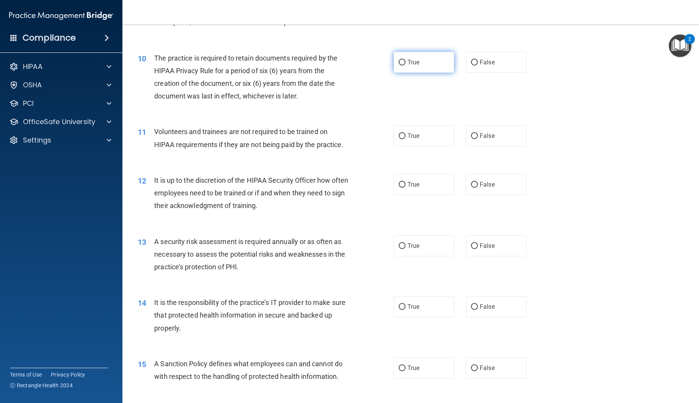
click at [400, 65] on input "True" at bounding box center [402, 63] width 7 height 6
radio input "true"
click at [473, 139] on input "False" at bounding box center [474, 136] width 7 height 6
radio input "true"
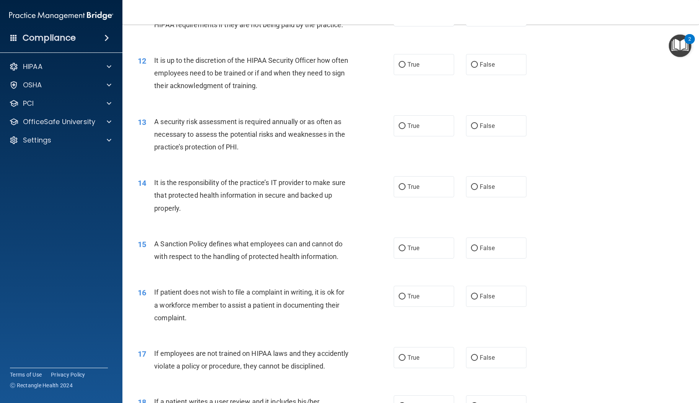
scroll to position [755, 0]
click at [472, 68] on input "False" at bounding box center [474, 65] width 7 height 6
radio input "true"
click at [400, 129] on input "True" at bounding box center [402, 127] width 7 height 6
radio input "true"
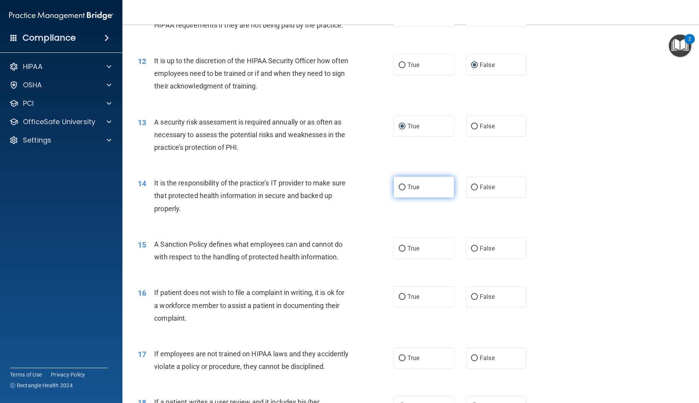
click at [397, 198] on label "True" at bounding box center [424, 186] width 60 height 21
click at [399, 190] on input "True" at bounding box center [402, 188] width 7 height 6
radio input "true"
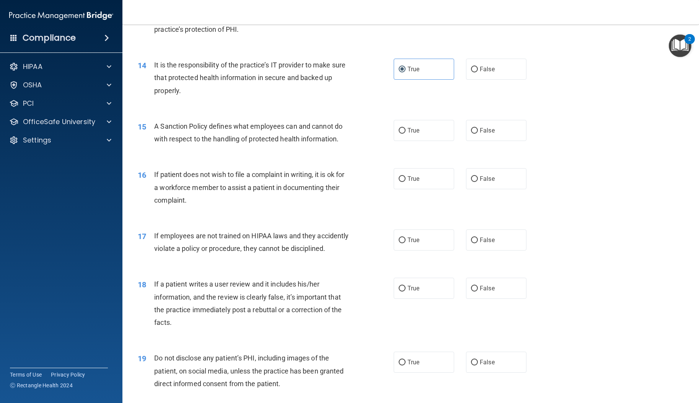
scroll to position [902, 0]
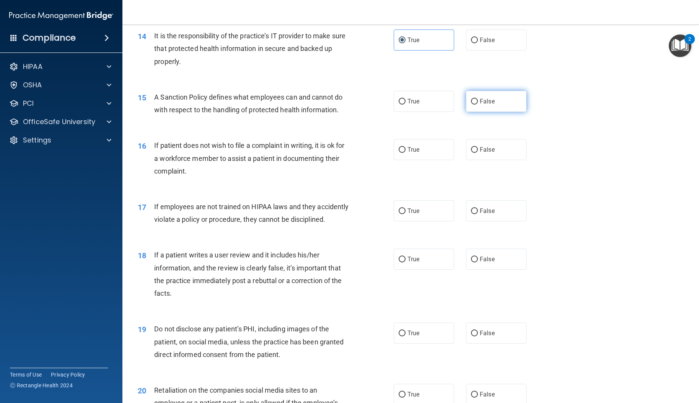
click at [471, 105] on input "False" at bounding box center [474, 102] width 7 height 6
radio input "true"
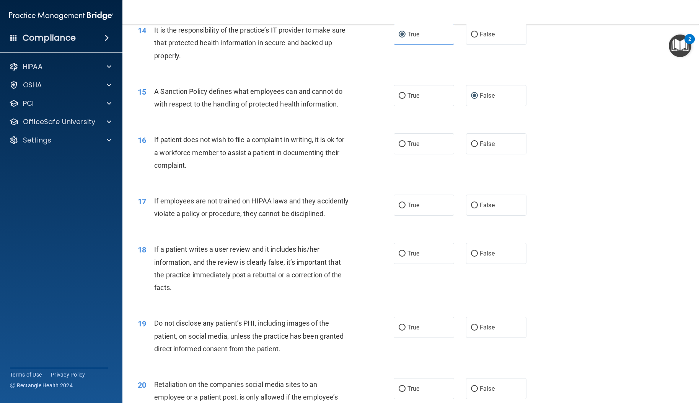
scroll to position [908, 0]
click at [399, 147] on input "True" at bounding box center [402, 144] width 7 height 6
radio input "true"
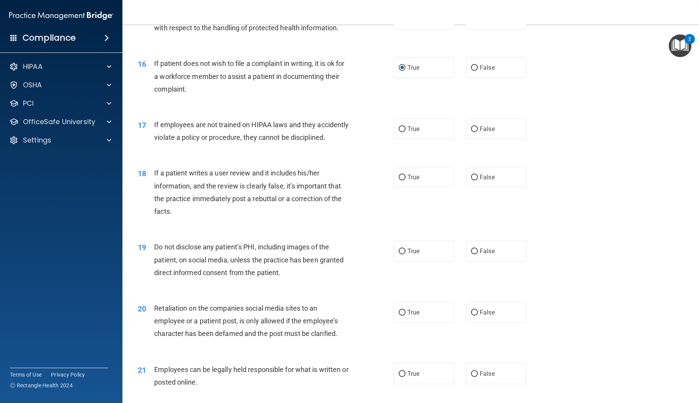
scroll to position [1013, 0]
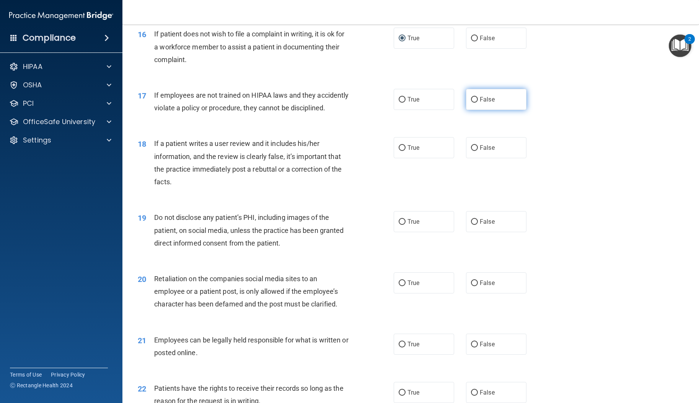
click at [472, 103] on input "False" at bounding box center [474, 100] width 7 height 6
radio input "true"
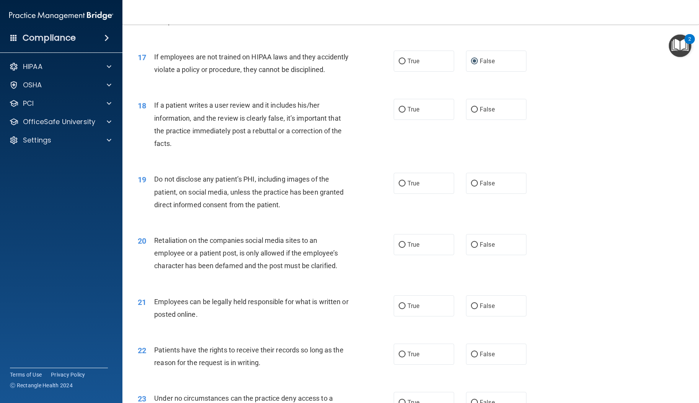
scroll to position [1086, 0]
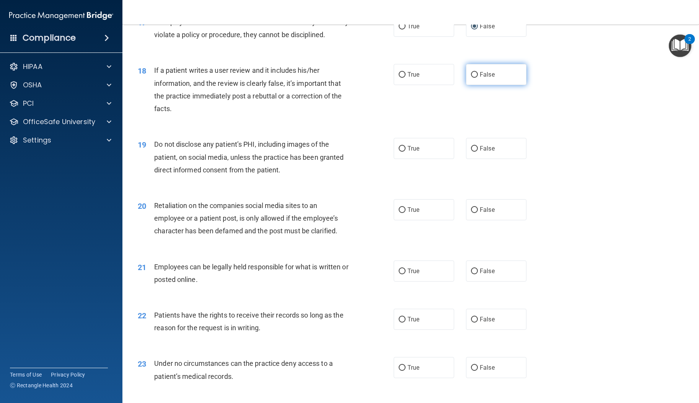
click at [471, 78] on input "False" at bounding box center [474, 75] width 7 height 6
radio input "true"
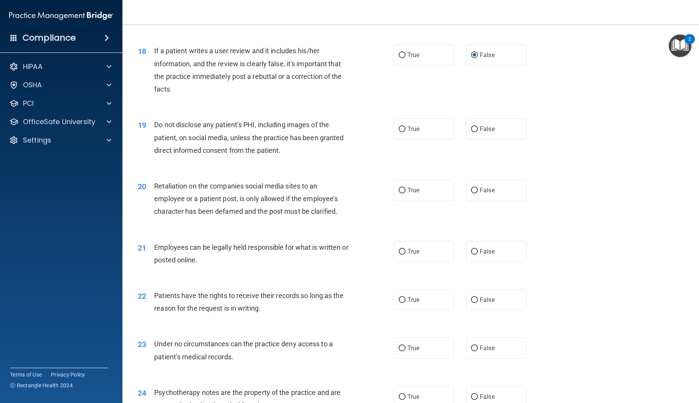
scroll to position [1118, 0]
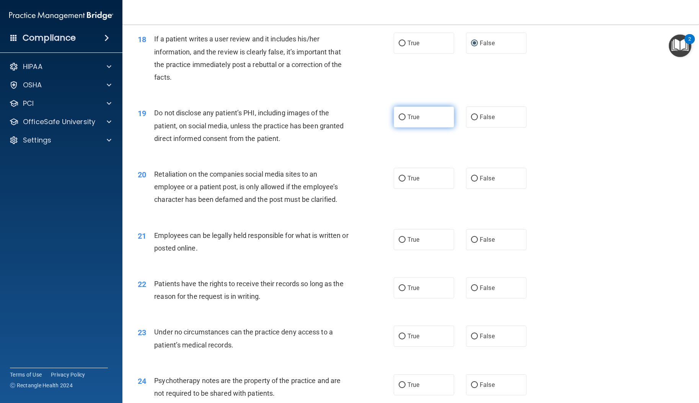
click at [403, 127] on label "True" at bounding box center [424, 116] width 60 height 21
click at [403, 120] on input "True" at bounding box center [402, 117] width 7 height 6
radio input "true"
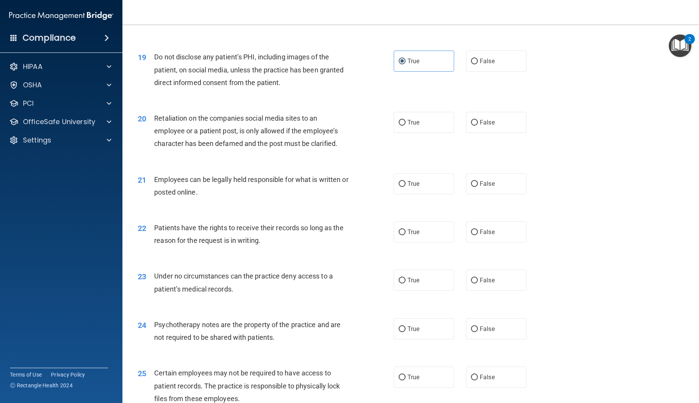
scroll to position [1174, 0]
click at [480, 126] on span "False" at bounding box center [487, 122] width 15 height 7
click at [478, 126] on input "False" at bounding box center [474, 123] width 7 height 6
radio input "true"
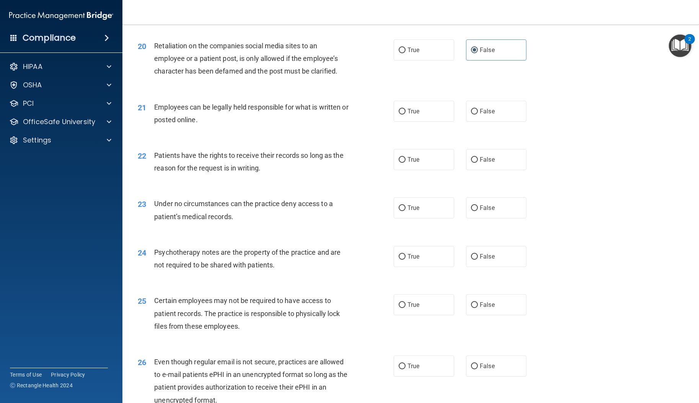
scroll to position [1247, 0]
click at [399, 114] on input "True" at bounding box center [402, 111] width 7 height 6
radio input "true"
click at [471, 162] on input "False" at bounding box center [474, 160] width 7 height 6
radio input "true"
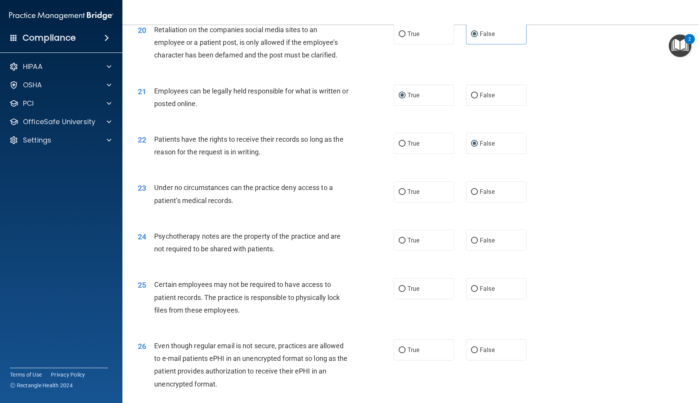
scroll to position [1349, 0]
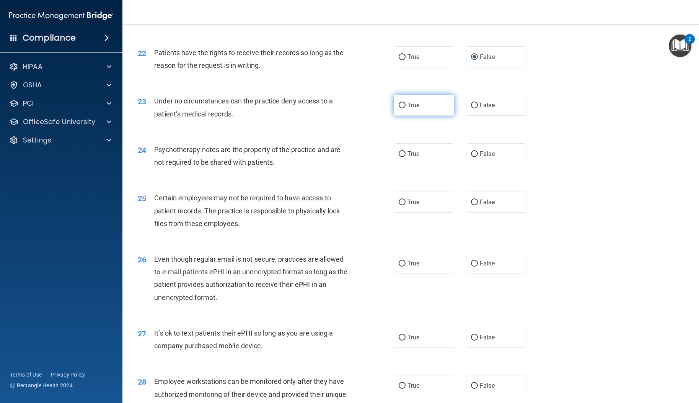
click at [399, 108] on input "True" at bounding box center [402, 106] width 7 height 6
radio input "true"
click at [480, 109] on span "False" at bounding box center [487, 104] width 15 height 7
click at [478, 108] on input "False" at bounding box center [474, 106] width 7 height 6
radio input "true"
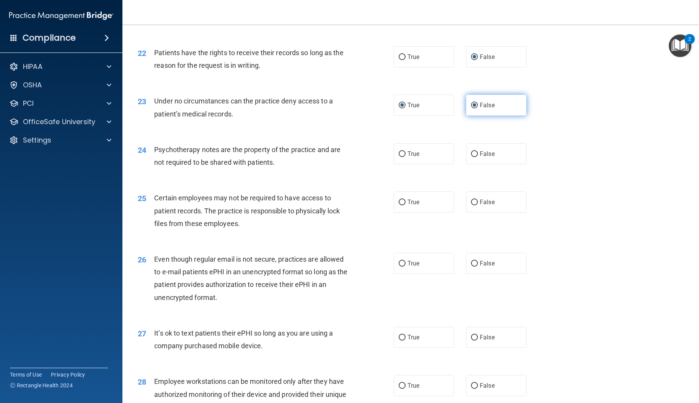
radio input "false"
click at [399, 157] on input "True" at bounding box center [402, 154] width 7 height 6
radio input "true"
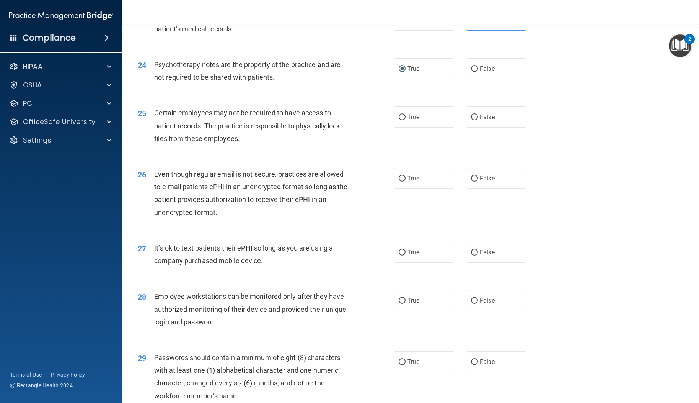
scroll to position [1434, 0]
click at [408, 120] on span "True" at bounding box center [414, 116] width 12 height 7
click at [405, 120] on input "True" at bounding box center [402, 117] width 7 height 6
radio input "true"
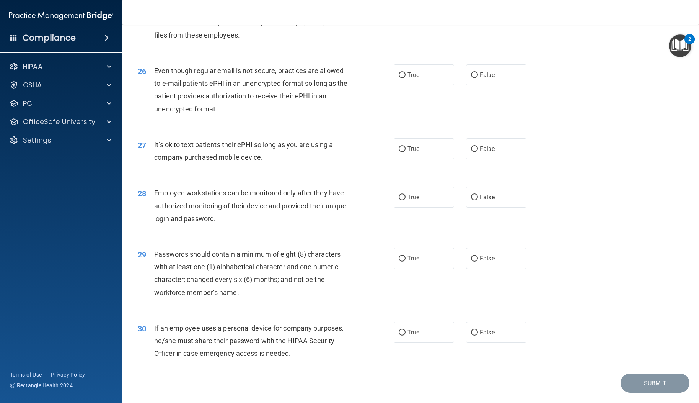
scroll to position [1537, 0]
click at [399, 78] on input "True" at bounding box center [402, 75] width 7 height 6
radio input "true"
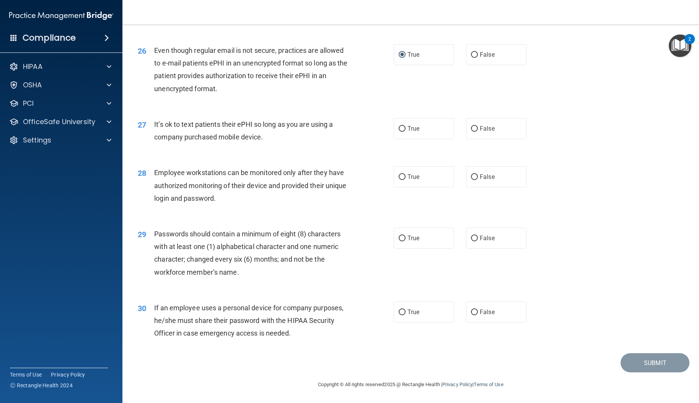
scroll to position [1583, 0]
click at [474, 129] on input "False" at bounding box center [474, 129] width 7 height 6
radio input "true"
click at [471, 56] on input "False" at bounding box center [474, 55] width 7 height 6
radio input "true"
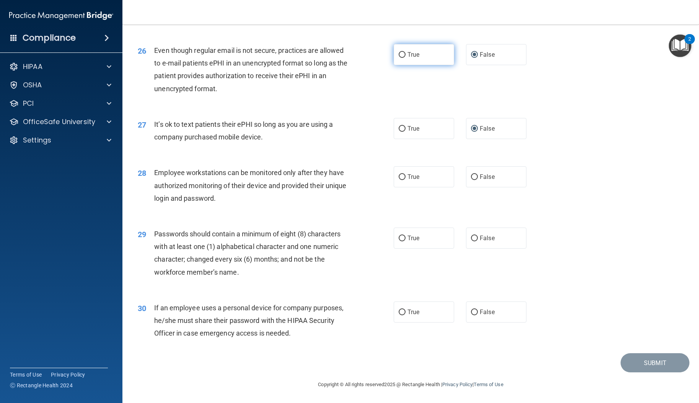
click at [402, 55] on input "True" at bounding box center [402, 55] width 7 height 6
radio input "true"
radio input "false"
click at [480, 176] on span "False" at bounding box center [487, 176] width 15 height 7
click at [477, 176] on input "False" at bounding box center [474, 177] width 7 height 6
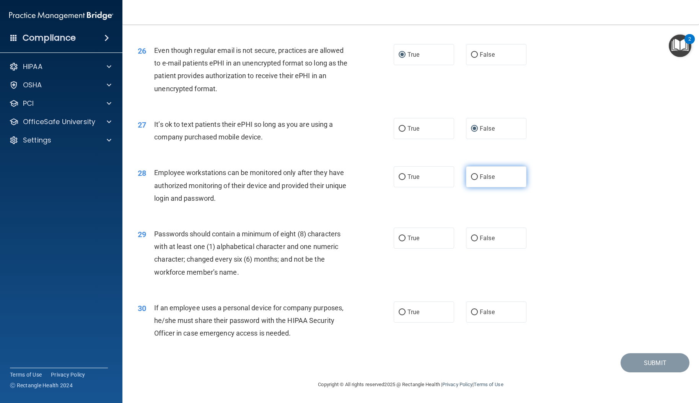
radio input "true"
click at [399, 238] on input "True" at bounding box center [402, 238] width 7 height 6
radio input "true"
click at [472, 314] on input "False" at bounding box center [474, 312] width 7 height 6
radio input "true"
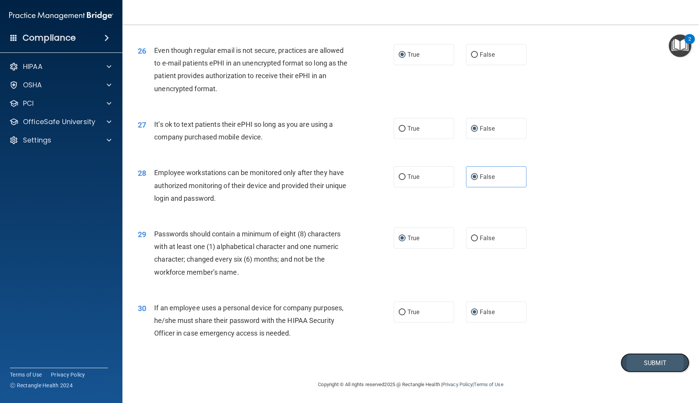
click at [632, 361] on button "Submit" at bounding box center [655, 363] width 69 height 20
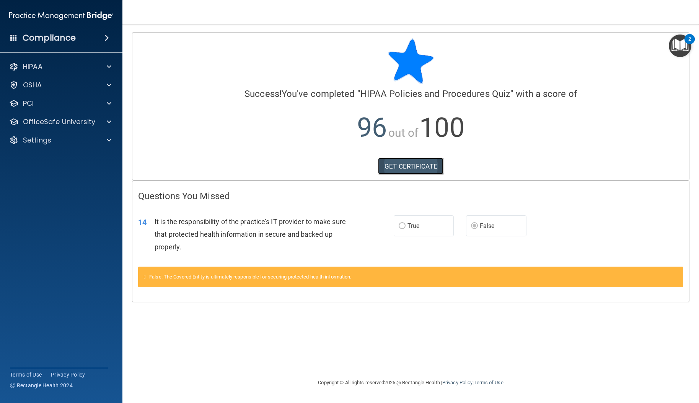
click at [423, 165] on link "GET CERTIFICATE" at bounding box center [410, 166] width 65 height 17
click at [412, 168] on link "GET CERTIFICATE" at bounding box center [410, 166] width 65 height 17
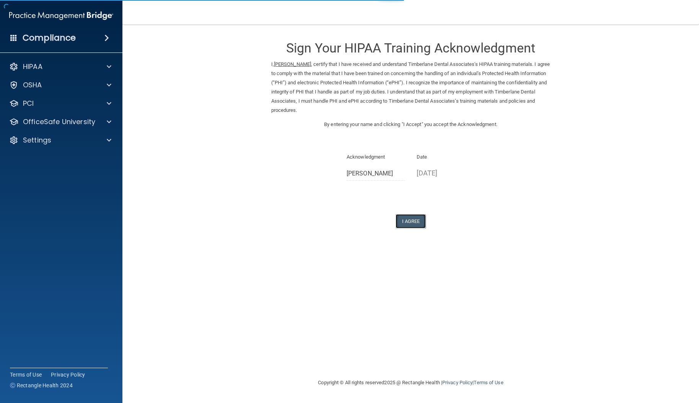
click at [418, 221] on button "I Agree" at bounding box center [411, 221] width 31 height 14
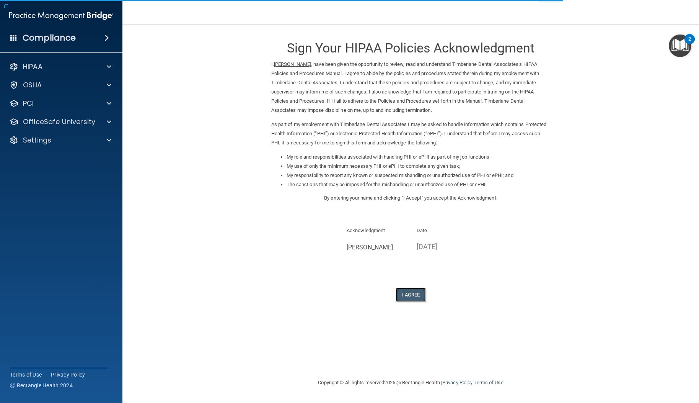
click at [417, 297] on button "I Agree" at bounding box center [411, 295] width 31 height 14
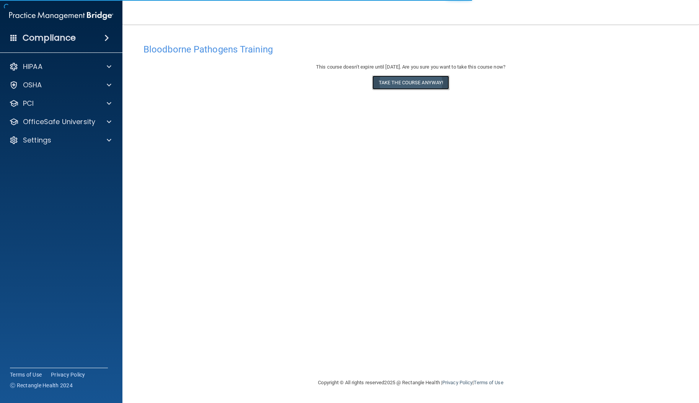
click at [433, 83] on button "Take the course anyway!" at bounding box center [411, 82] width 77 height 14
click at [406, 88] on button "Take the course anyway!" at bounding box center [411, 82] width 77 height 14
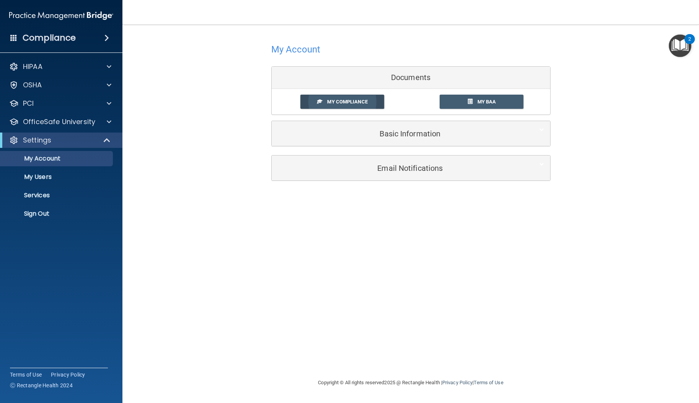
click at [347, 103] on span "My Compliance" at bounding box center [347, 102] width 40 height 6
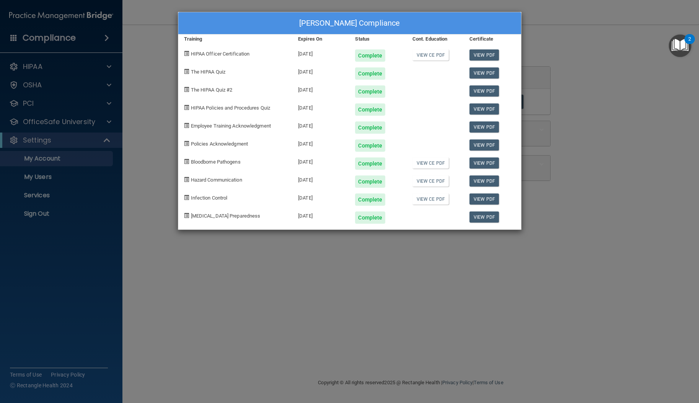
click at [162, 41] on div "Eliza Callwood's Compliance Training Expires On Status Cont. Education Certific…" at bounding box center [349, 201] width 699 height 403
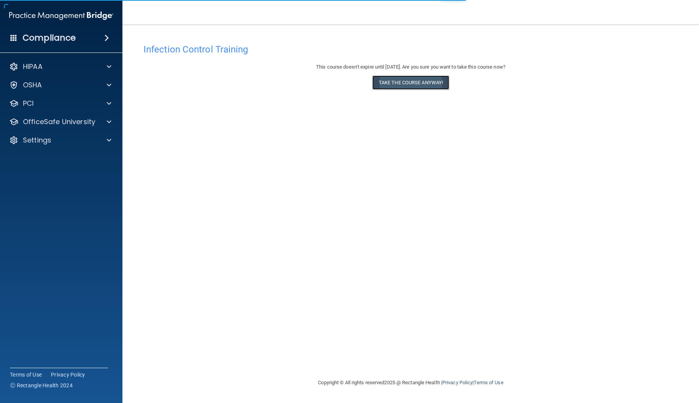
click at [398, 82] on button "Take the course anyway!" at bounding box center [411, 82] width 77 height 14
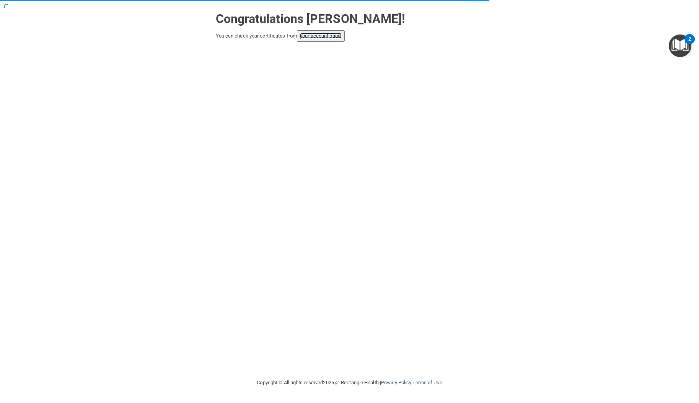
click at [331, 37] on link "your account page!" at bounding box center [321, 36] width 42 height 6
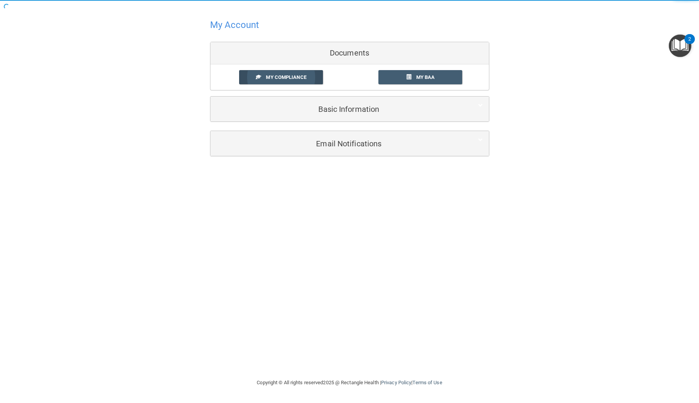
click at [286, 81] on link "My Compliance" at bounding box center [281, 77] width 84 height 14
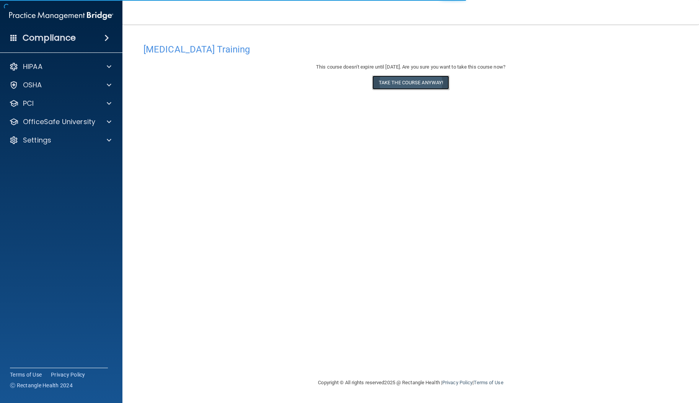
click at [415, 88] on button "Take the course anyway!" at bounding box center [411, 82] width 77 height 14
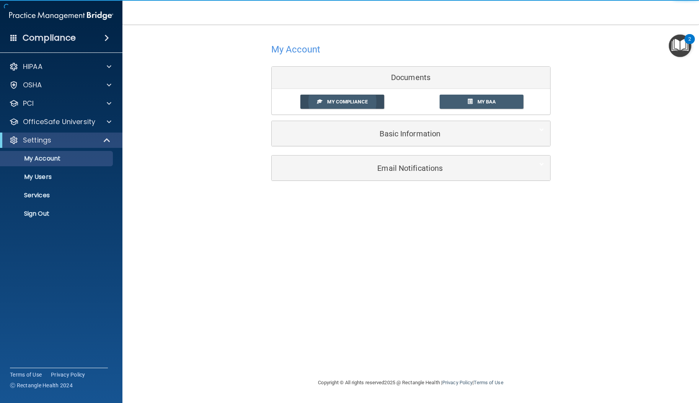
click at [344, 101] on span "My Compliance" at bounding box center [347, 102] width 40 height 6
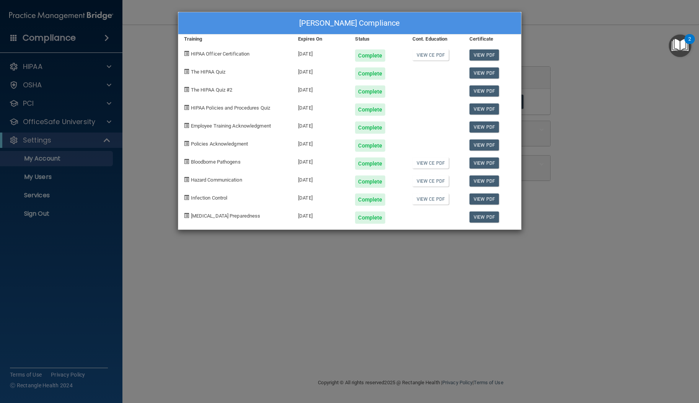
click at [474, 100] on div "[PERSON_NAME] Compliance Training Expires On Status Cont. Education Certificate…" at bounding box center [350, 121] width 344 height 218
click at [566, 46] on div "[PERSON_NAME] Compliance Training Expires On Status Cont. Education Certificate…" at bounding box center [349, 201] width 699 height 403
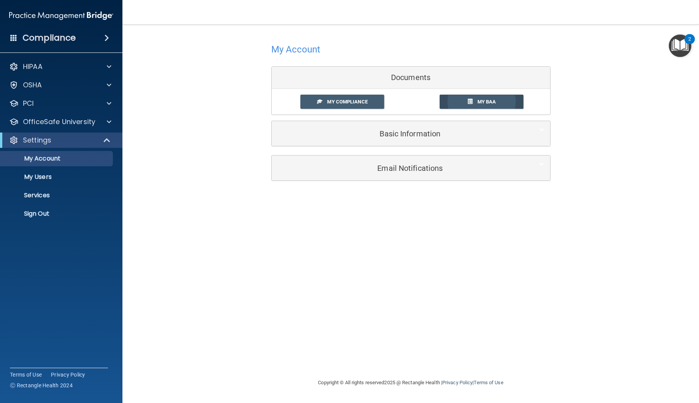
click at [493, 101] on span "My BAA" at bounding box center [487, 102] width 19 height 6
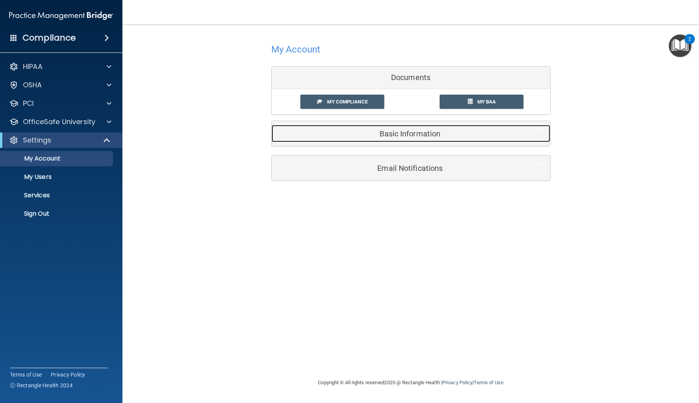
click at [333, 136] on h5 "Basic Information" at bounding box center [400, 133] width 244 height 8
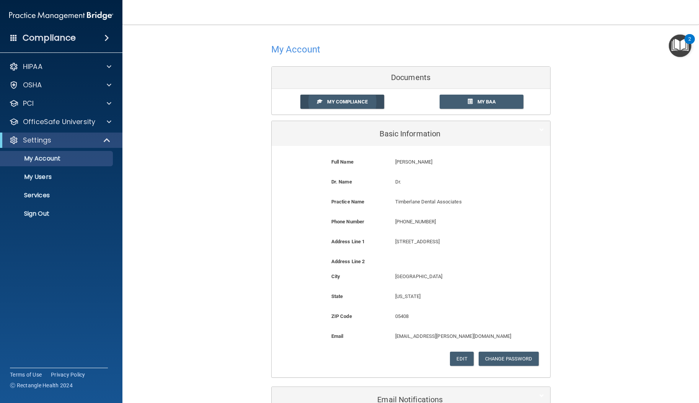
click at [317, 100] on span at bounding box center [319, 101] width 5 height 5
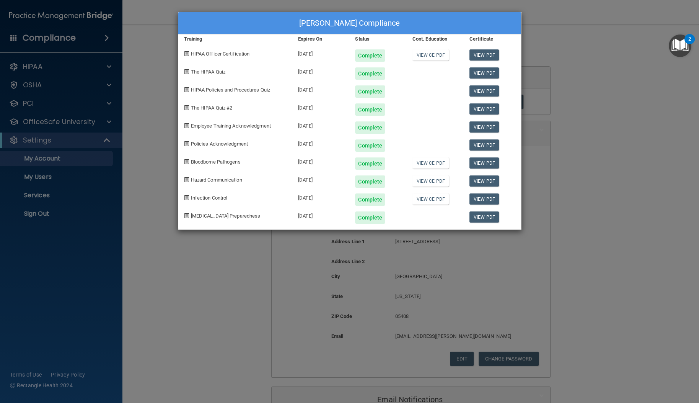
drag, startPoint x: 150, startPoint y: 31, endPoint x: 151, endPoint y: 26, distance: 5.0
click at [150, 31] on div "[PERSON_NAME] Compliance Training Expires On Status Cont. Education Certificate…" at bounding box center [349, 201] width 699 height 403
